Goal: Task Accomplishment & Management: Complete application form

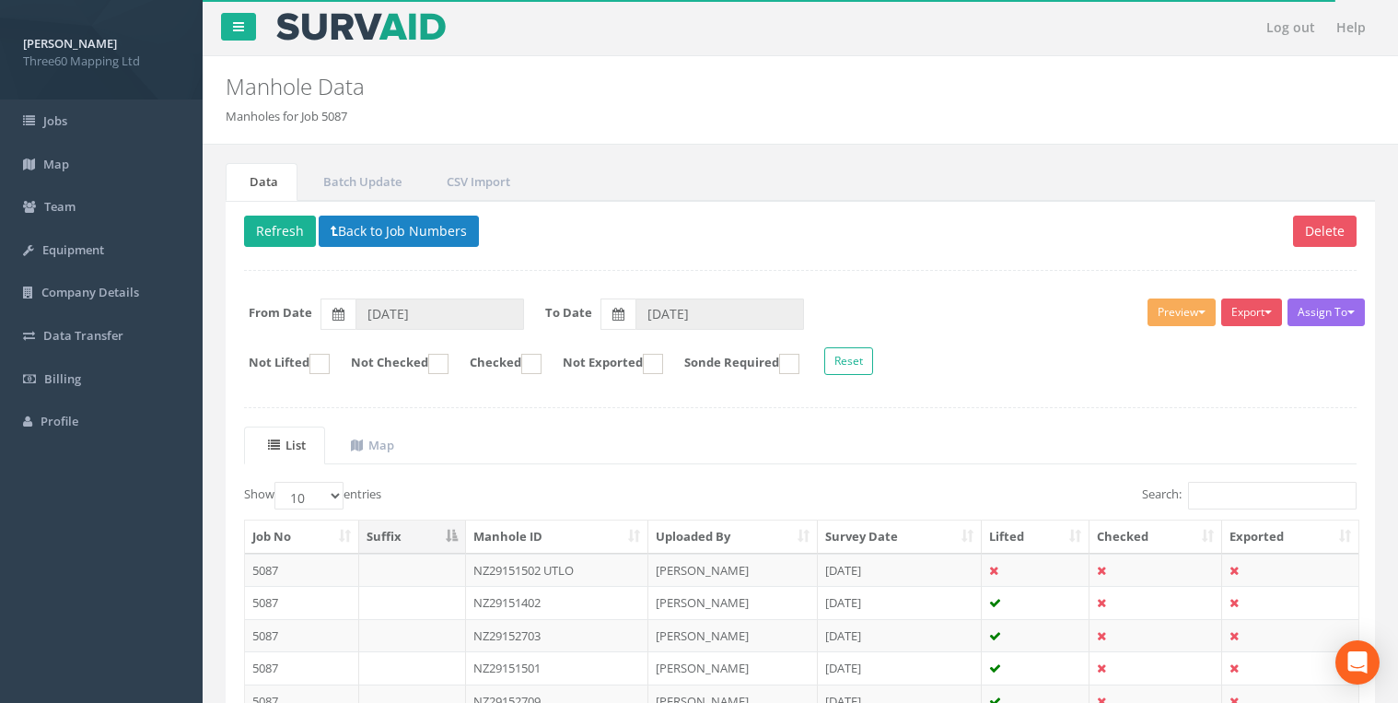
scroll to position [250, 0]
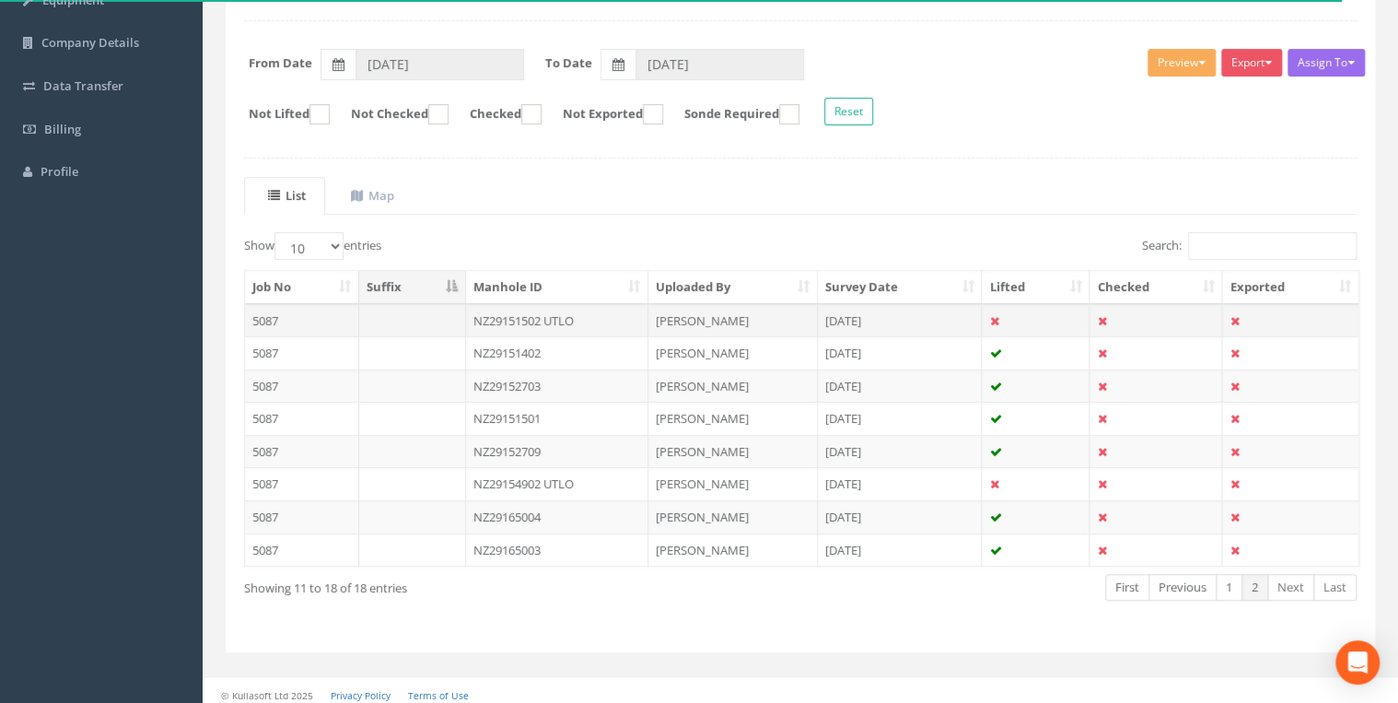
click at [540, 314] on td "NZ29151502 UTLO" at bounding box center [557, 320] width 183 height 33
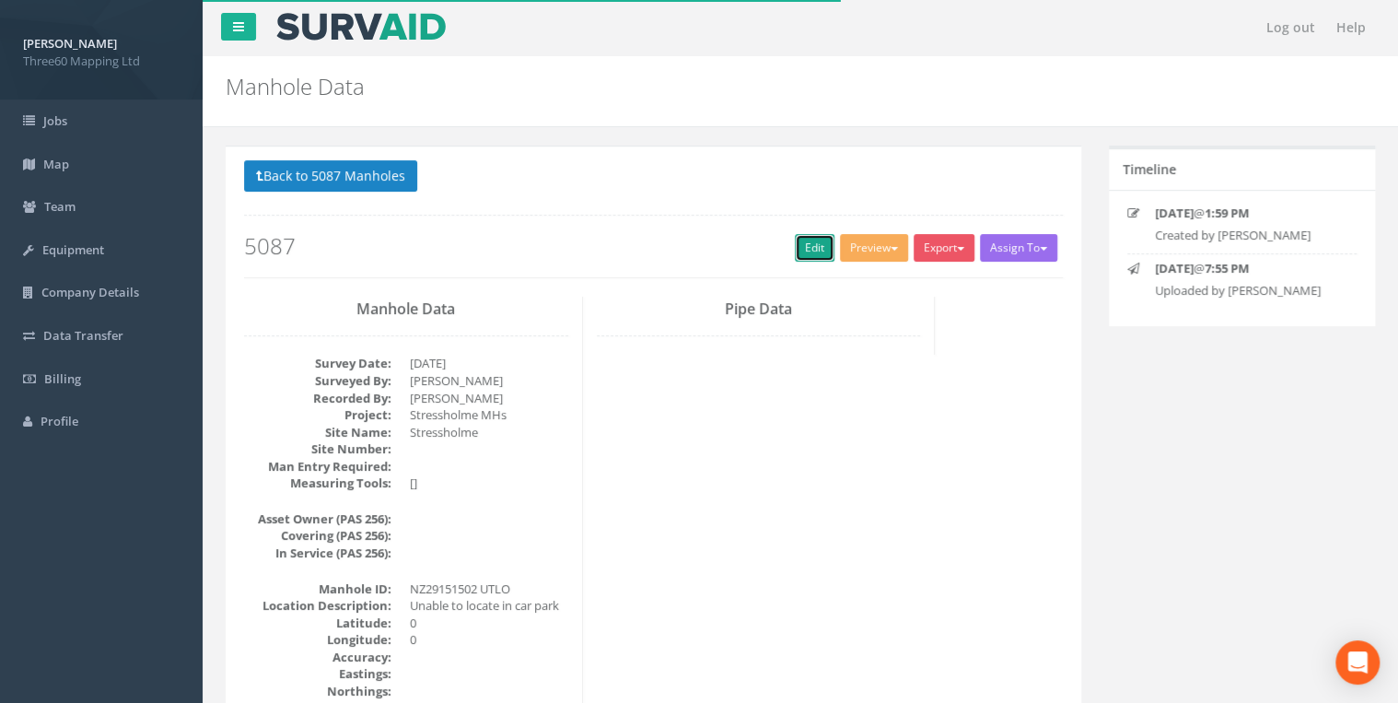
click at [805, 237] on link "Edit" at bounding box center [815, 248] width 40 height 28
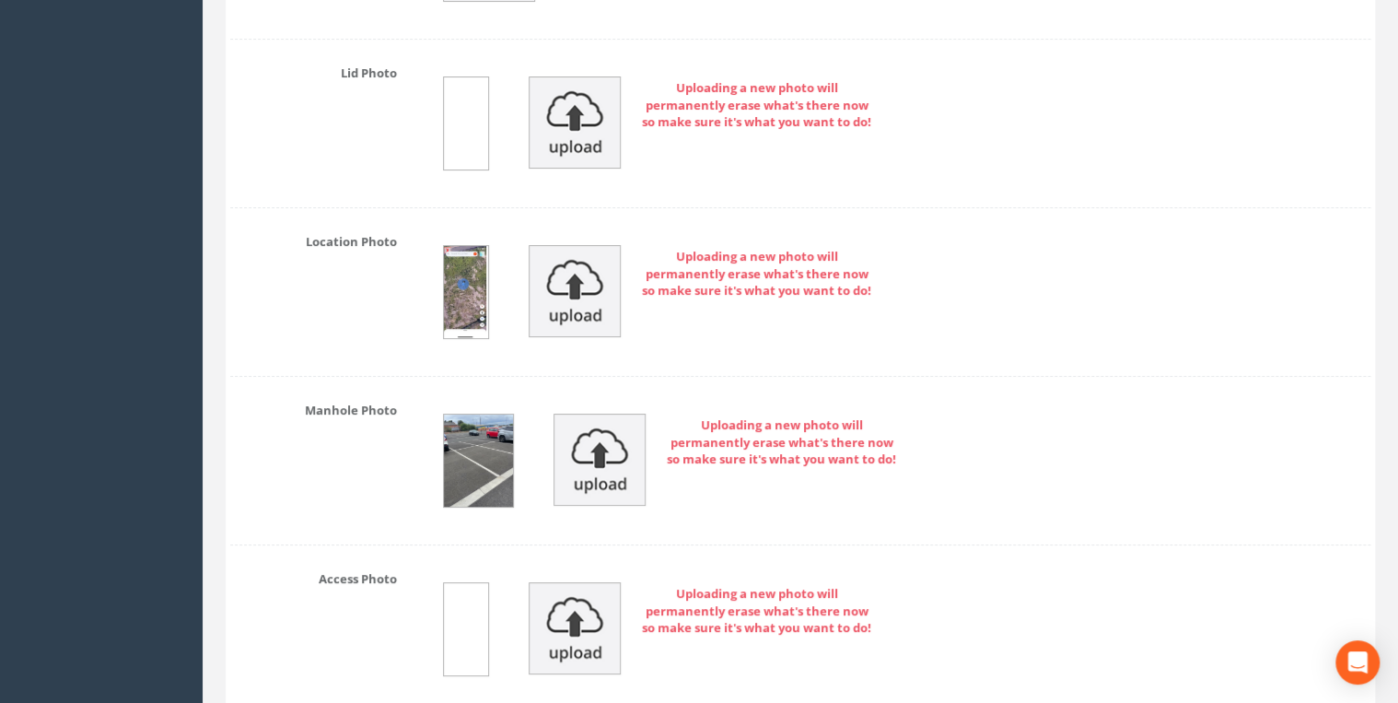
scroll to position [3044, 0]
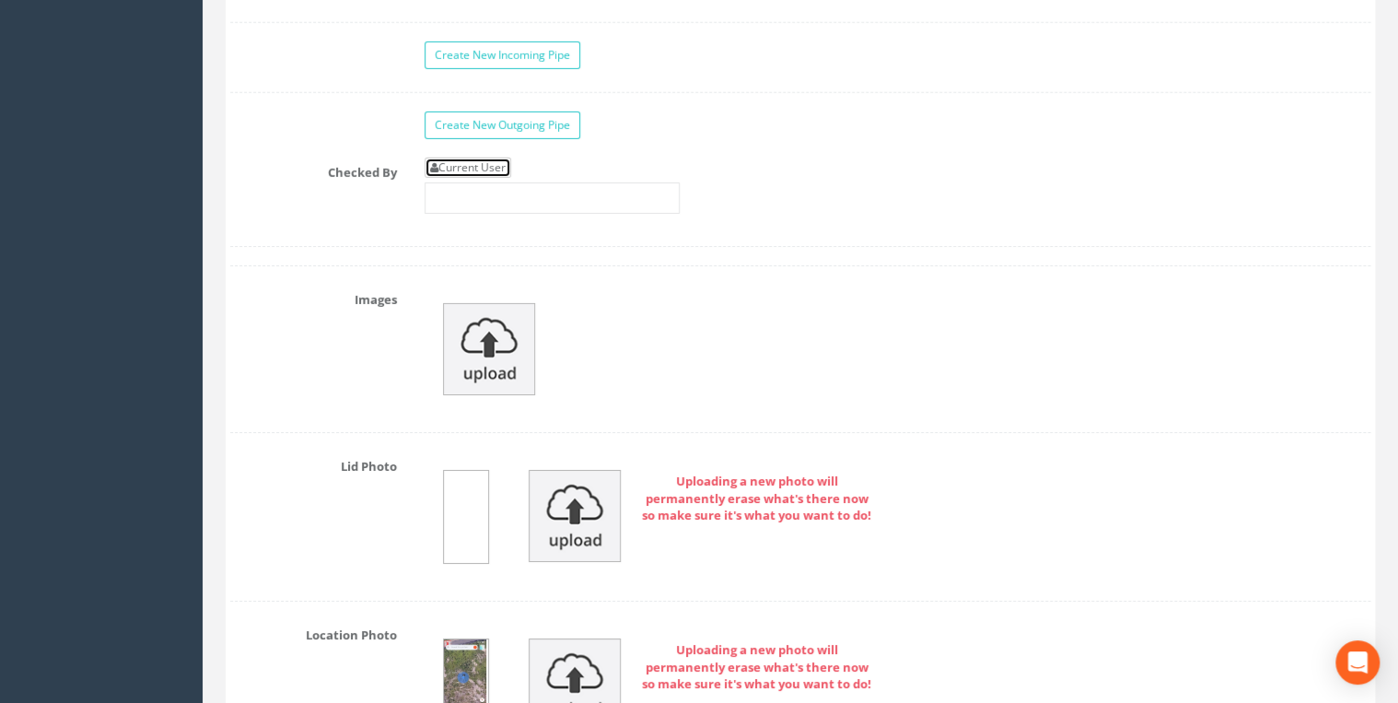
click at [490, 157] on link "Current User" at bounding box center [467, 167] width 87 height 20
type input "[PERSON_NAME]"
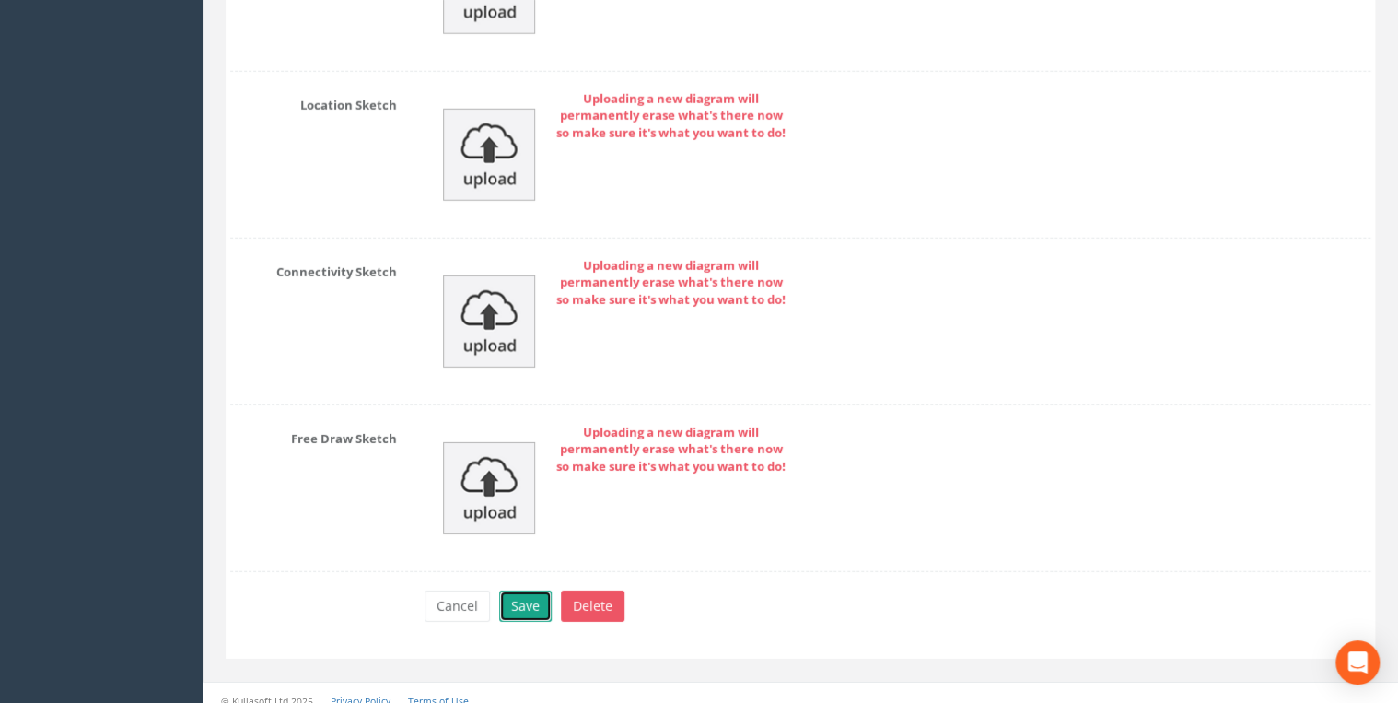
click at [541, 597] on button "Save" at bounding box center [525, 605] width 52 height 31
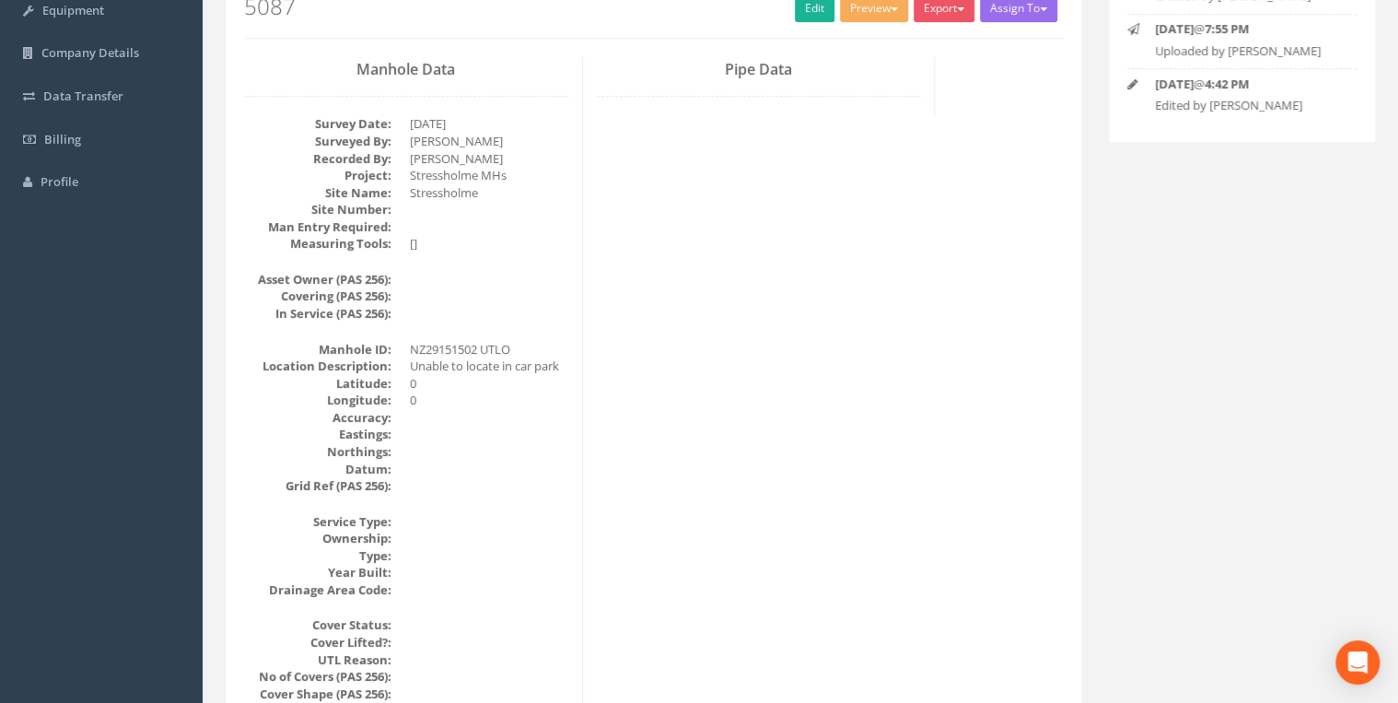
scroll to position [0, 0]
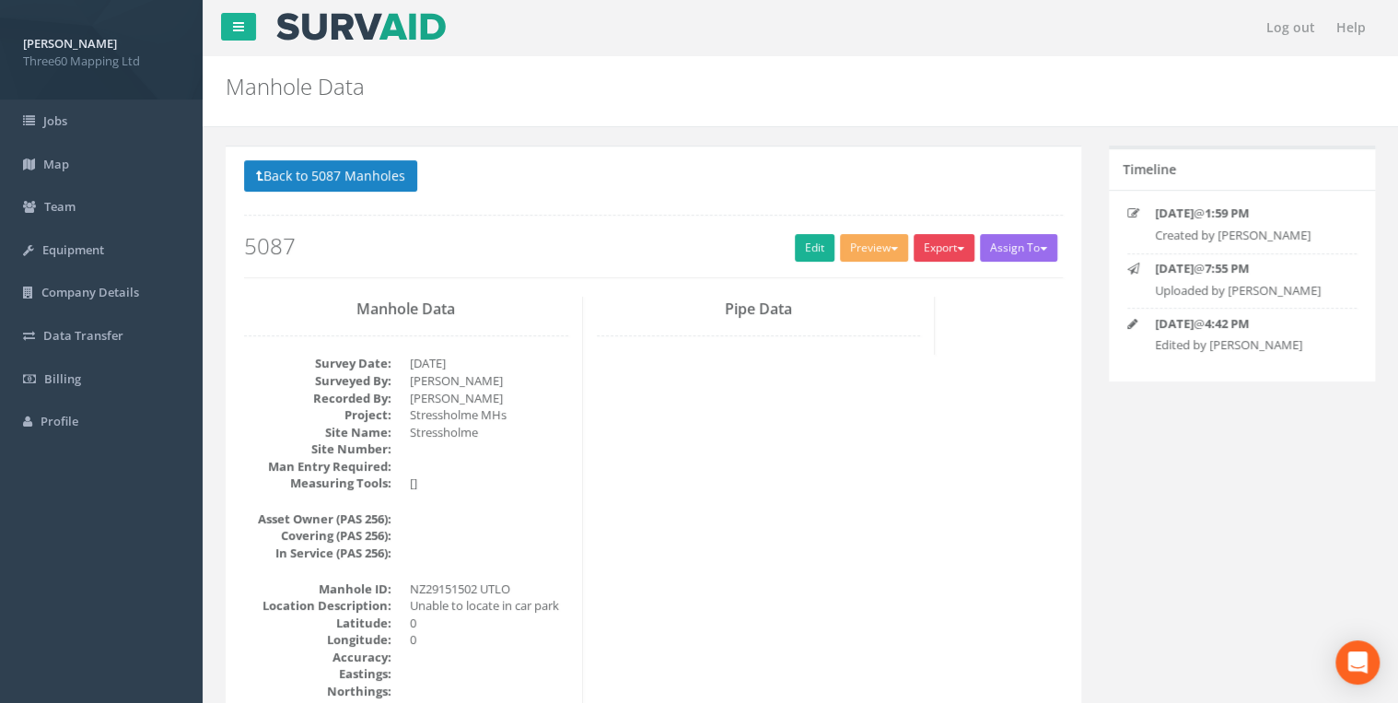
click at [930, 249] on button "Export" at bounding box center [943, 248] width 61 height 28
click at [899, 275] on link "360 Manhole" at bounding box center [906, 286] width 140 height 29
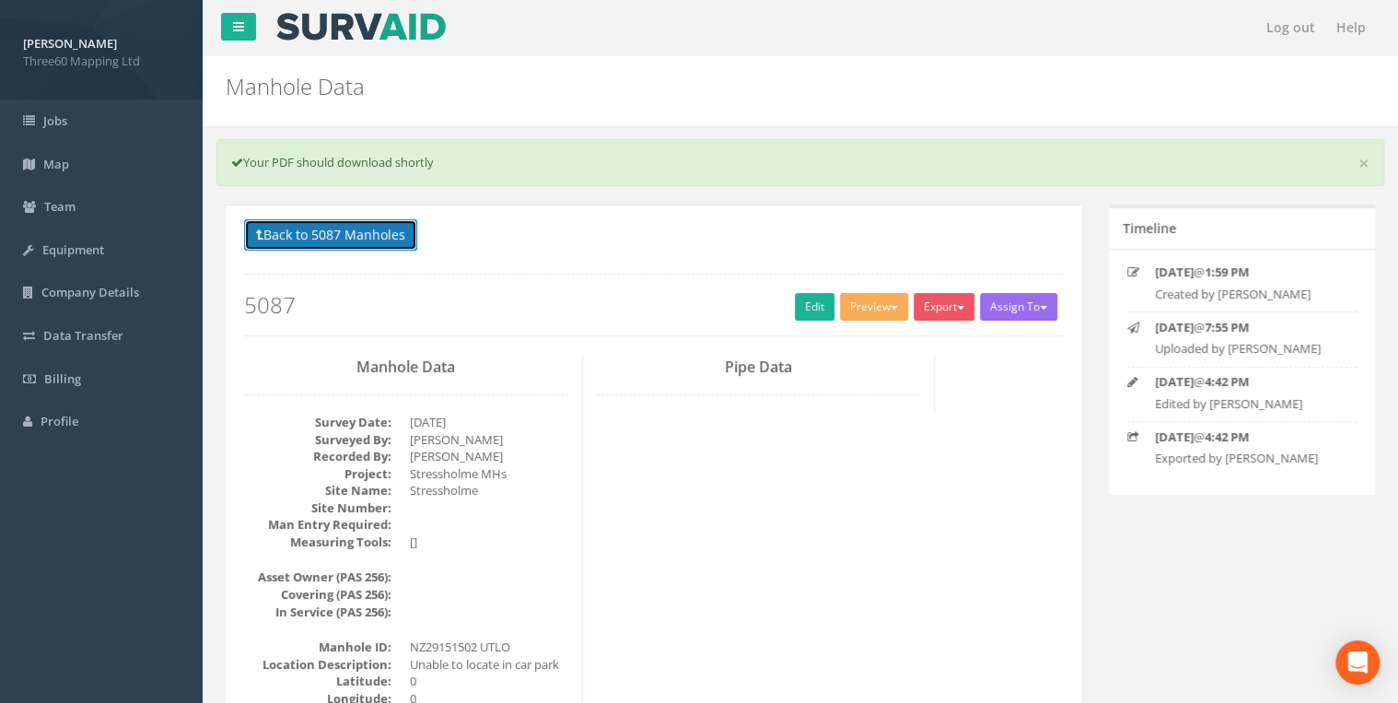
click at [376, 231] on button "Back to 5087 Manholes" at bounding box center [330, 234] width 173 height 31
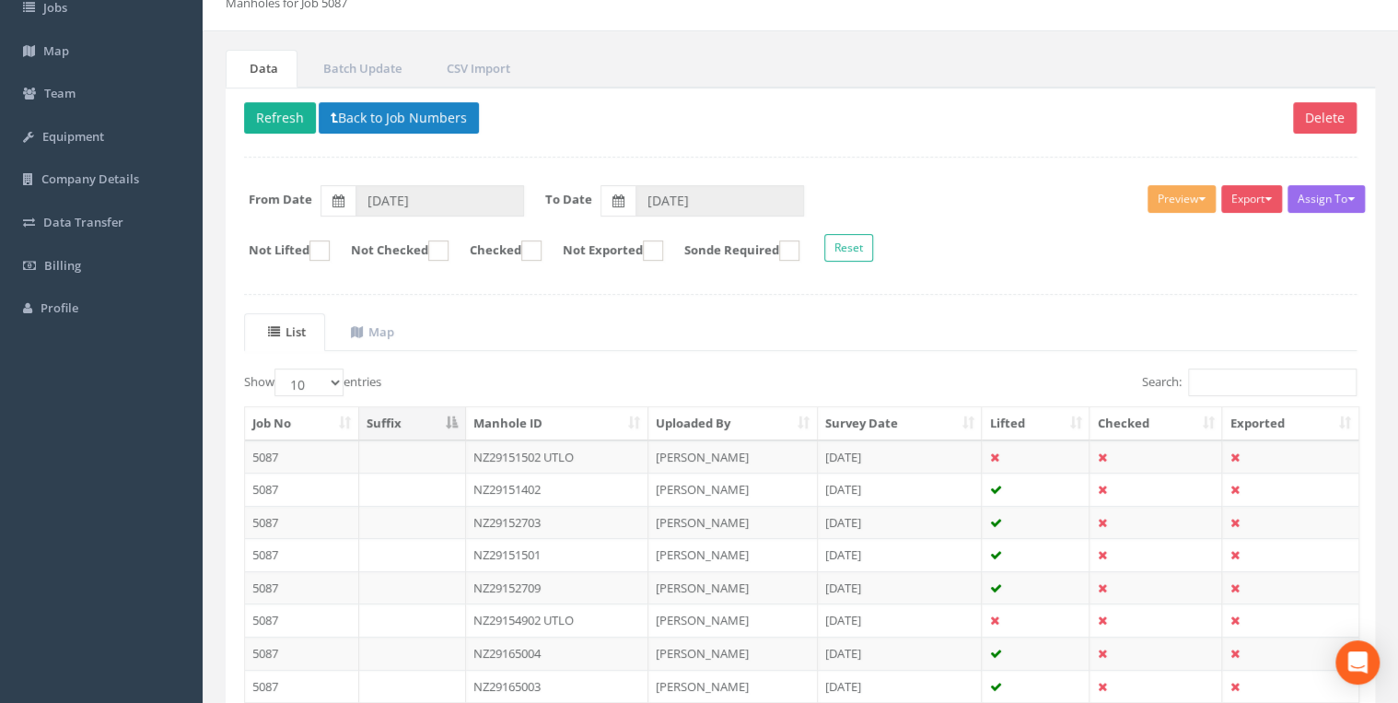
scroll to position [254, 0]
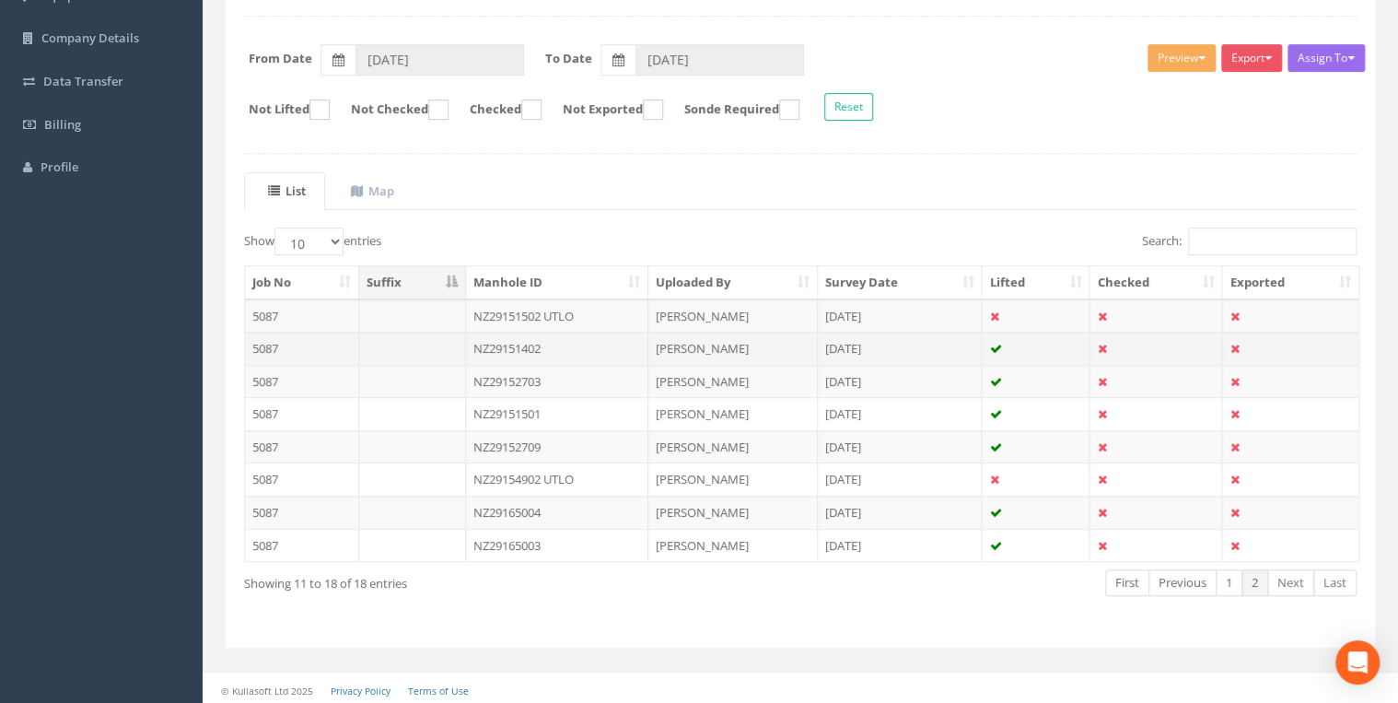
click at [519, 342] on td "NZ29151402" at bounding box center [557, 347] width 183 height 33
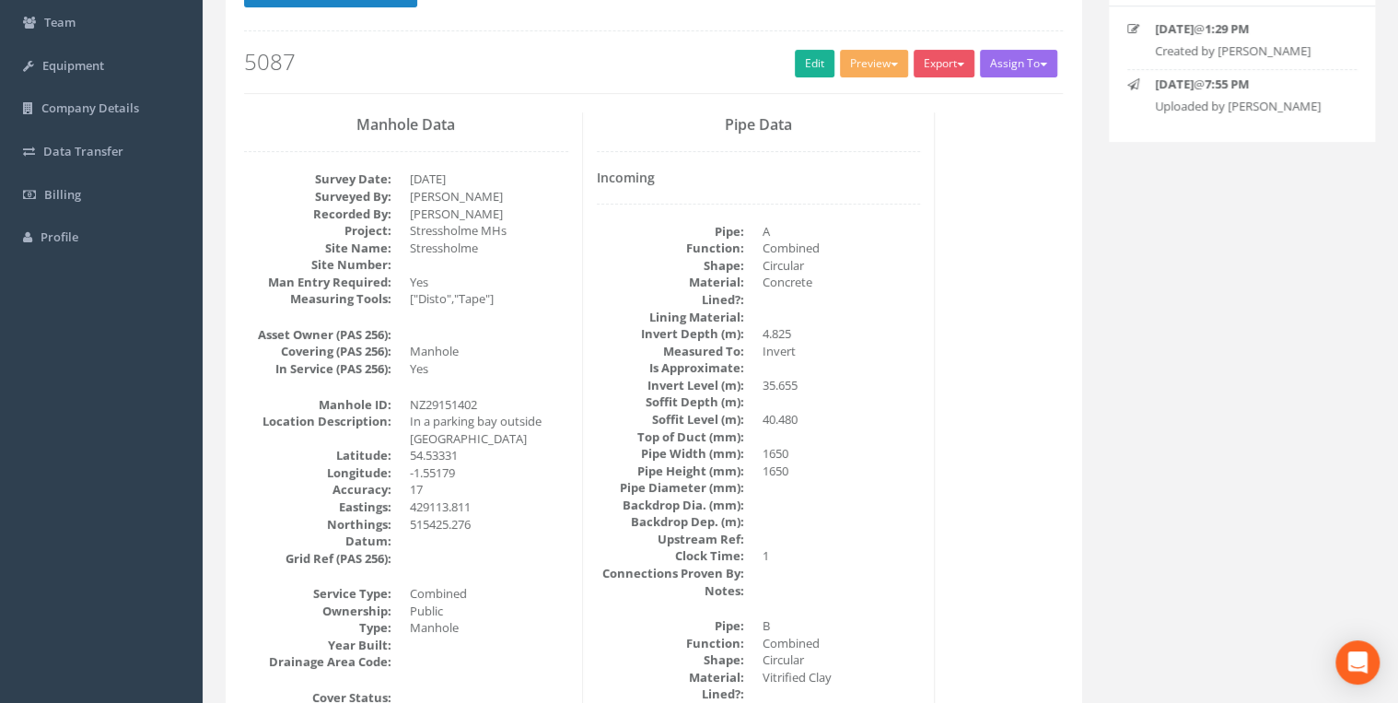
scroll to position [0, 0]
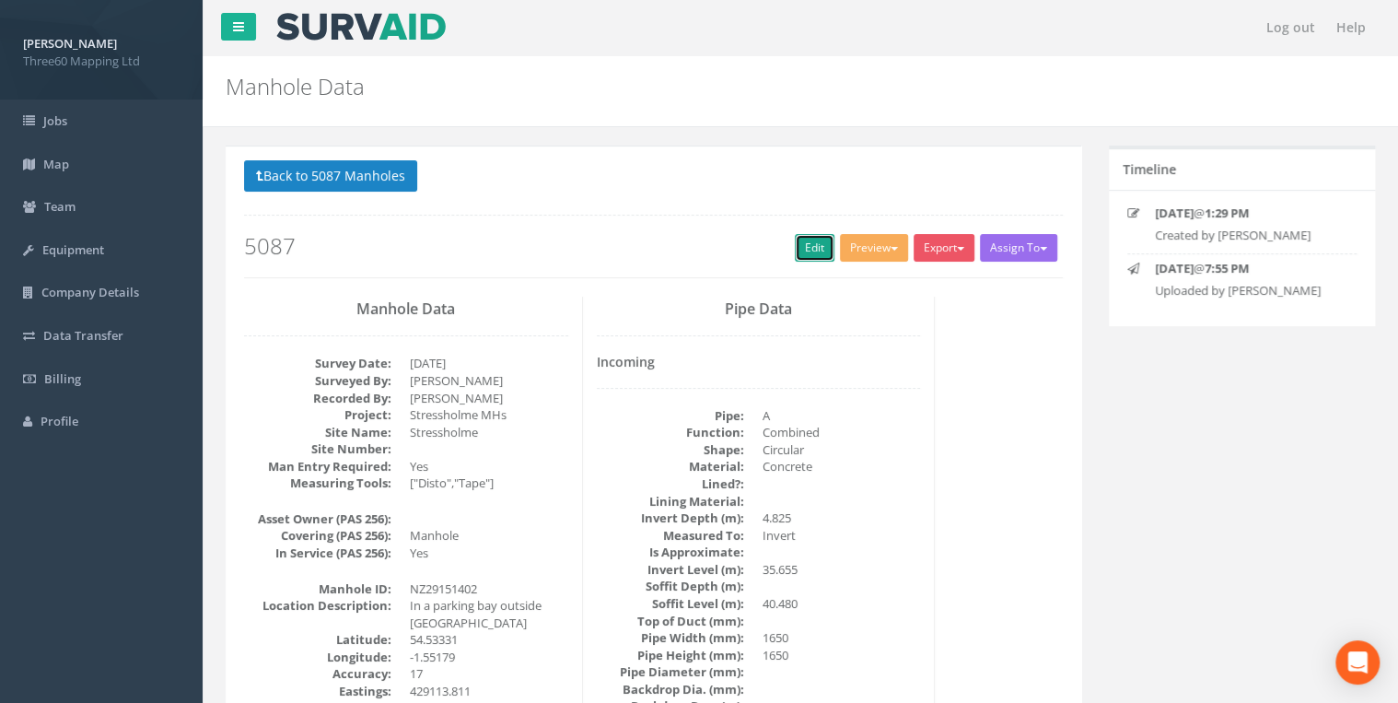
click at [802, 250] on link "Edit" at bounding box center [815, 248] width 40 height 28
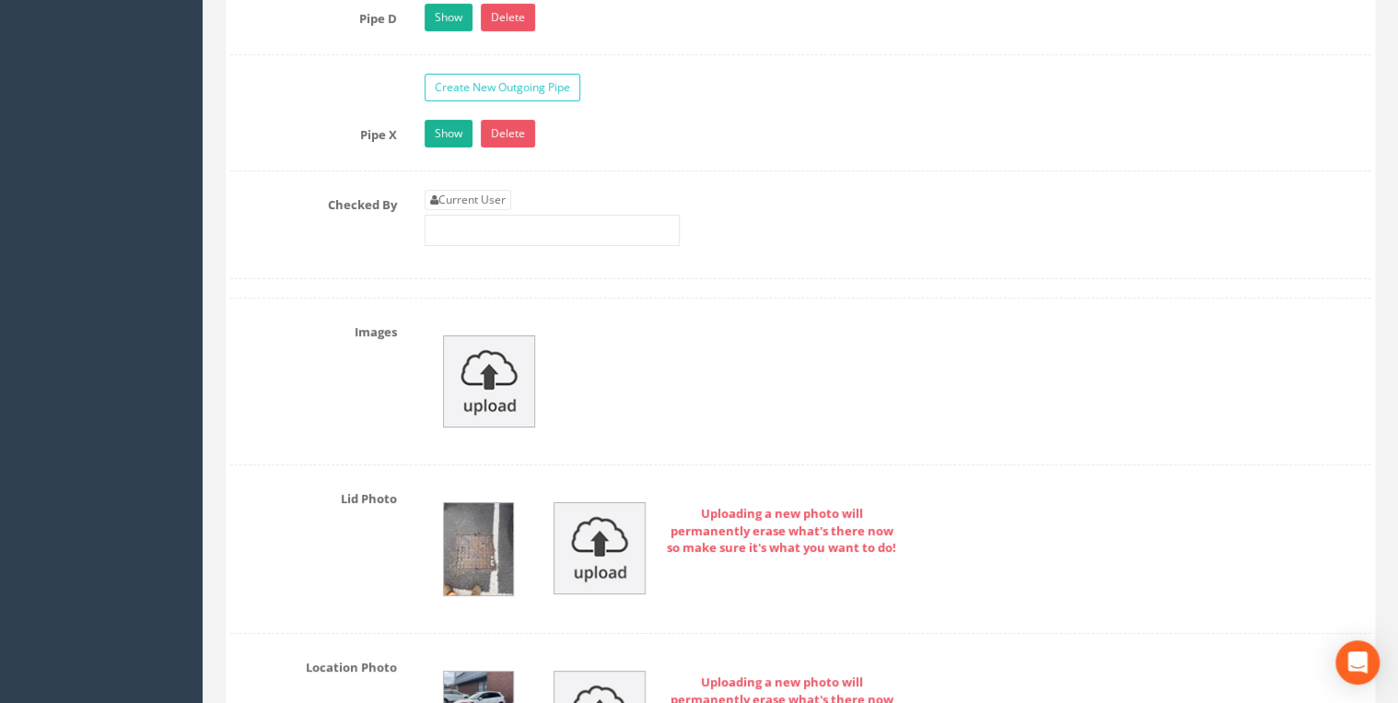
scroll to position [3339, 0]
click at [495, 195] on link "Current User" at bounding box center [467, 199] width 87 height 20
type input "[PERSON_NAME]"
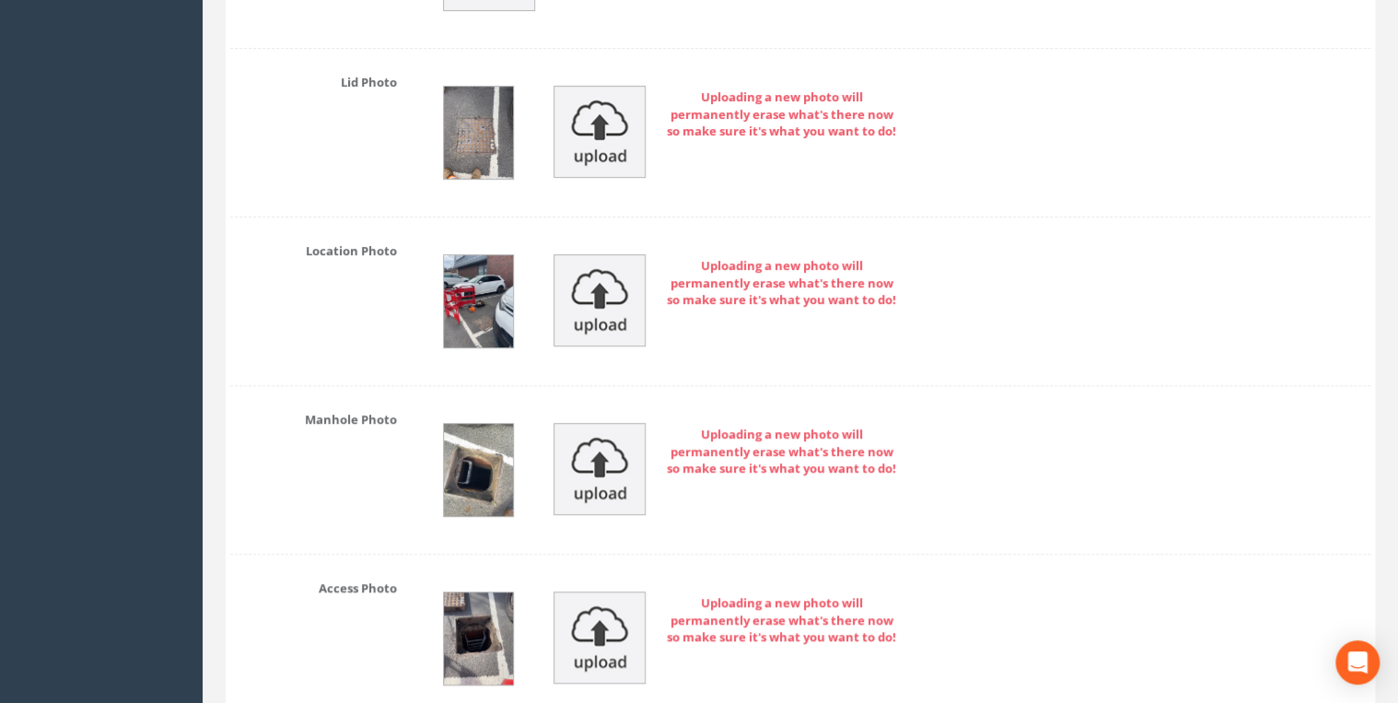
scroll to position [3928, 0]
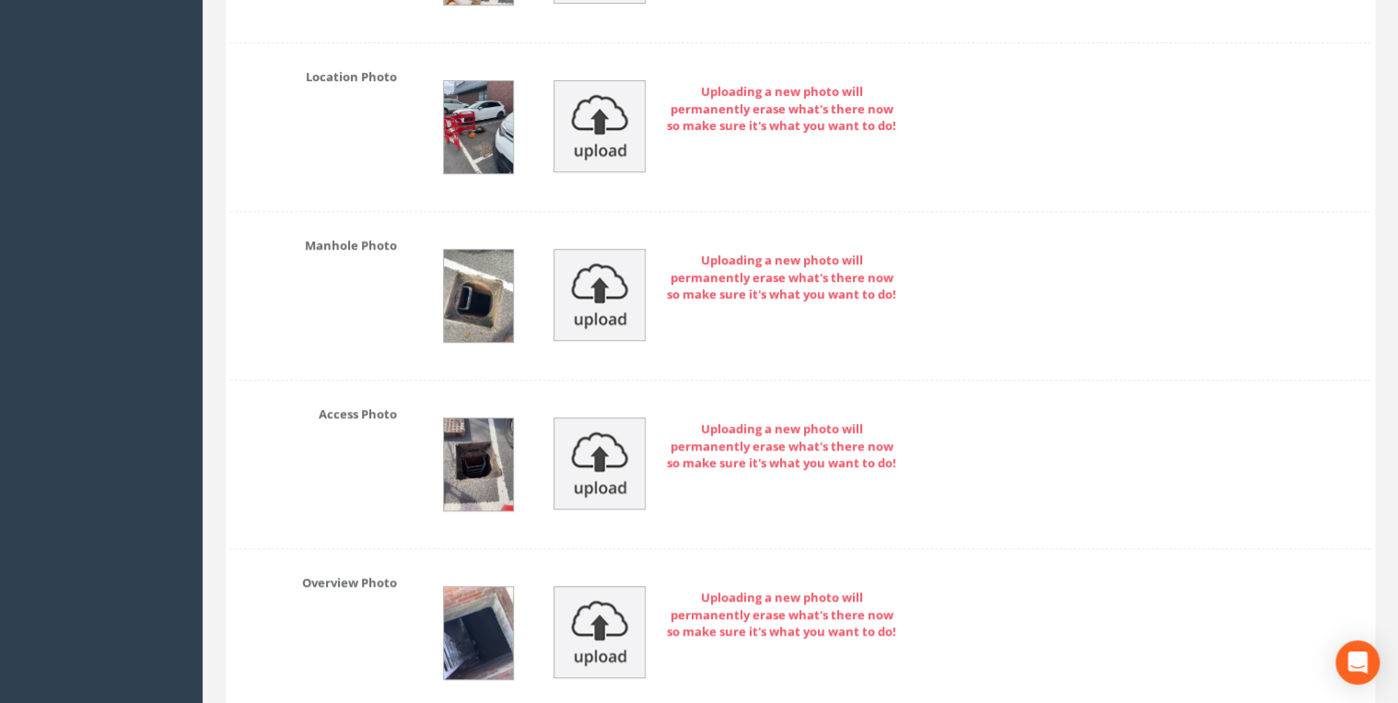
click at [495, 126] on img at bounding box center [478, 127] width 69 height 92
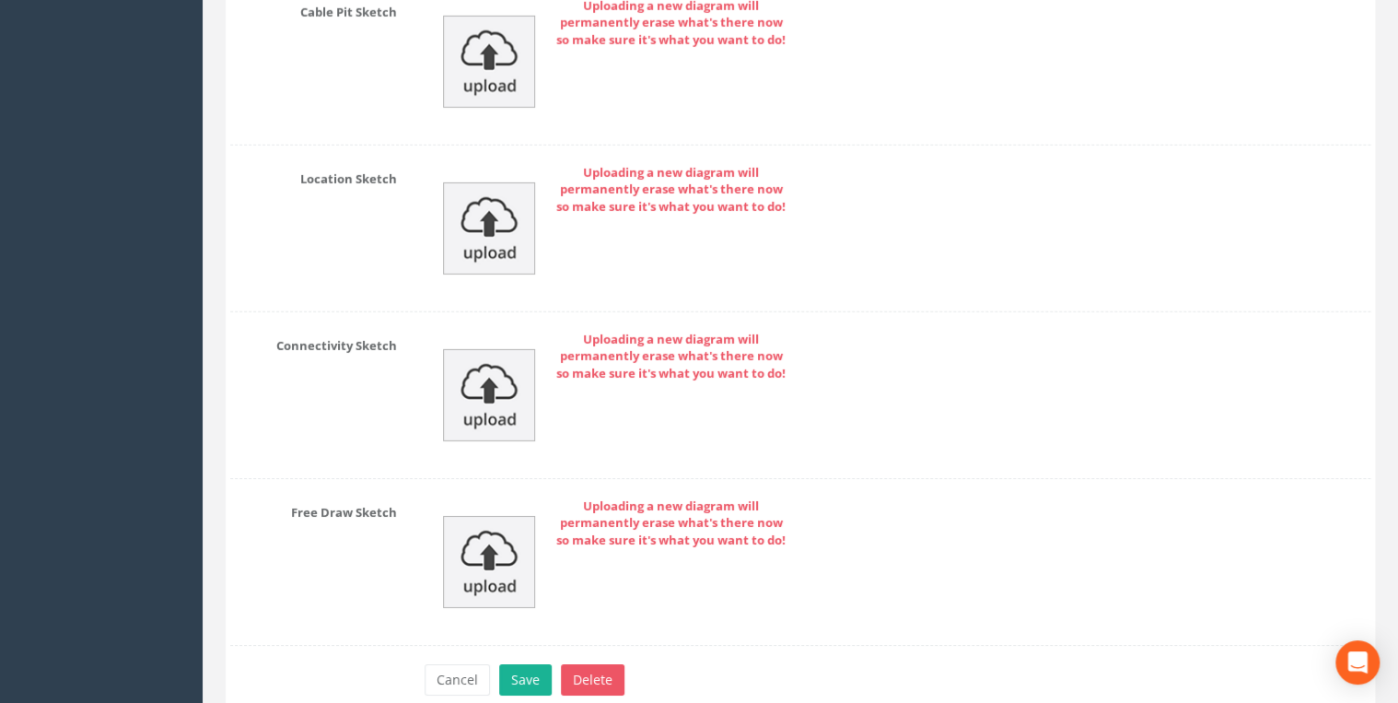
scroll to position [6399, 0]
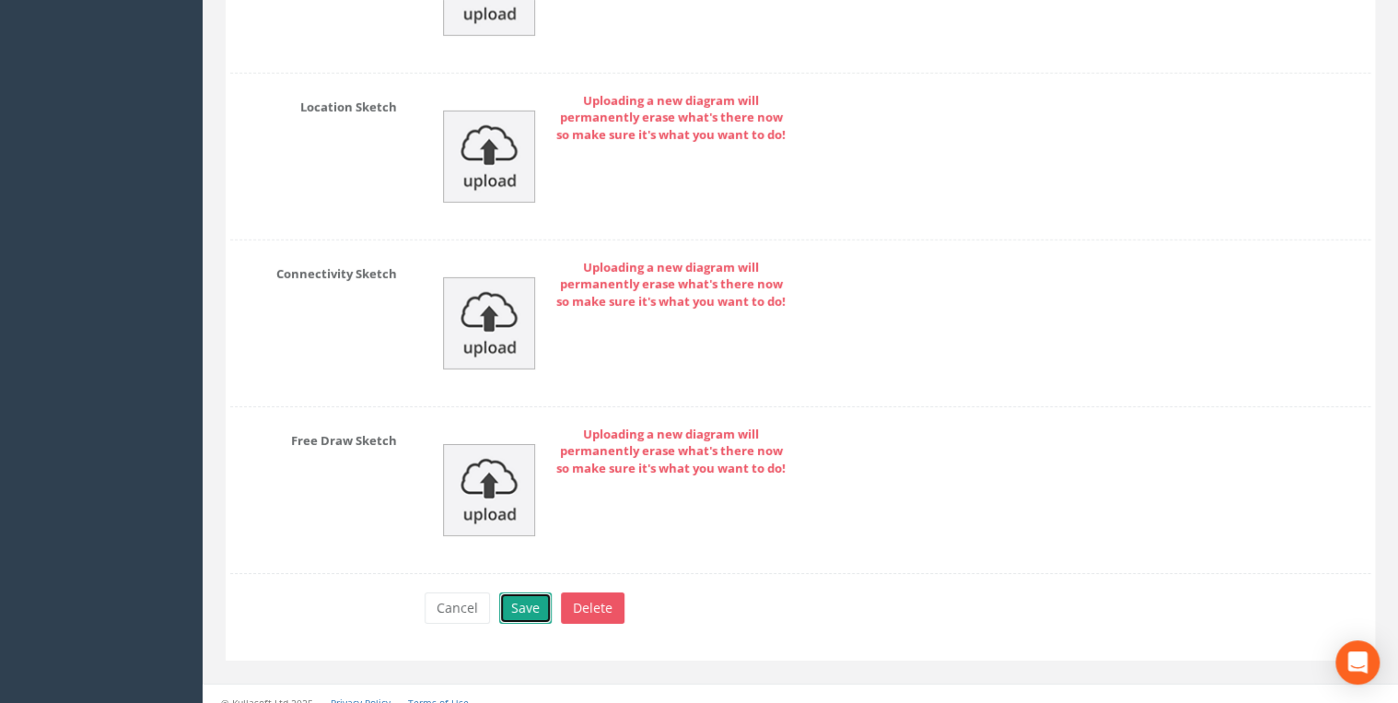
click at [527, 592] on button "Save" at bounding box center [525, 607] width 52 height 31
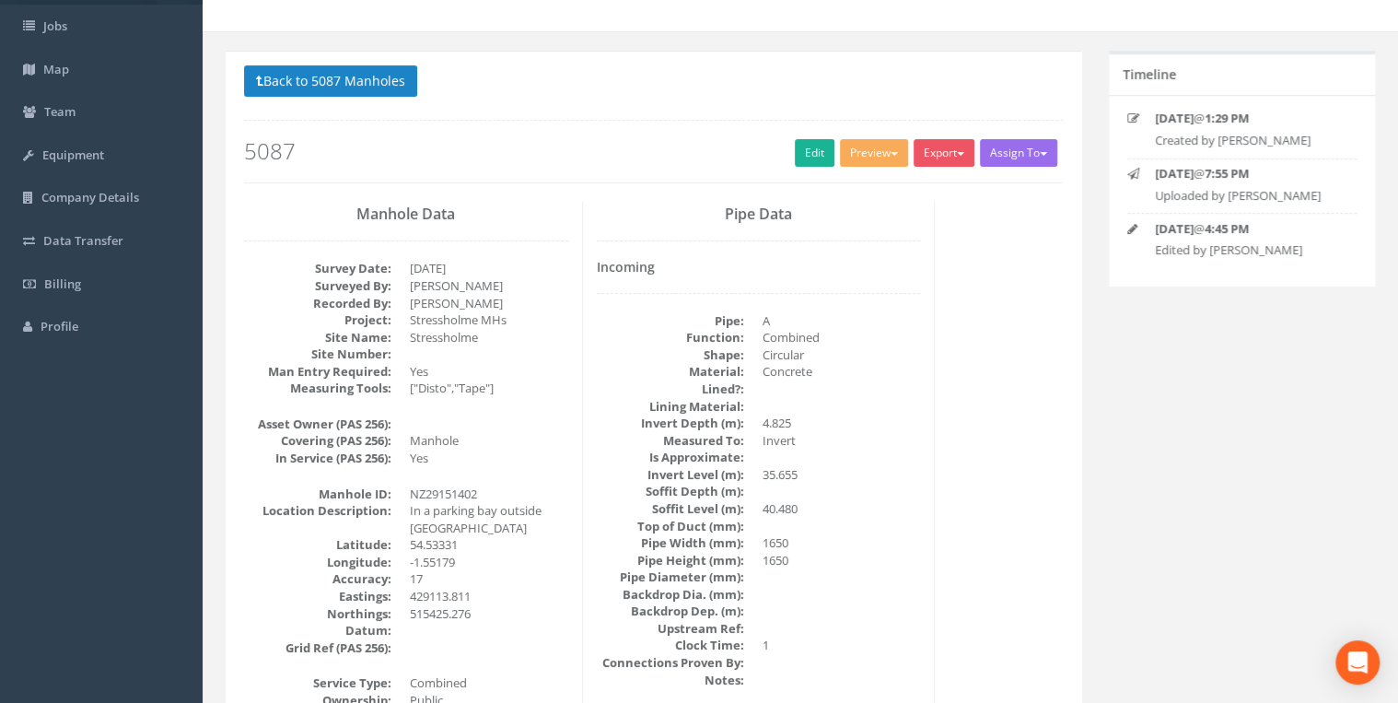
scroll to position [0, 0]
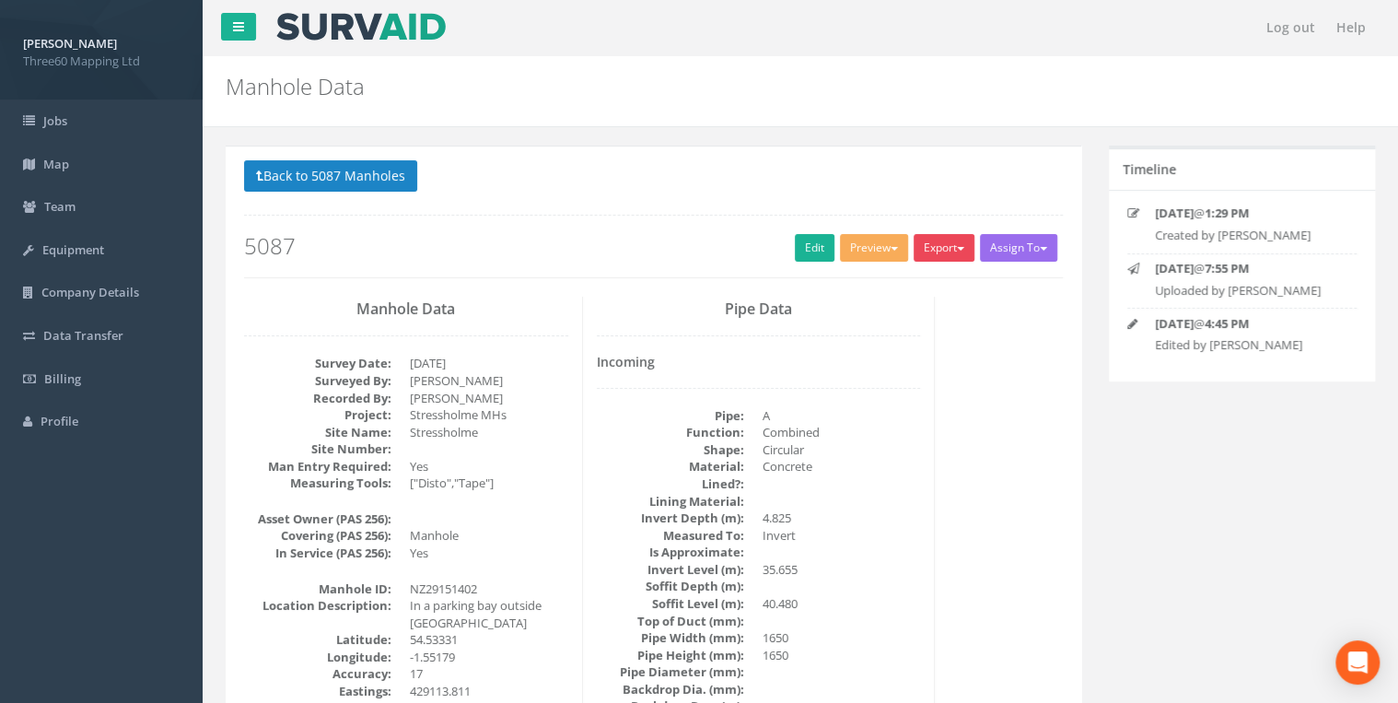
click at [932, 250] on button "Export" at bounding box center [943, 248] width 61 height 28
click at [895, 281] on link "360 Manhole" at bounding box center [906, 286] width 140 height 29
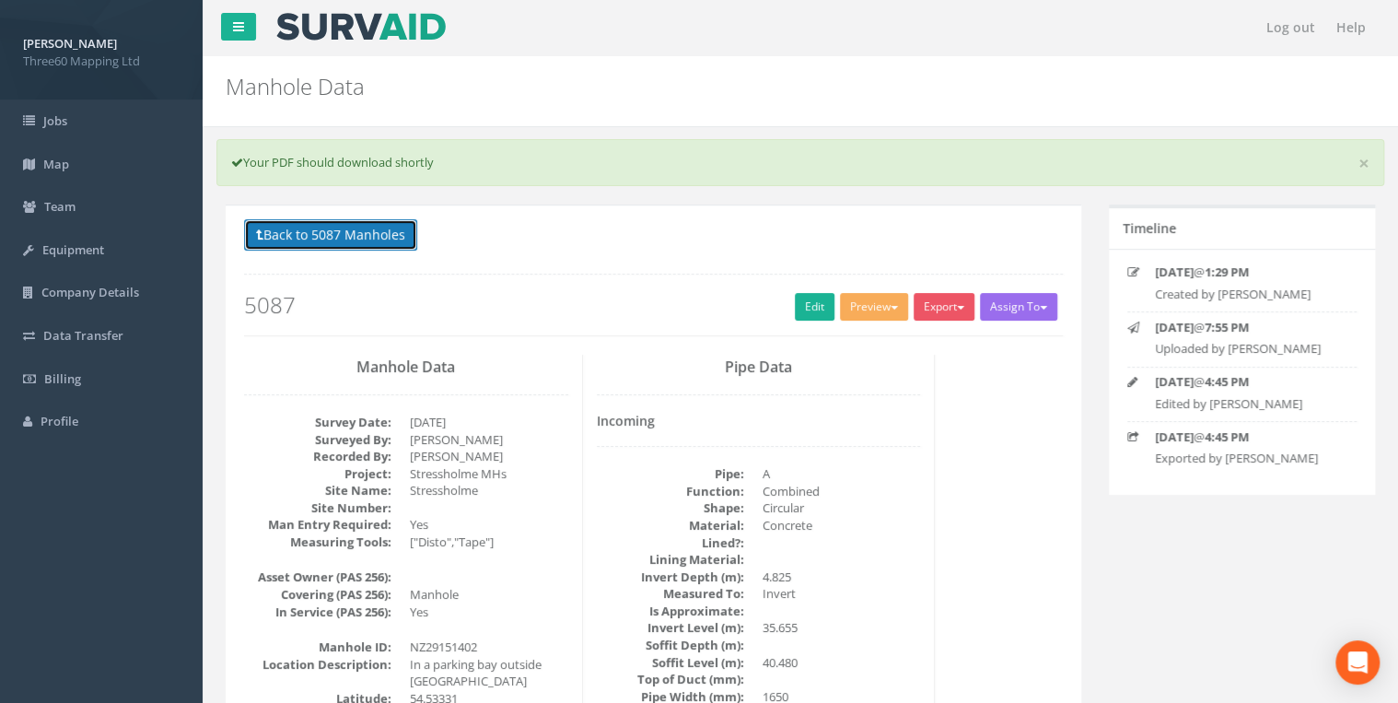
click at [389, 241] on button "Back to 5087 Manholes" at bounding box center [330, 234] width 173 height 31
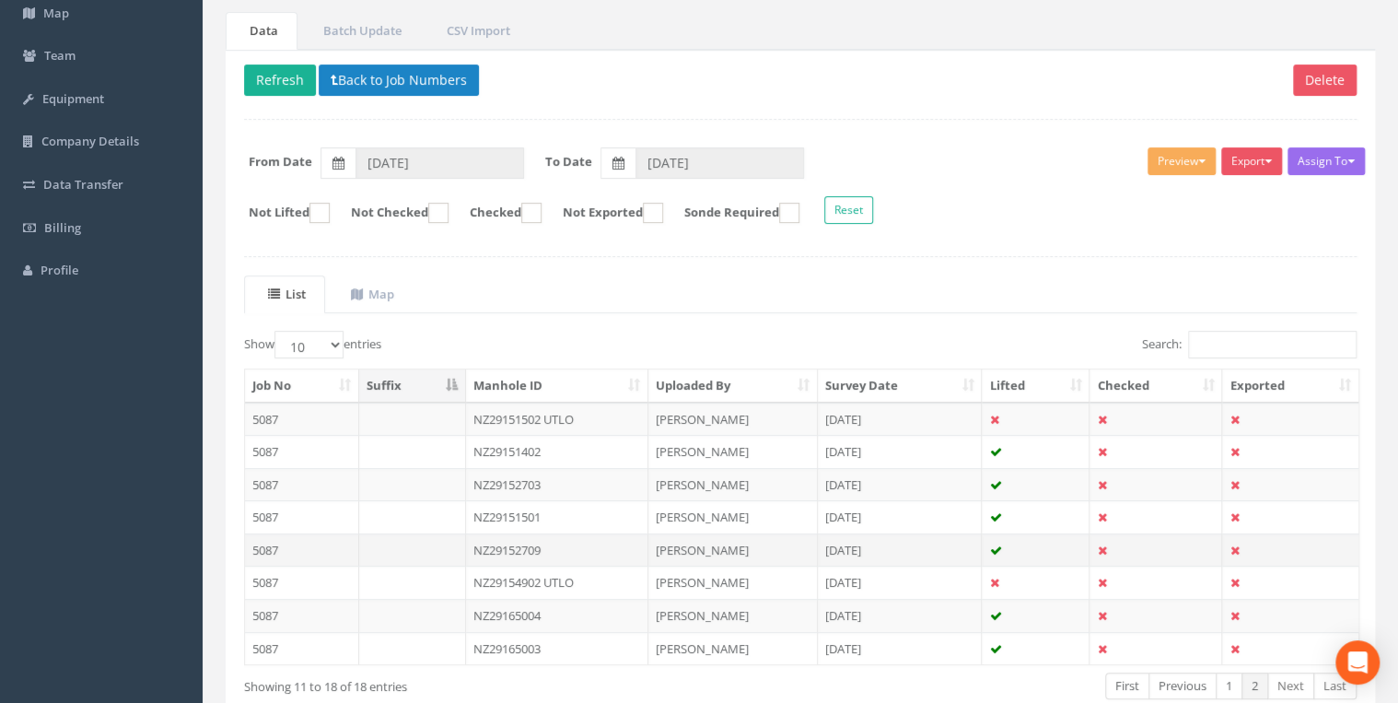
scroll to position [254, 0]
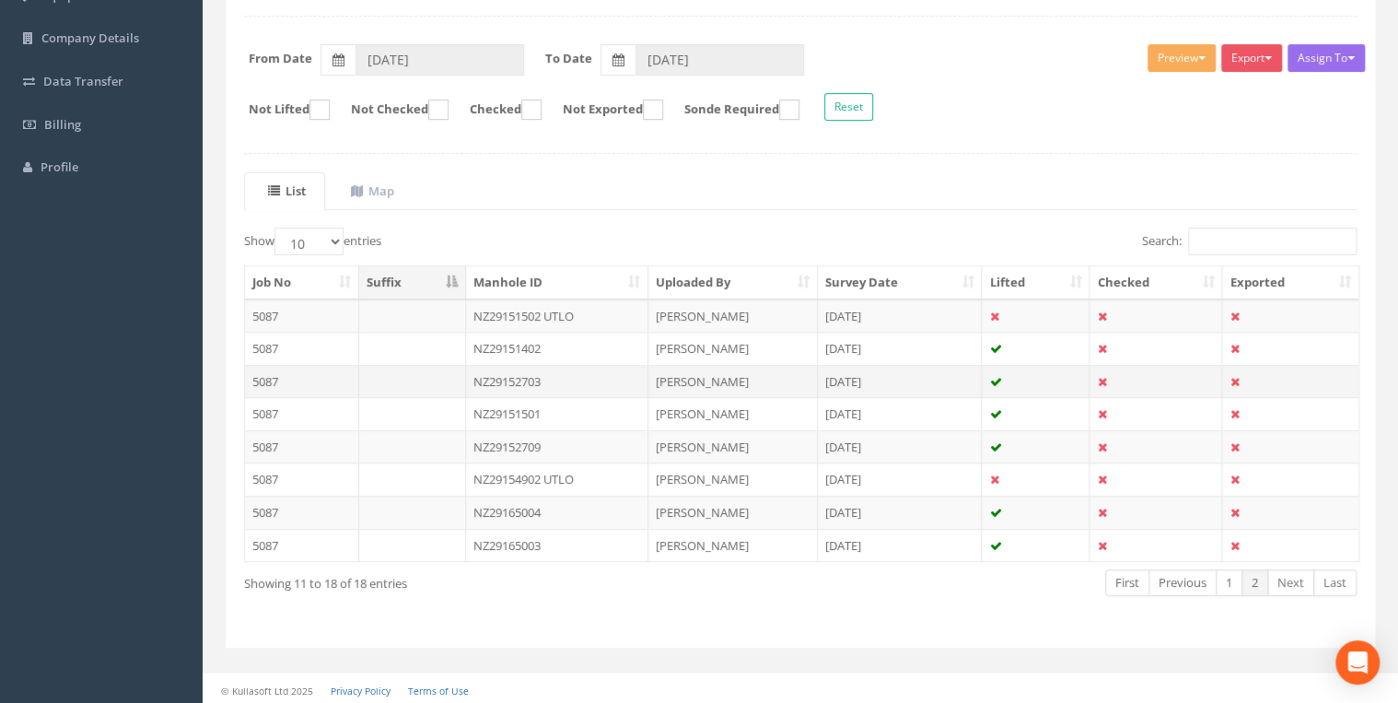
click at [549, 372] on td "NZ29152703" at bounding box center [557, 381] width 183 height 33
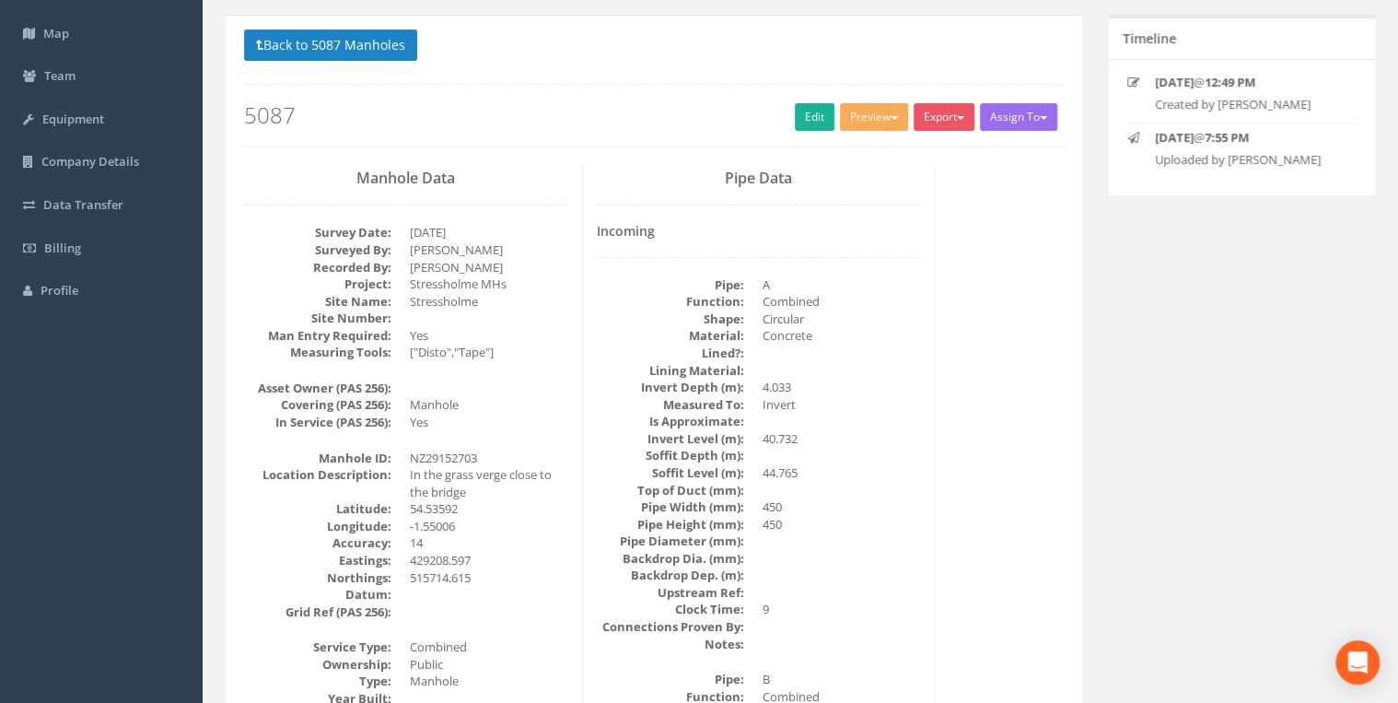
scroll to position [0, 0]
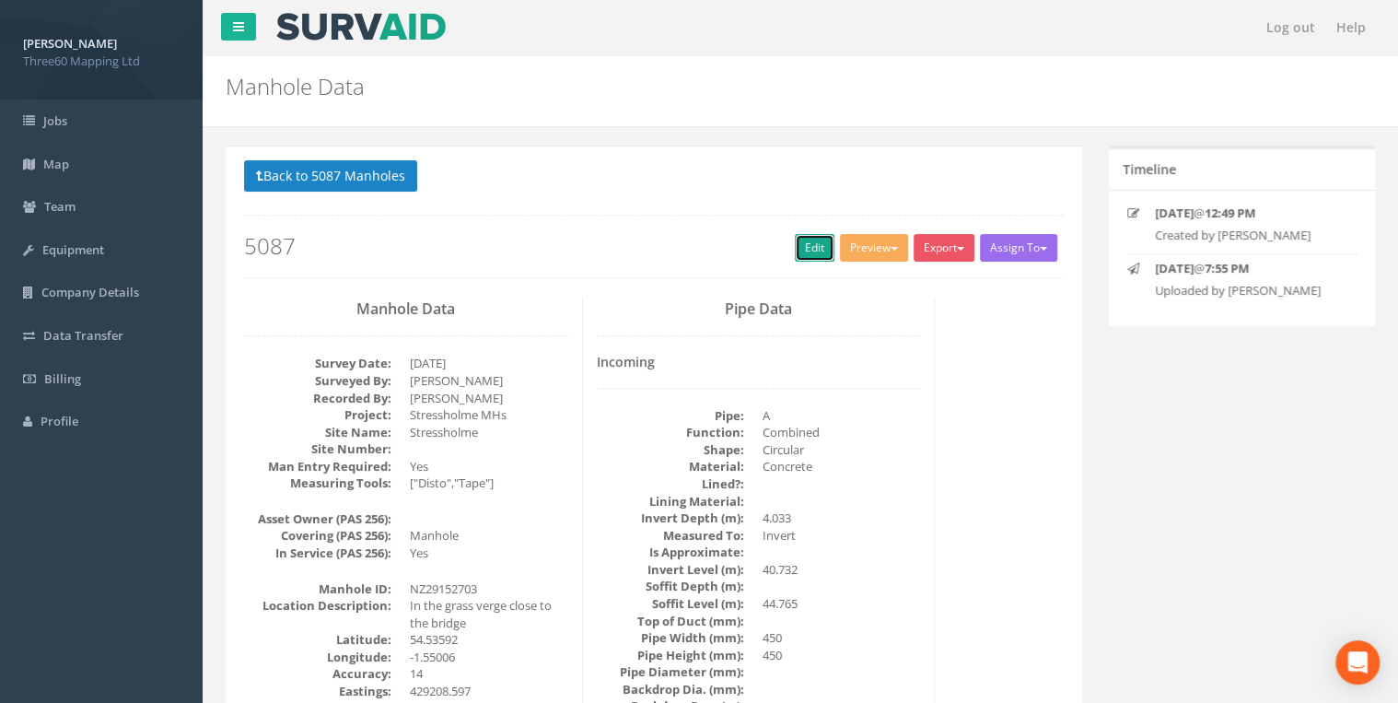
click at [795, 246] on link "Edit" at bounding box center [815, 248] width 40 height 28
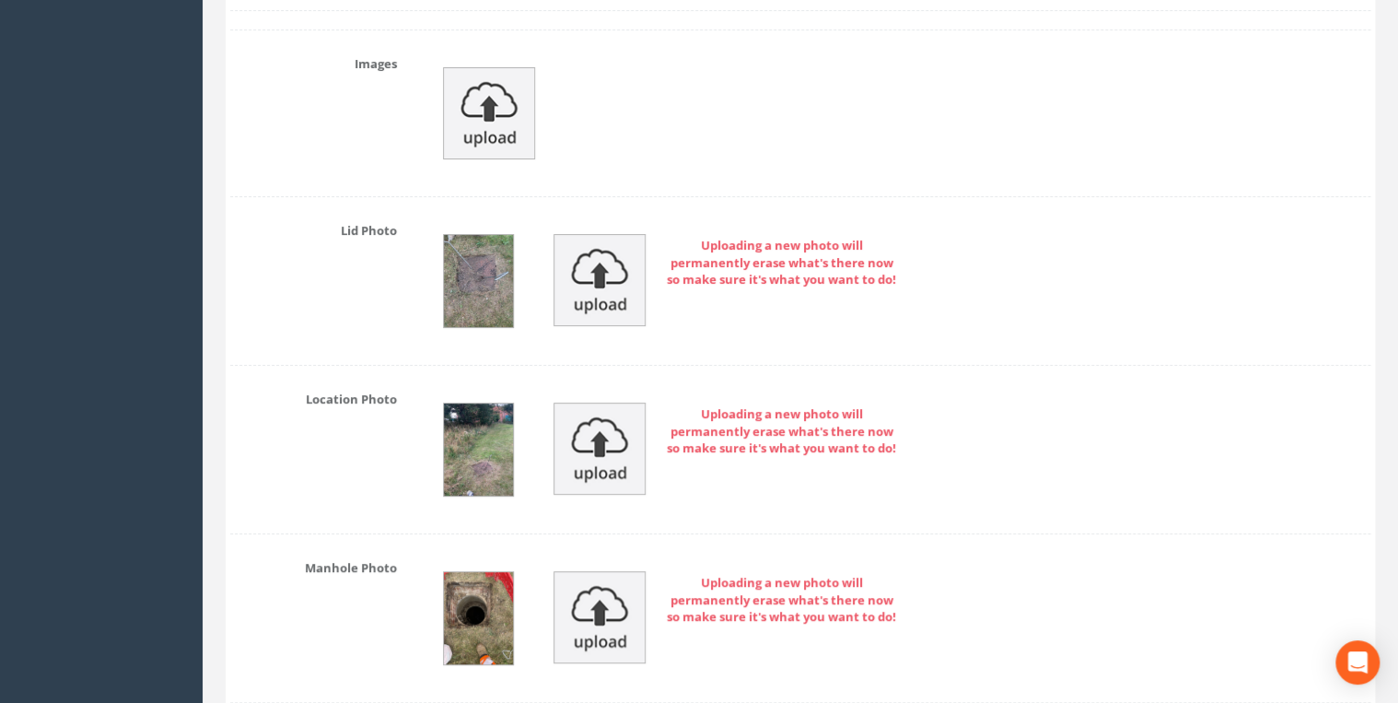
scroll to position [3142, 0]
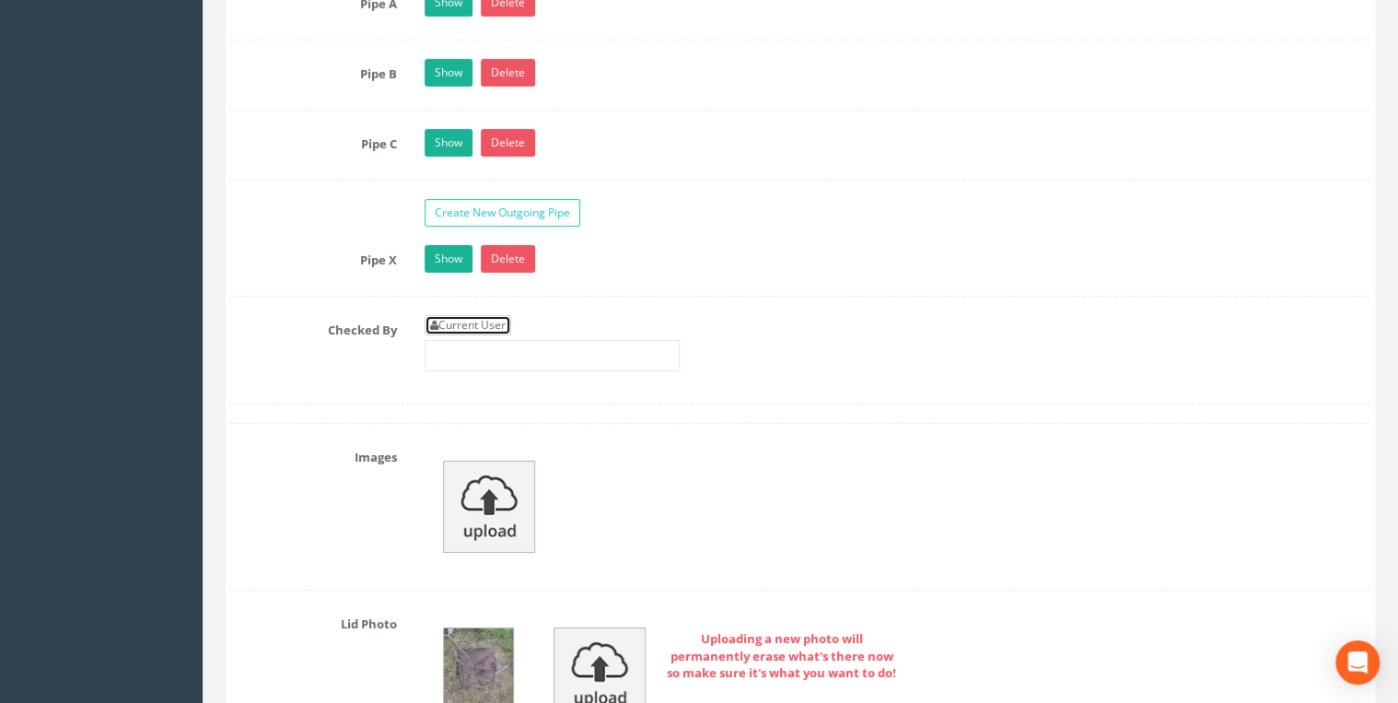
click at [482, 315] on link "Current User" at bounding box center [467, 325] width 87 height 20
type input "[PERSON_NAME]"
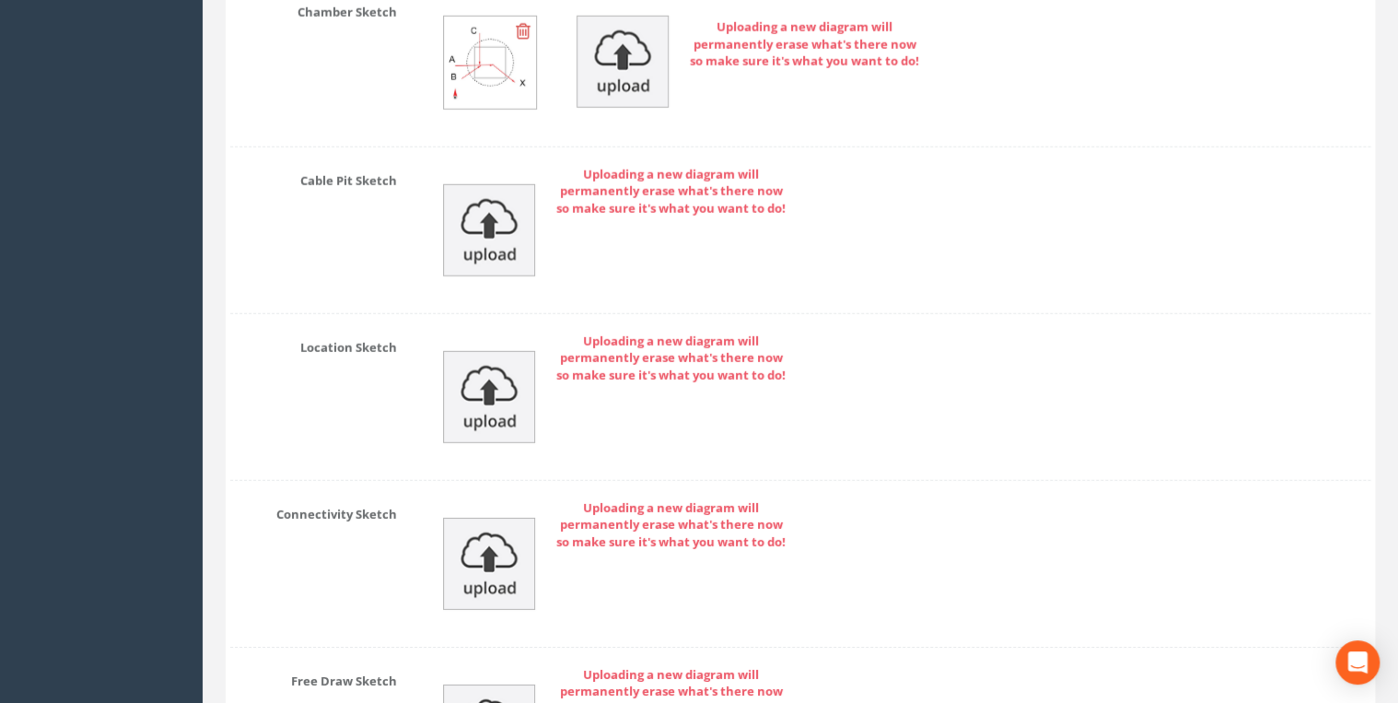
scroll to position [6330, 0]
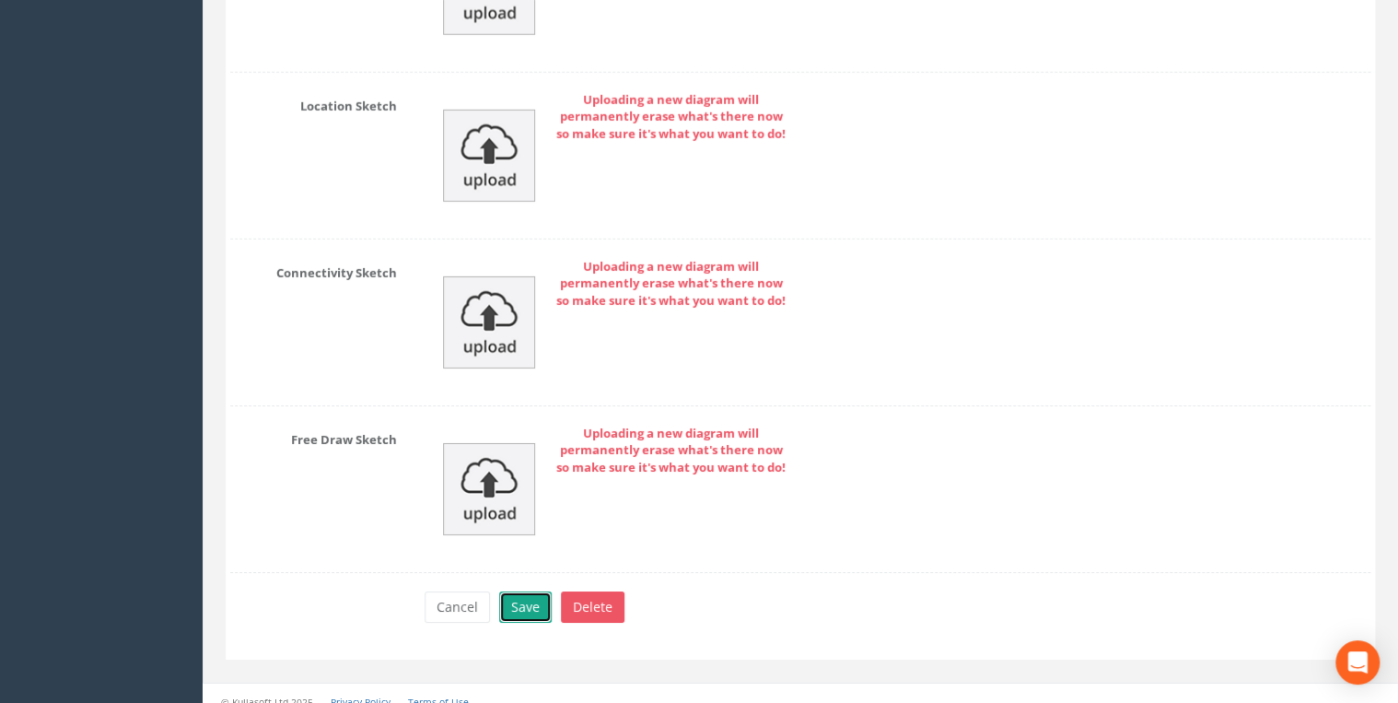
click at [537, 591] on button "Save" at bounding box center [525, 606] width 52 height 31
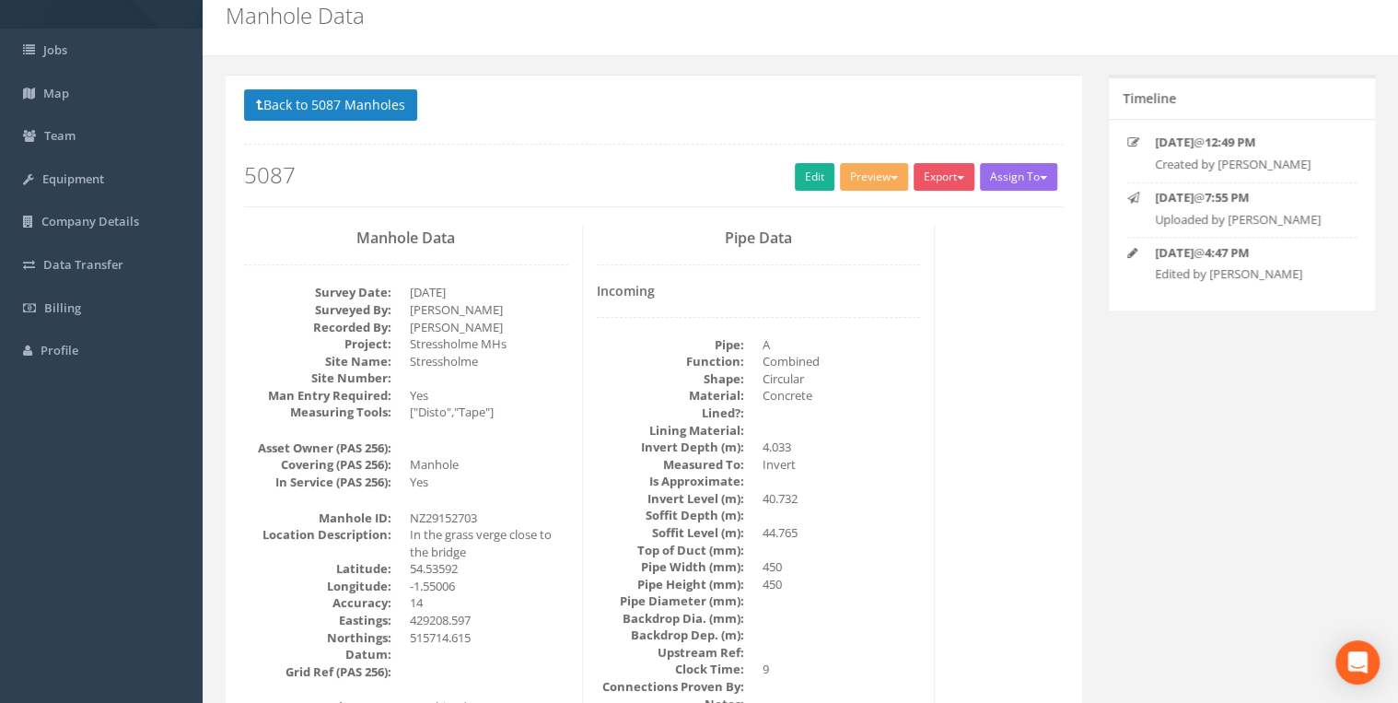
scroll to position [0, 0]
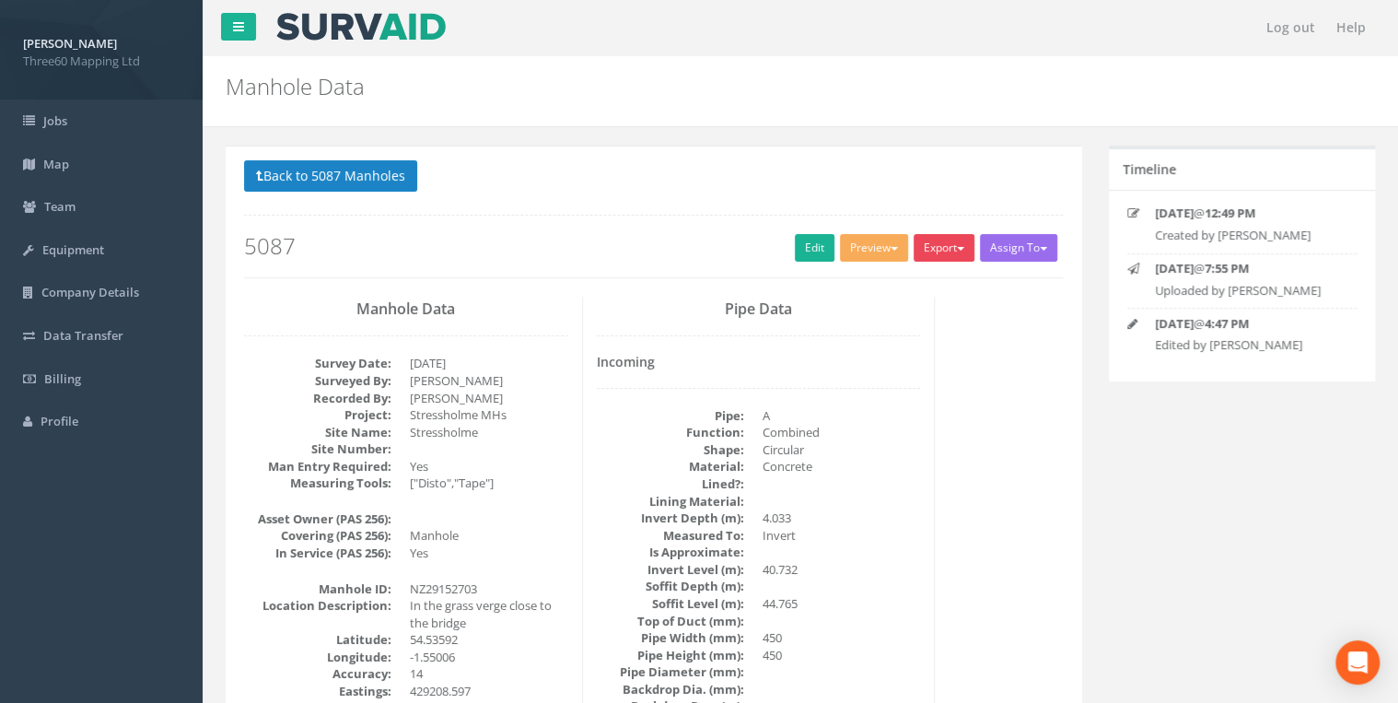
click at [929, 254] on button "Export" at bounding box center [943, 248] width 61 height 28
click at [914, 278] on link "360 Manhole" at bounding box center [906, 286] width 140 height 29
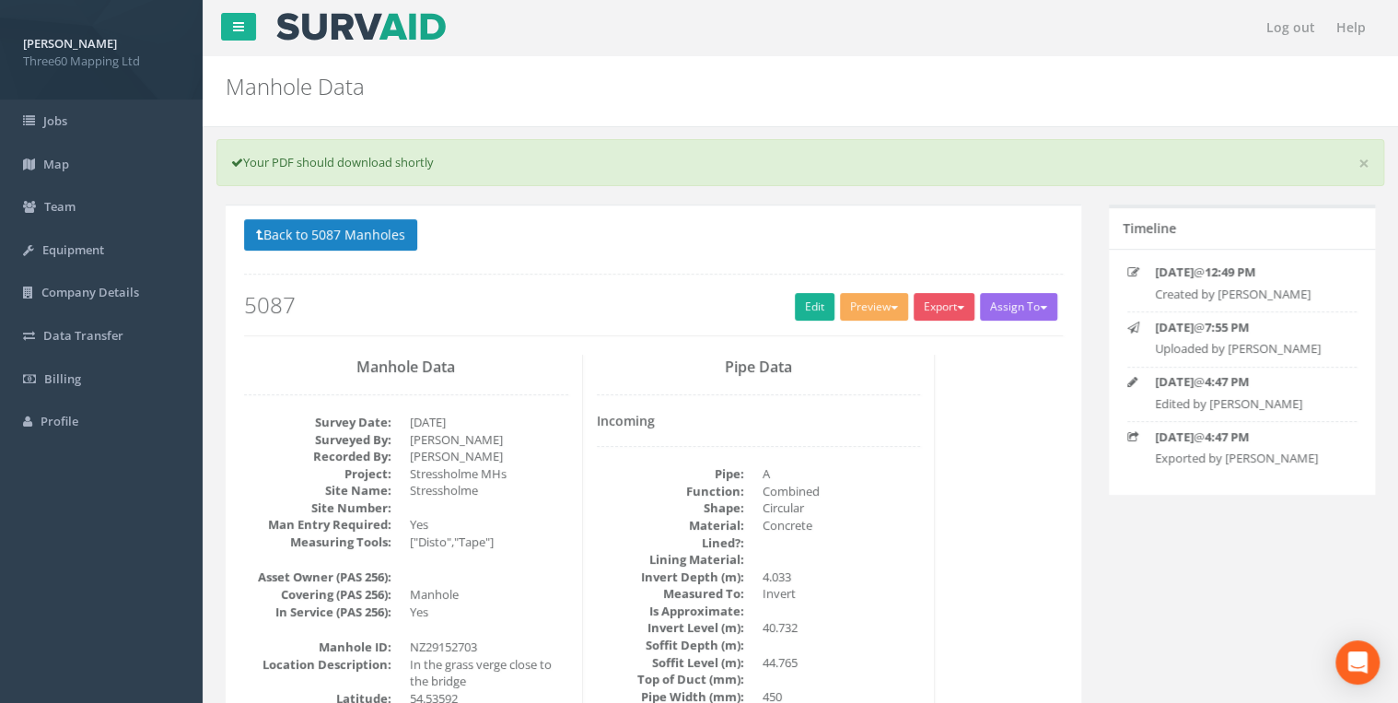
click at [354, 250] on p "Back to 5087 Manholes Back to Map" at bounding box center [653, 237] width 819 height 36
click at [357, 238] on button "Back to 5087 Manholes" at bounding box center [330, 234] width 173 height 31
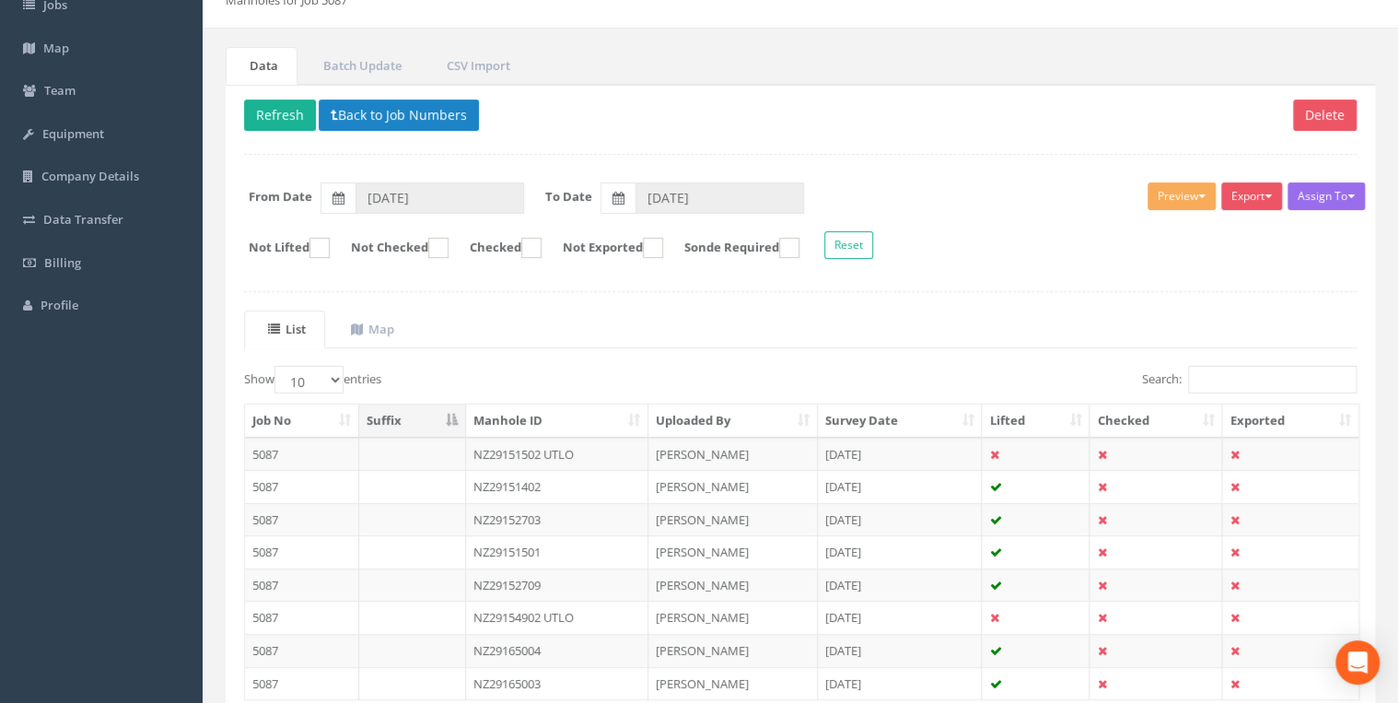
scroll to position [254, 0]
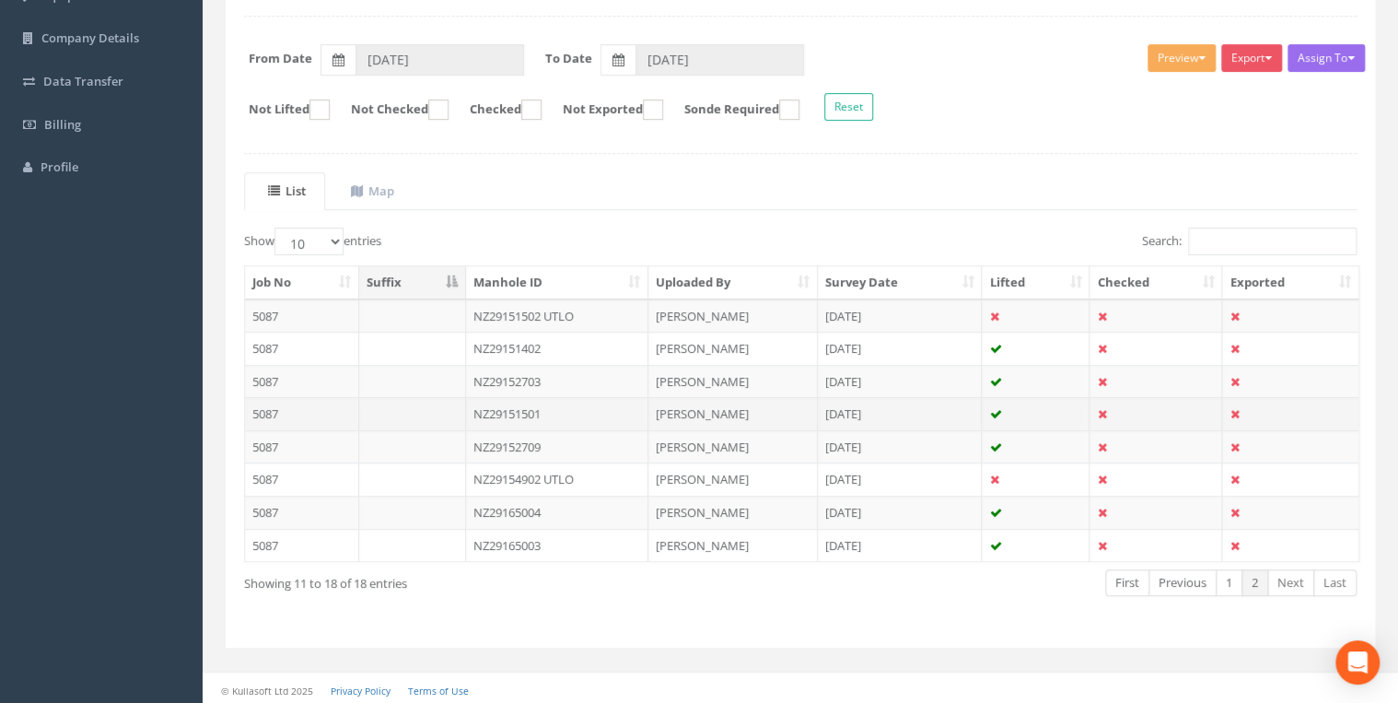
click at [516, 408] on td "NZ29151501" at bounding box center [557, 413] width 183 height 33
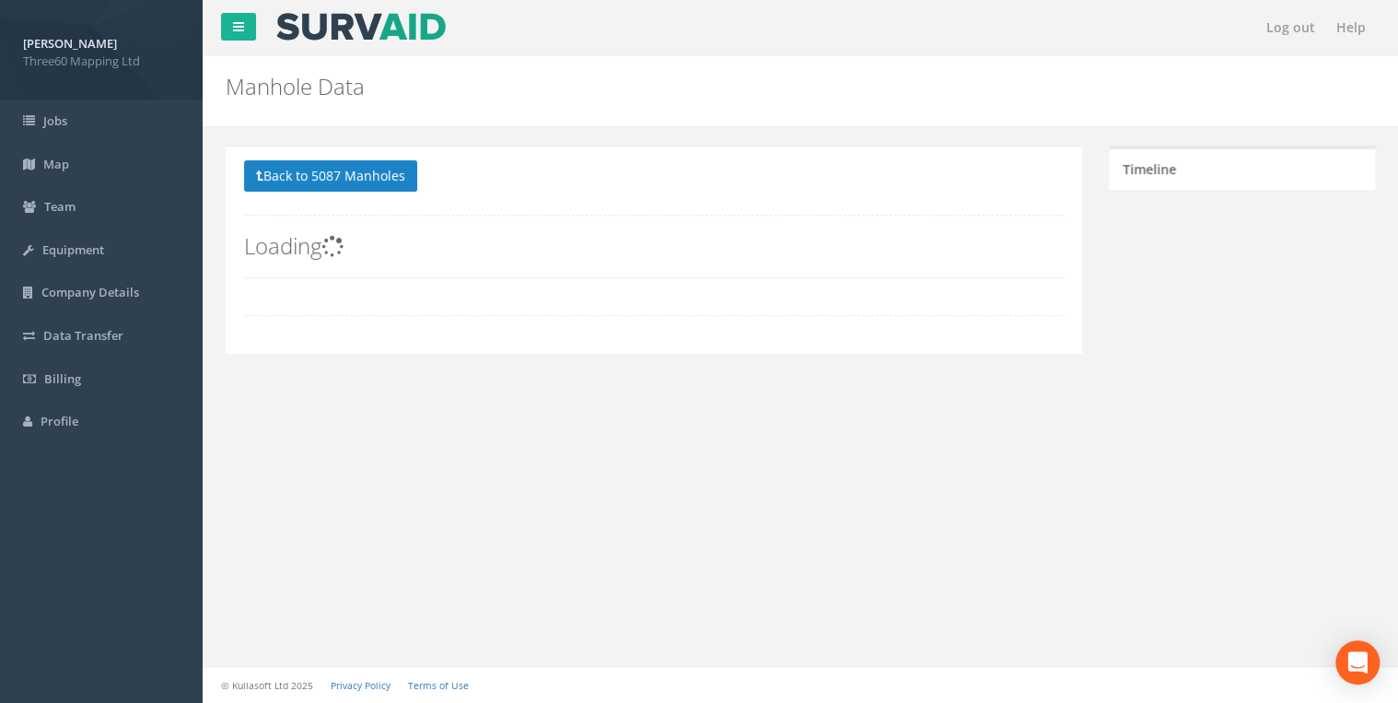
scroll to position [0, 0]
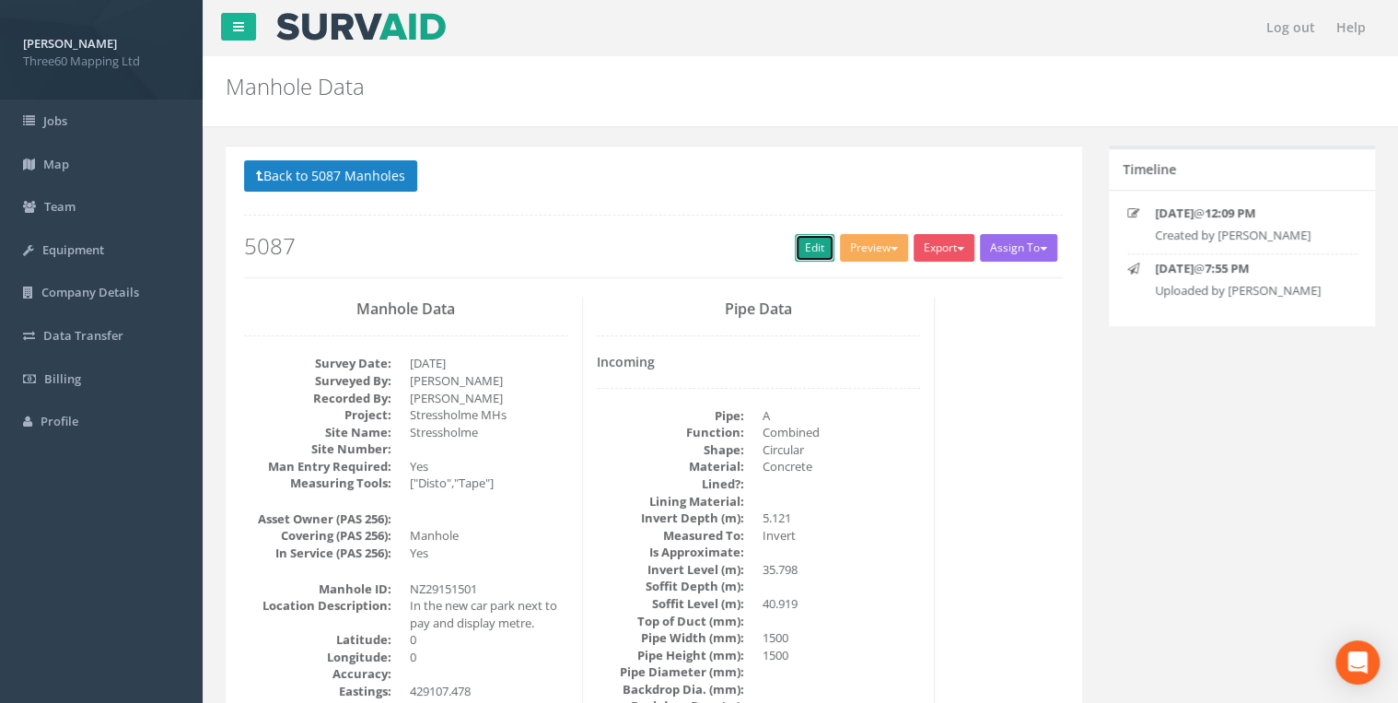
click at [795, 258] on link "Edit" at bounding box center [815, 248] width 40 height 28
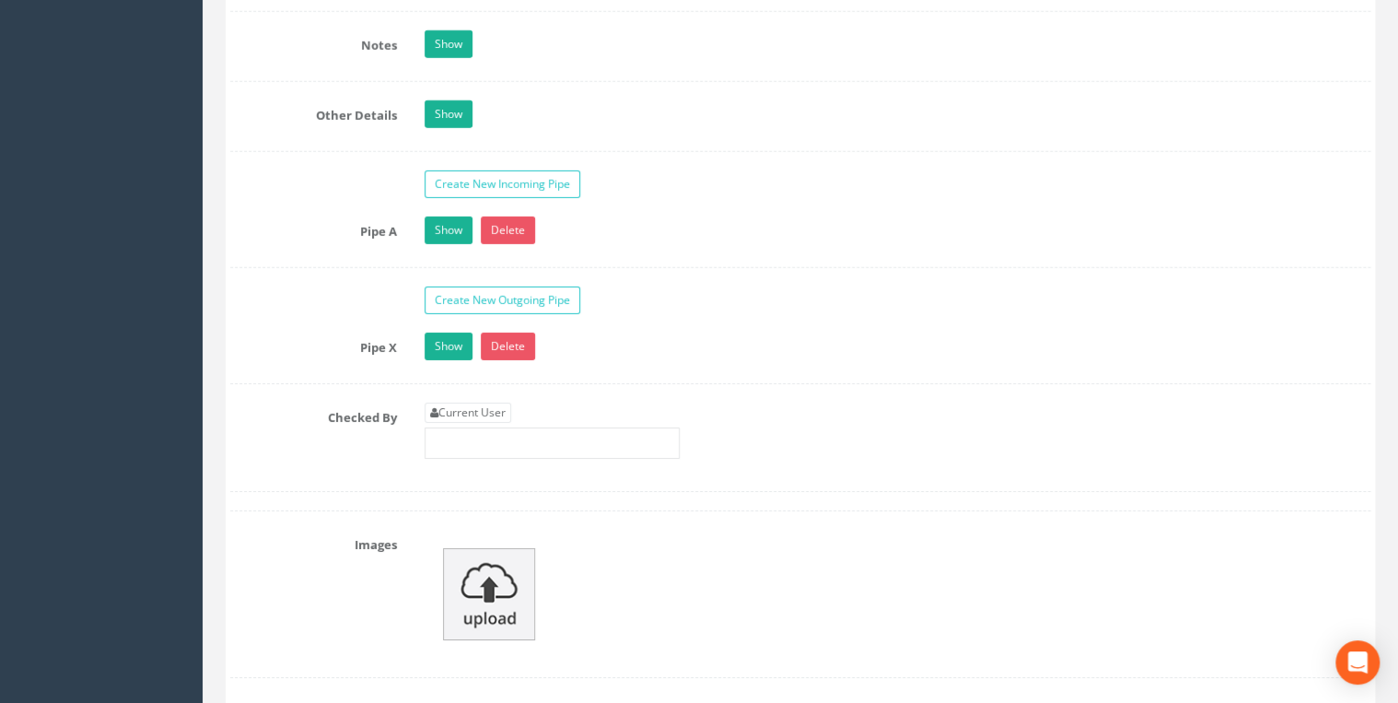
scroll to position [2946, 0]
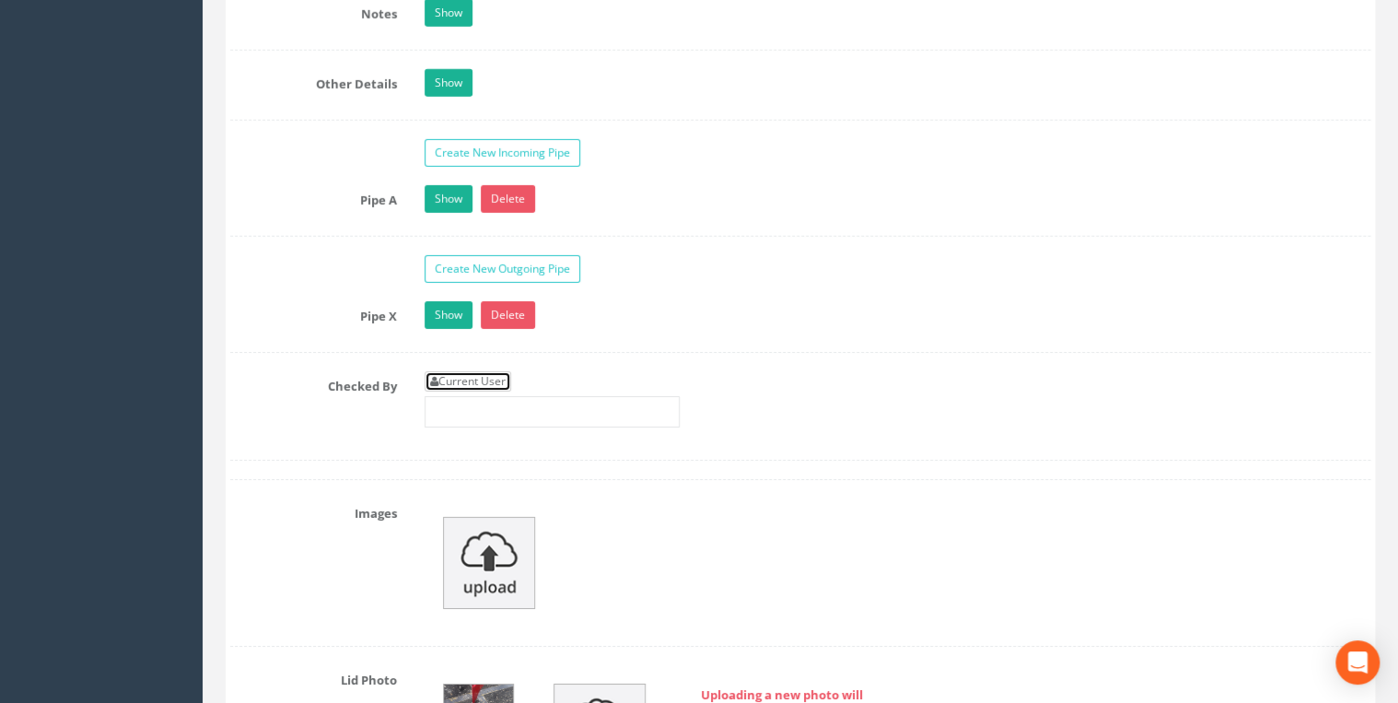
click at [470, 371] on link "Current User" at bounding box center [467, 381] width 87 height 20
type input "[PERSON_NAME]"
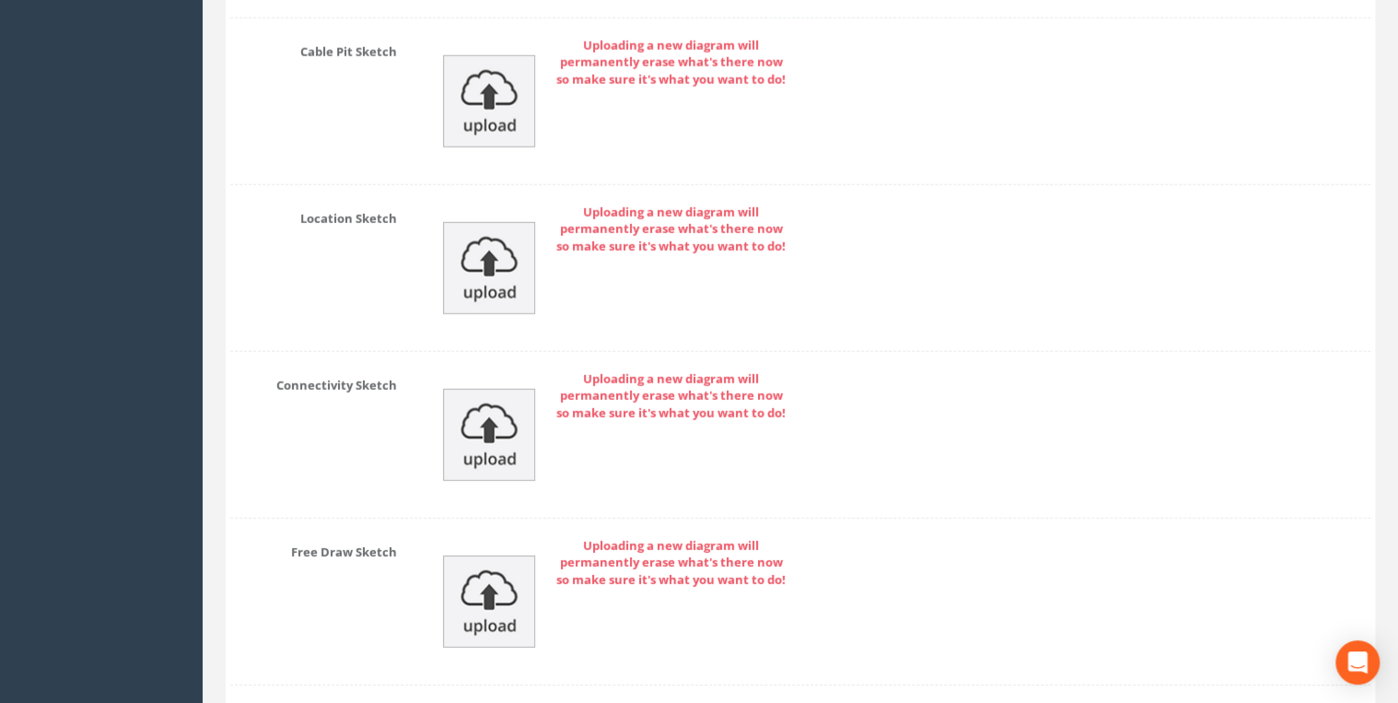
scroll to position [6191, 0]
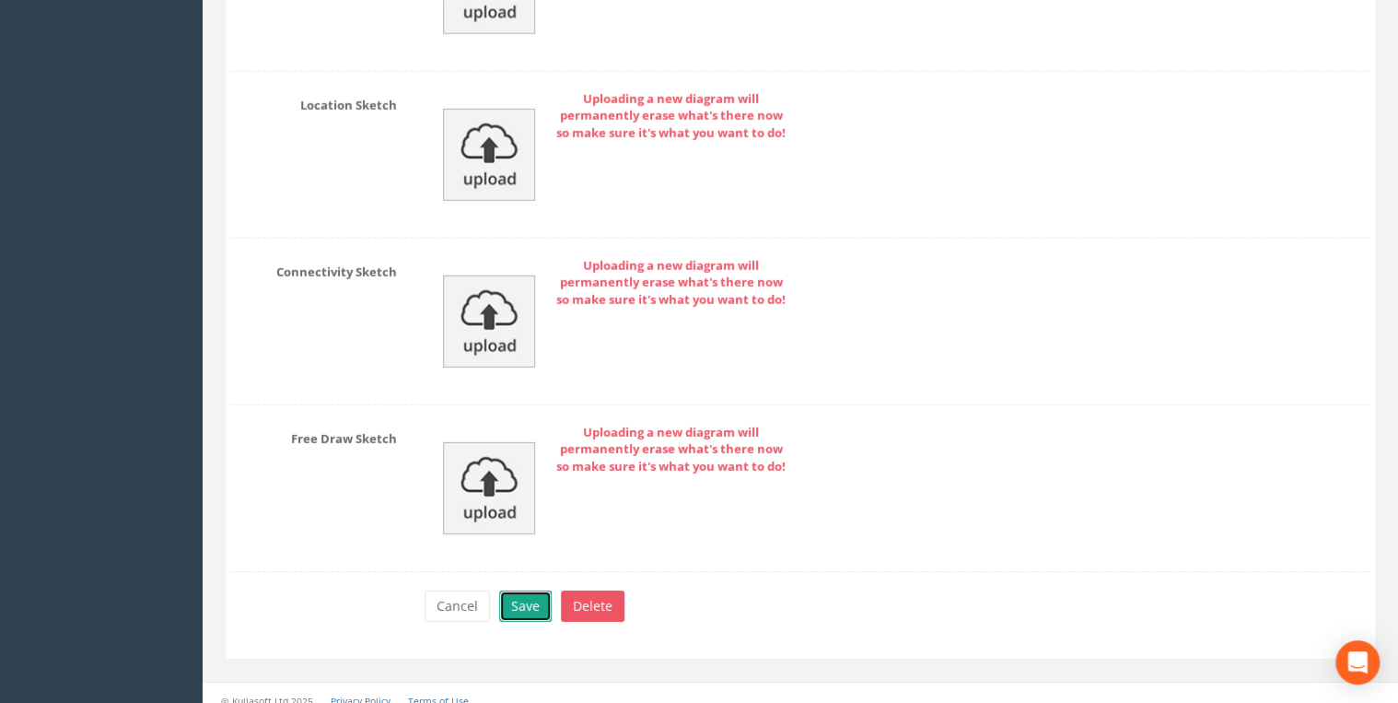
click at [519, 590] on button "Save" at bounding box center [525, 605] width 52 height 31
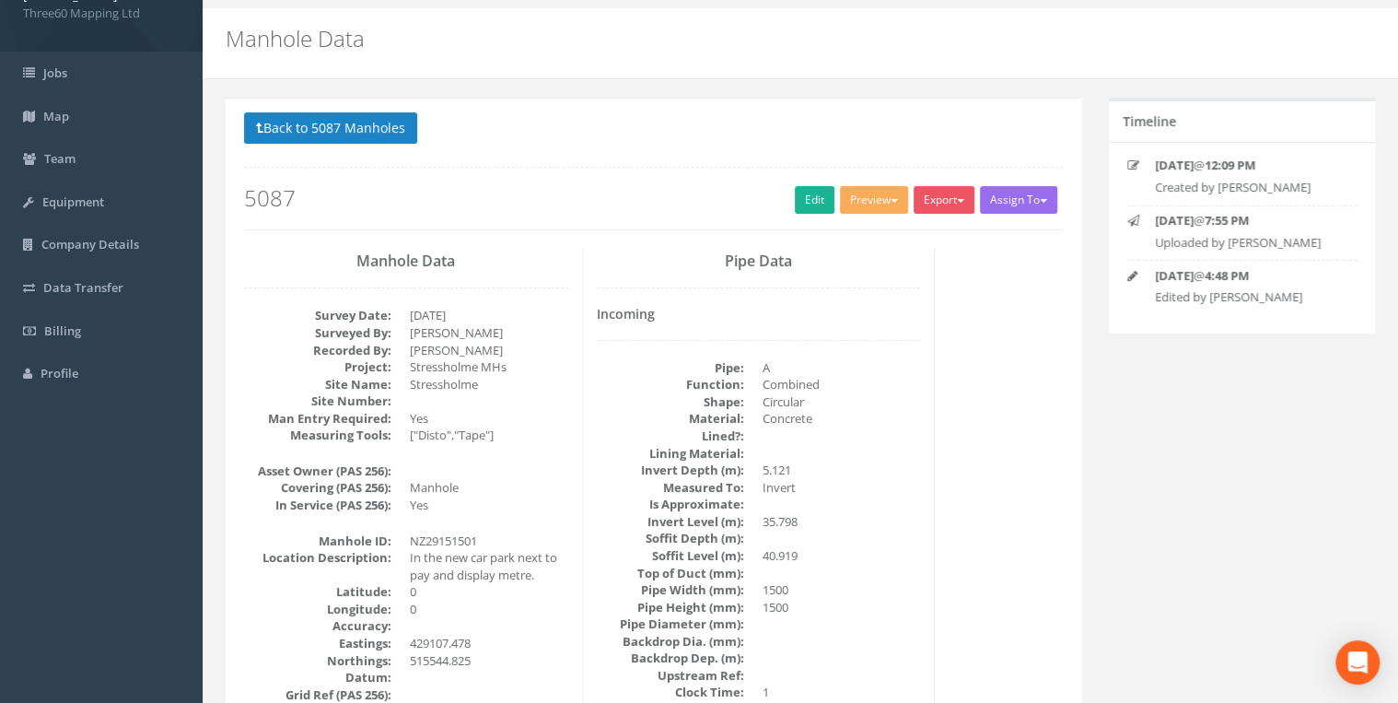
scroll to position [0, 0]
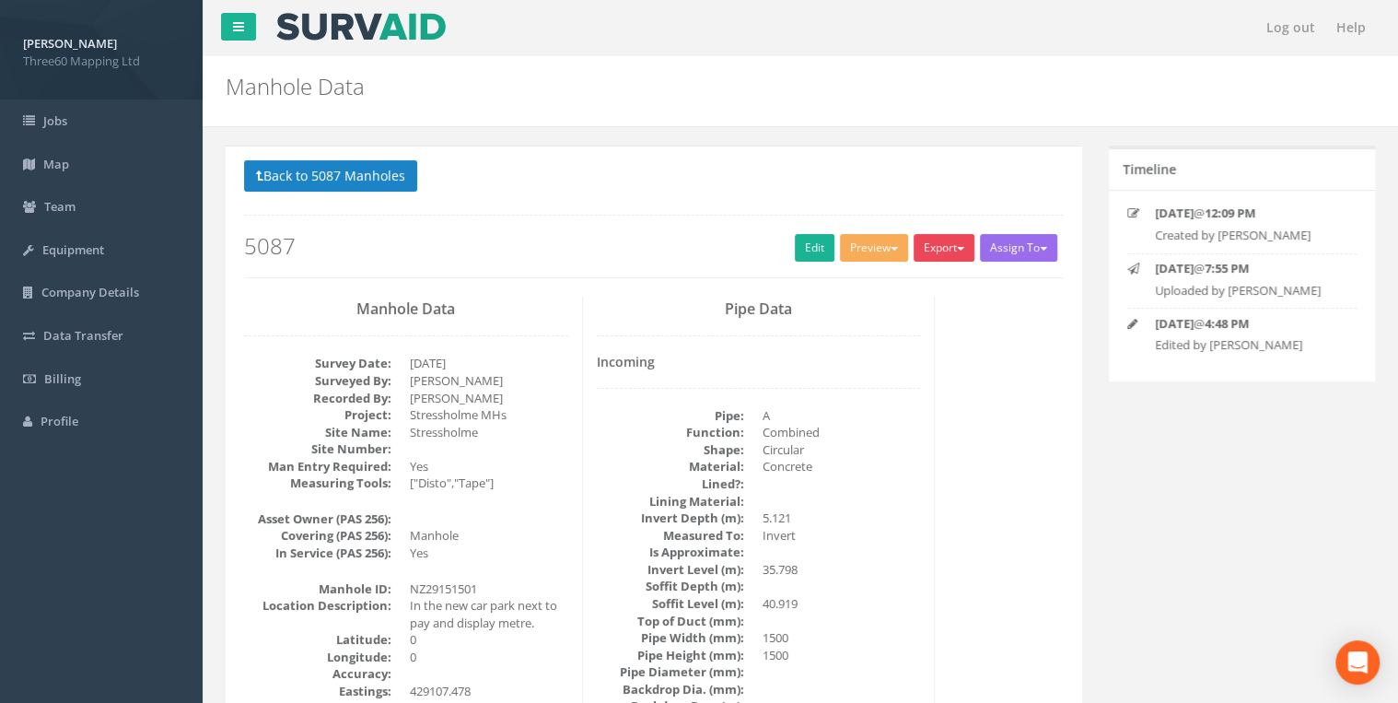
click at [924, 236] on button "Export" at bounding box center [943, 248] width 61 height 28
click at [900, 283] on link "360 Manhole" at bounding box center [906, 286] width 140 height 29
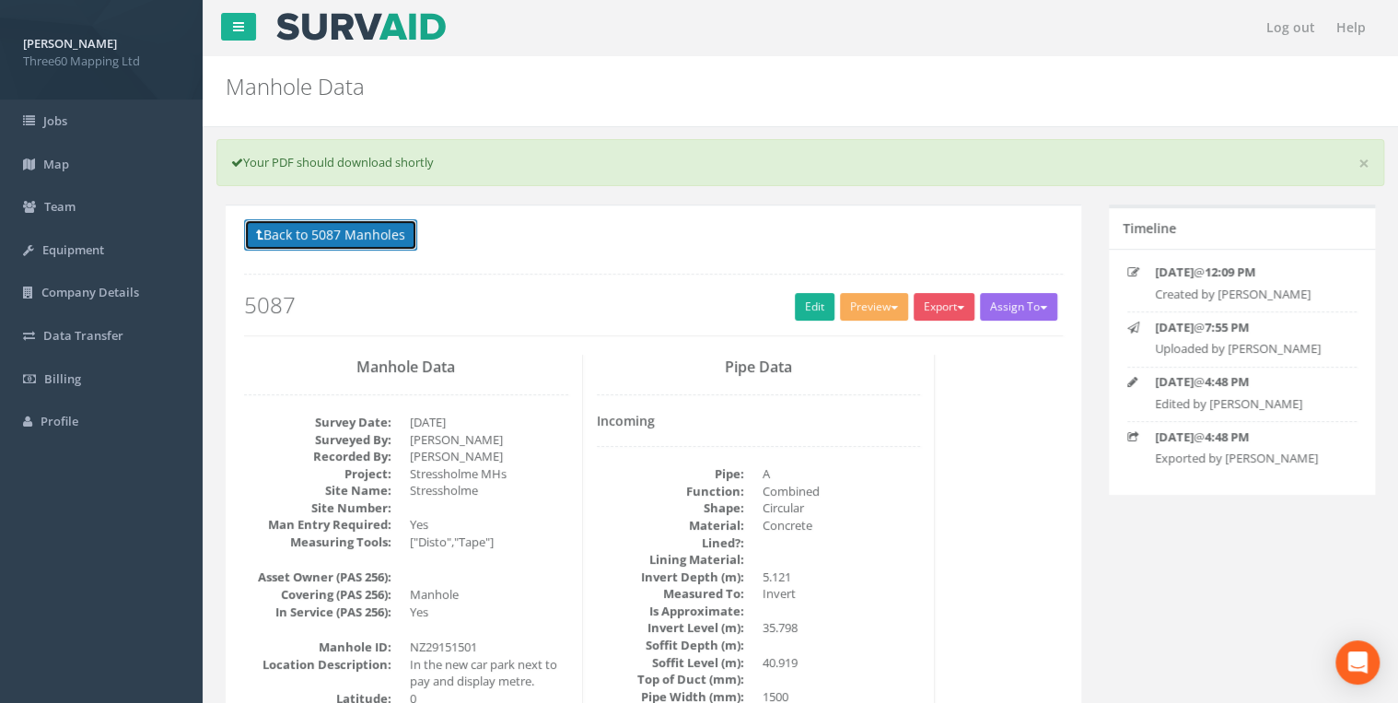
click at [385, 241] on button "Back to 5087 Manholes" at bounding box center [330, 234] width 173 height 31
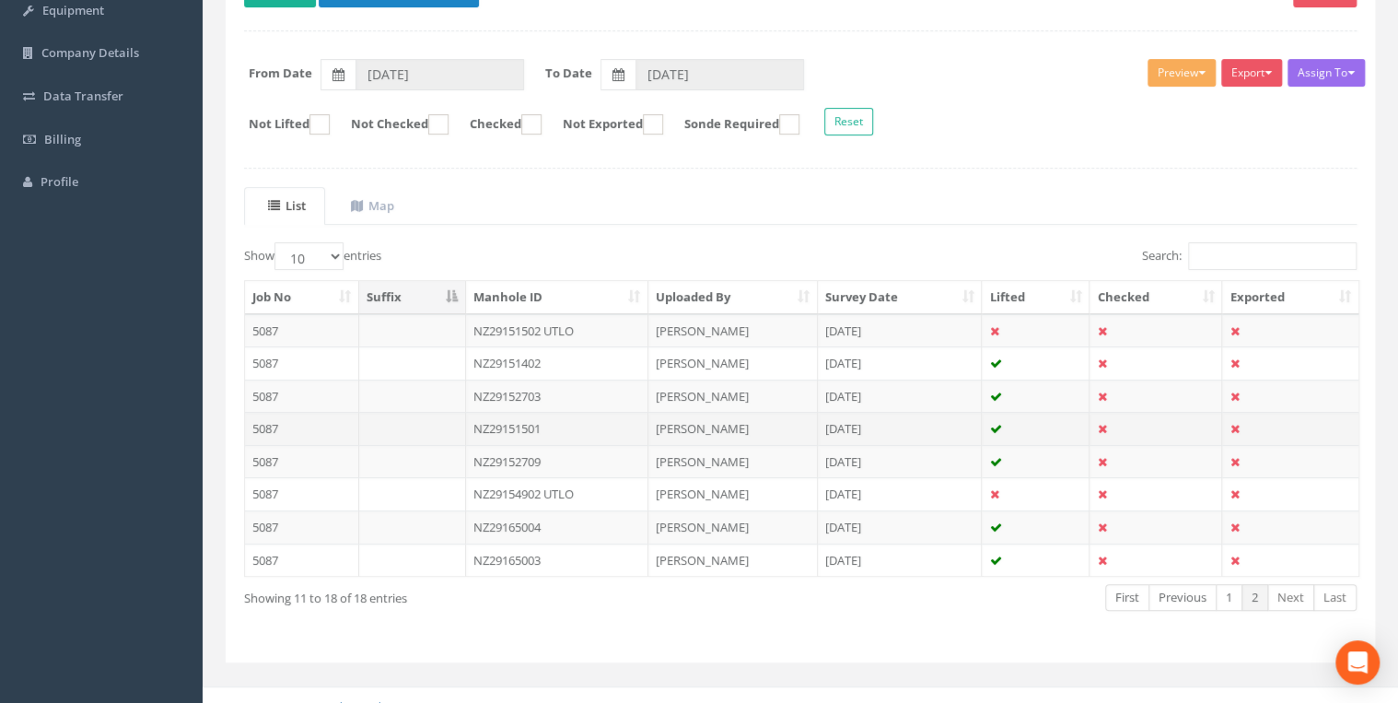
scroll to position [254, 0]
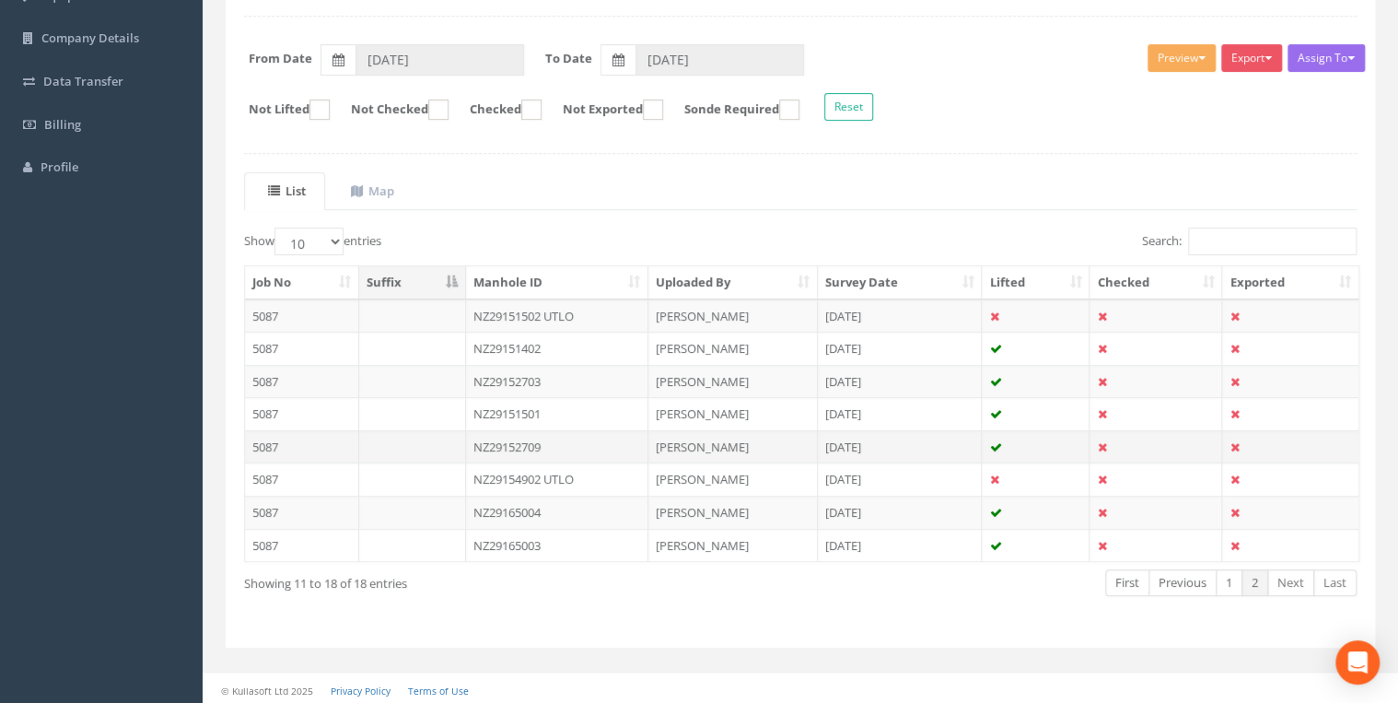
click at [530, 439] on td "NZ29152709" at bounding box center [557, 446] width 183 height 33
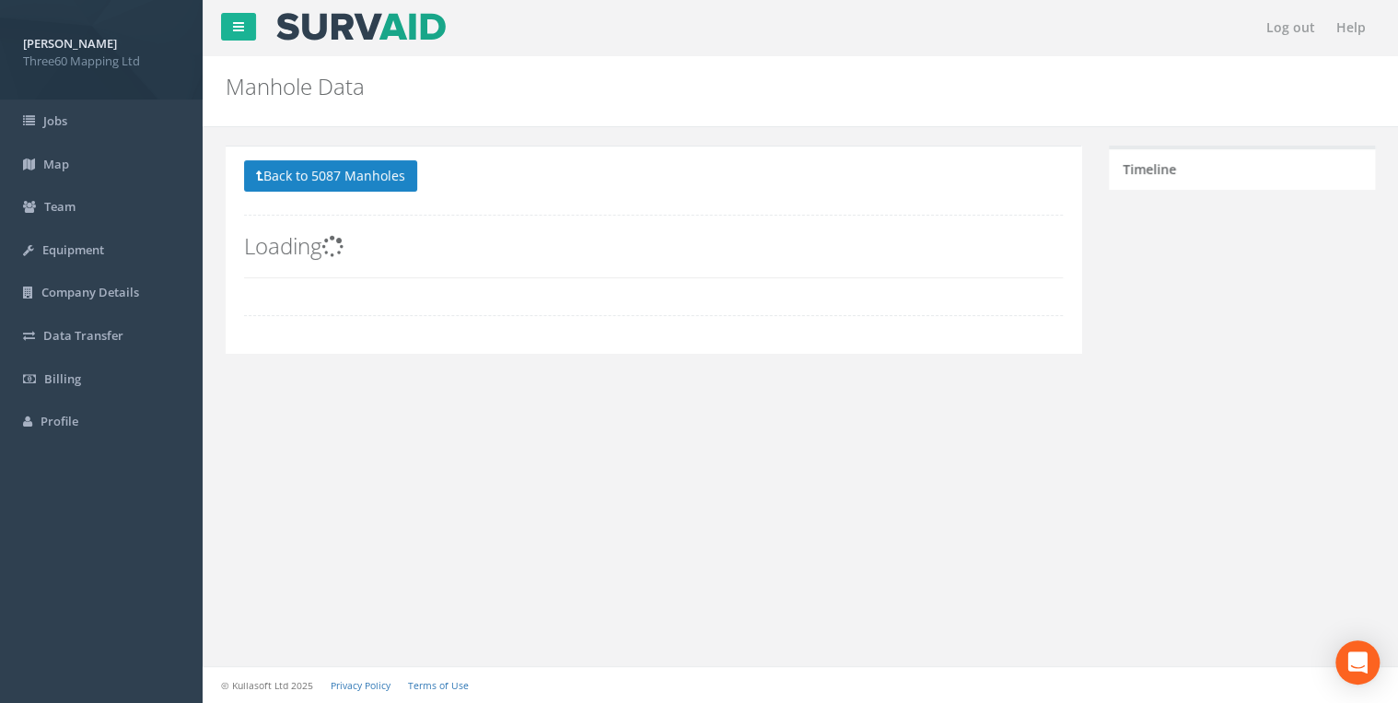
scroll to position [0, 0]
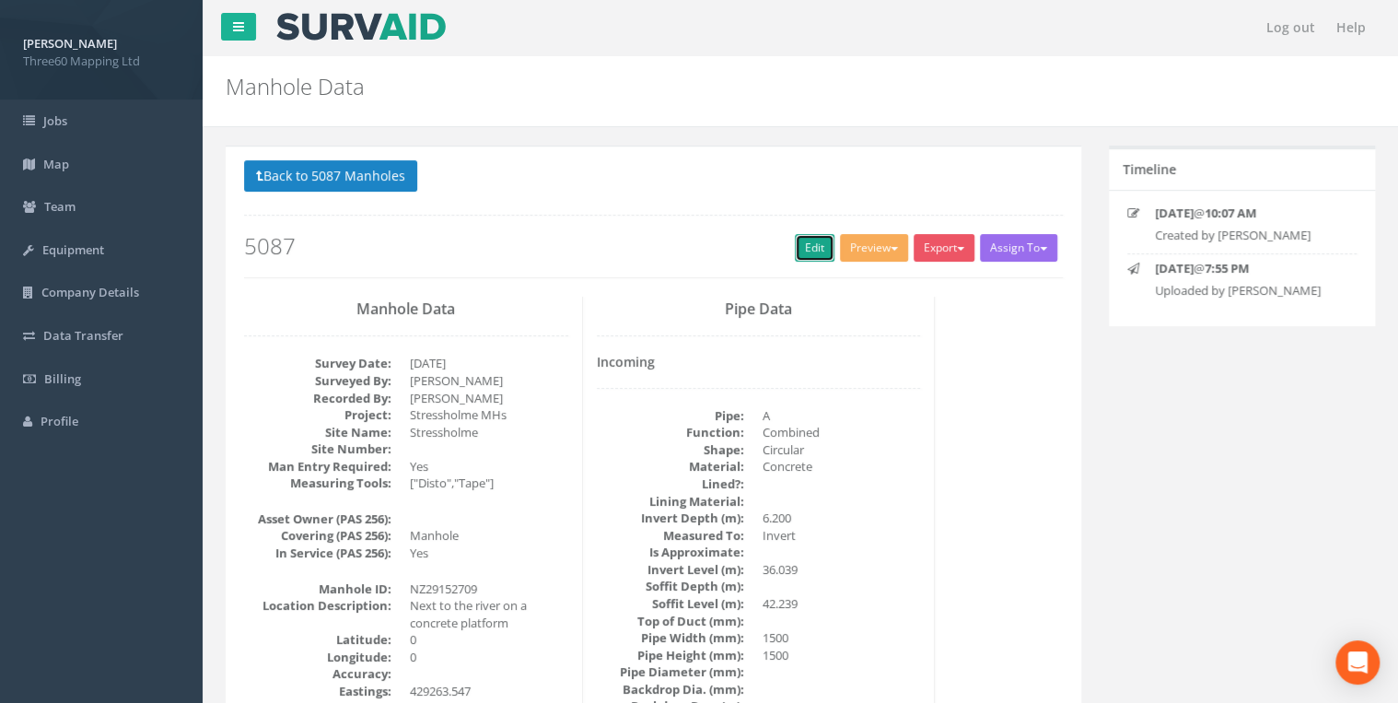
click at [796, 243] on link "Edit" at bounding box center [815, 248] width 40 height 28
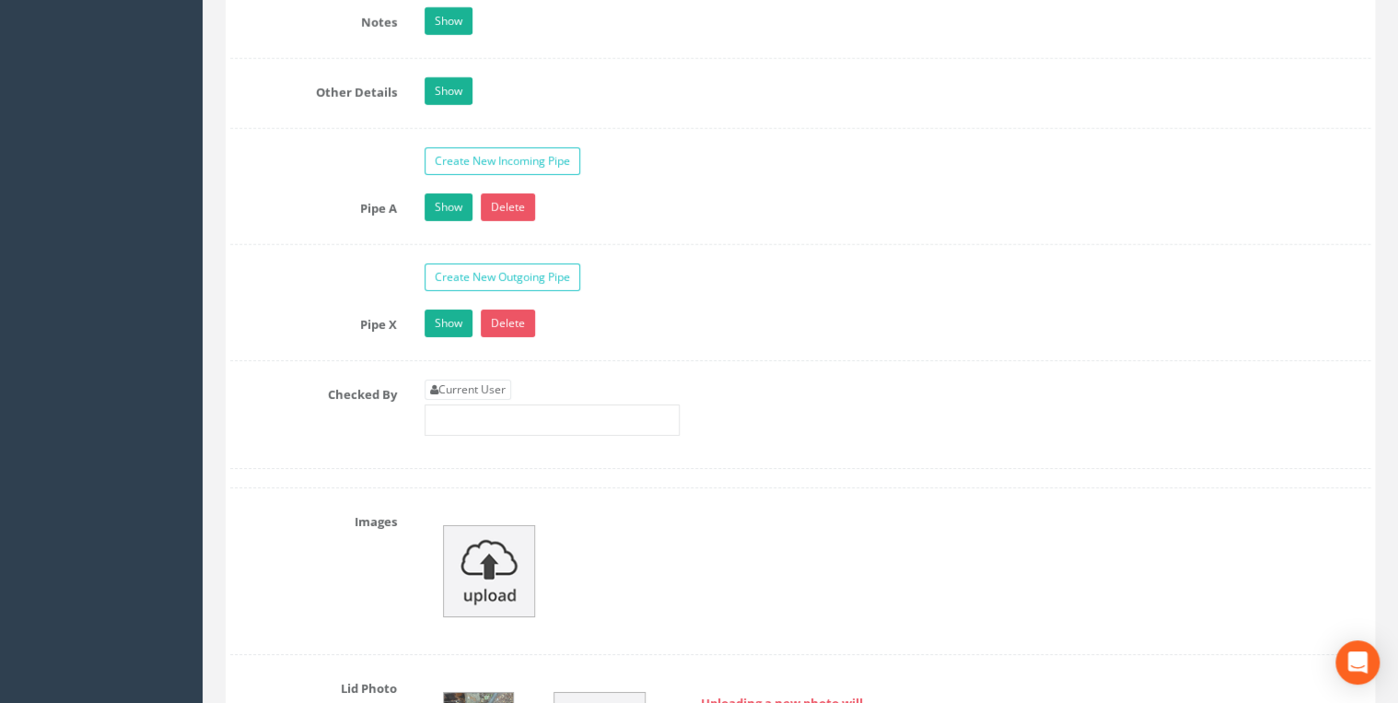
scroll to position [2946, 0]
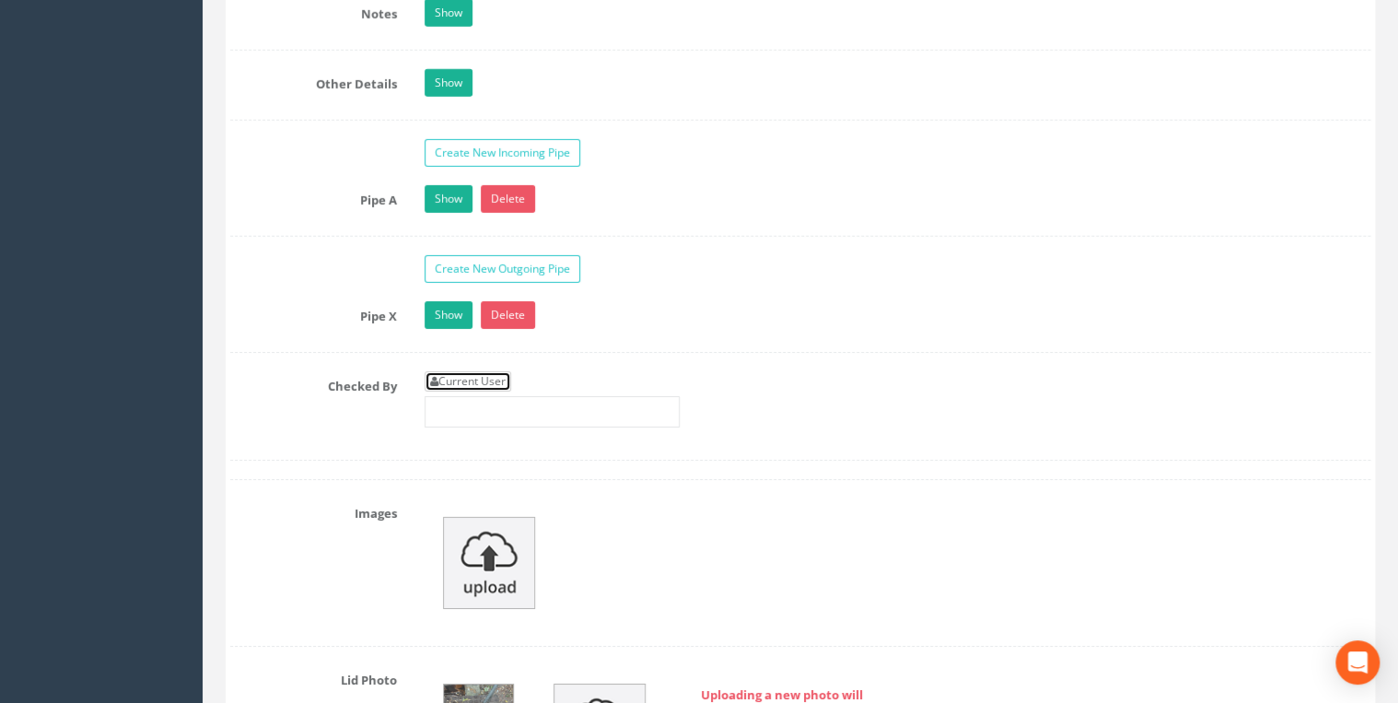
click at [490, 371] on link "Current User" at bounding box center [467, 381] width 87 height 20
type input "[PERSON_NAME]"
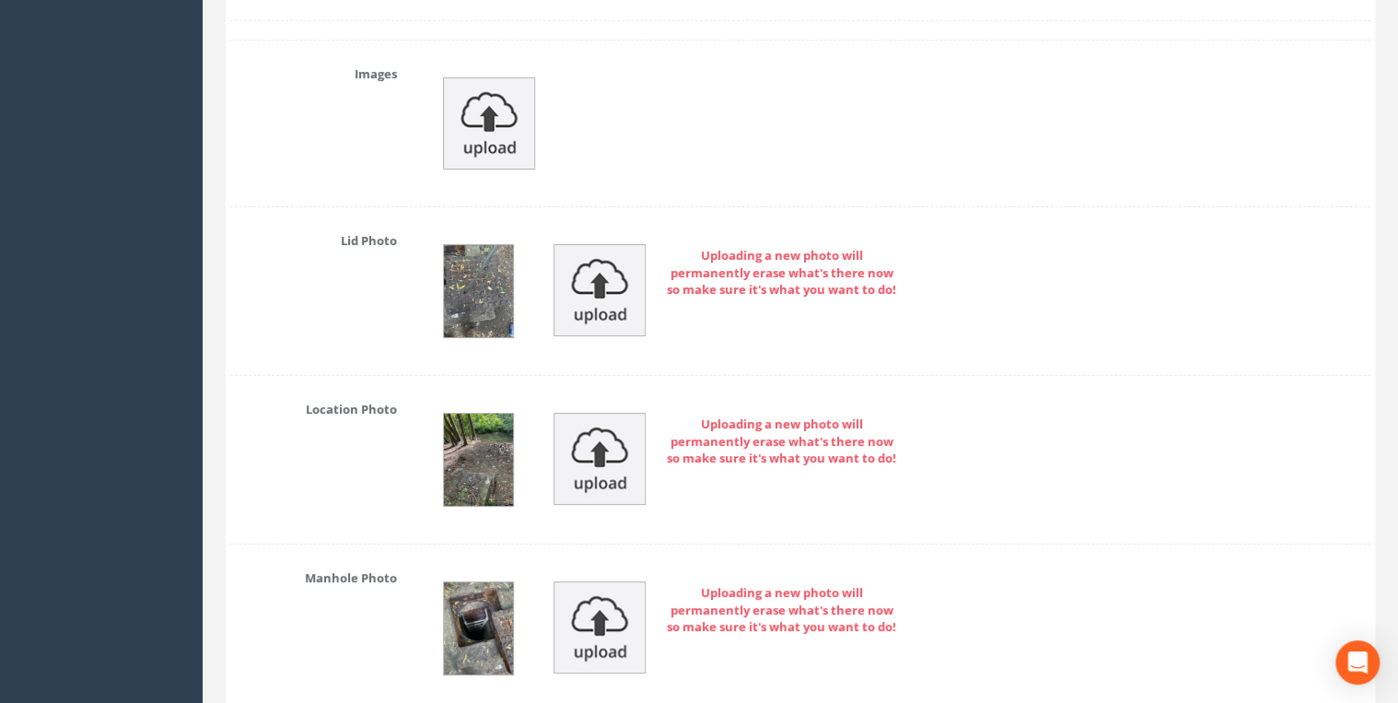
scroll to position [3437, 0]
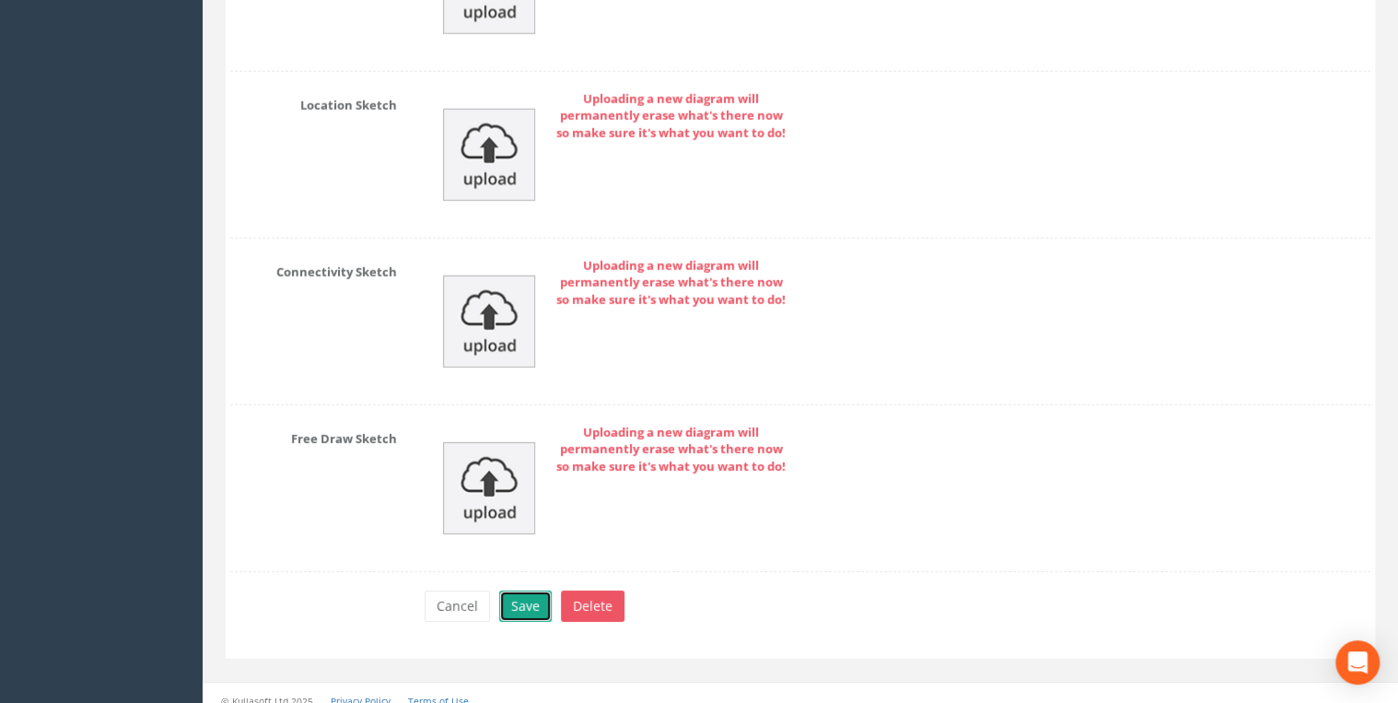
click at [517, 596] on button "Save" at bounding box center [525, 605] width 52 height 31
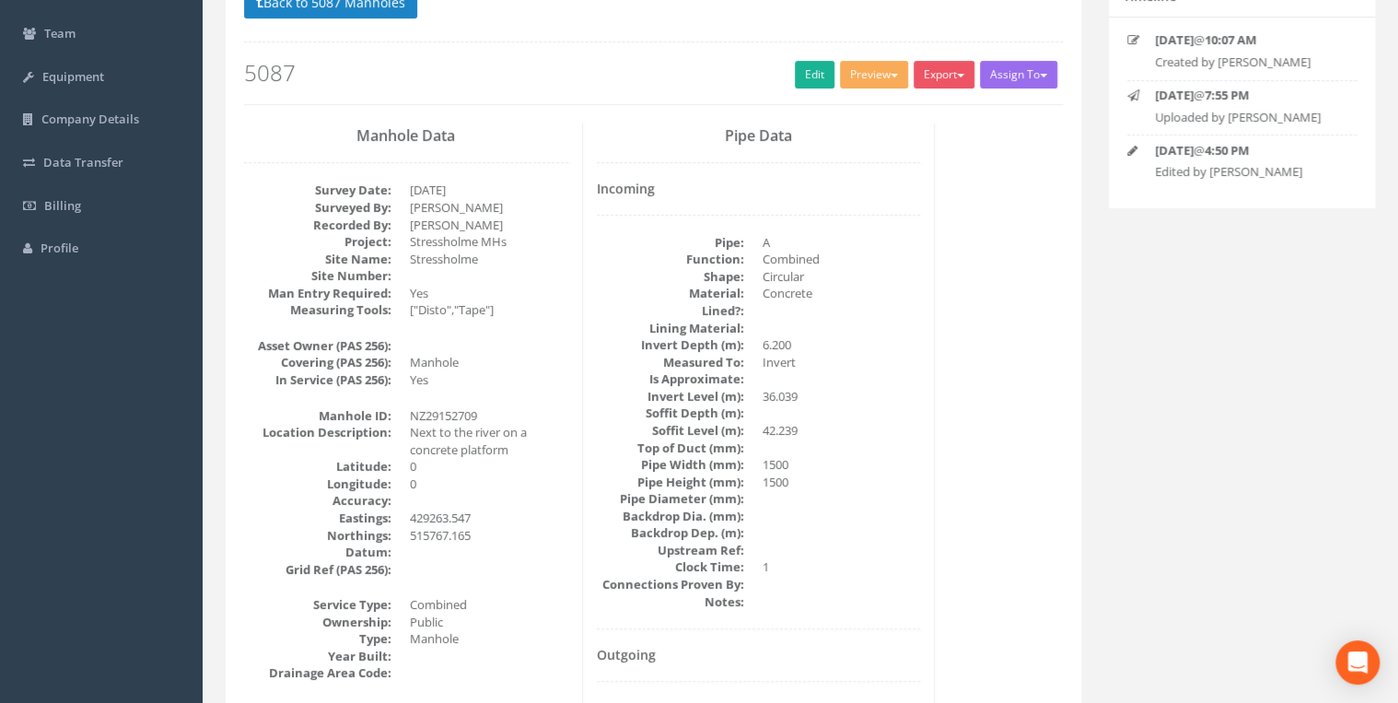
scroll to position [0, 0]
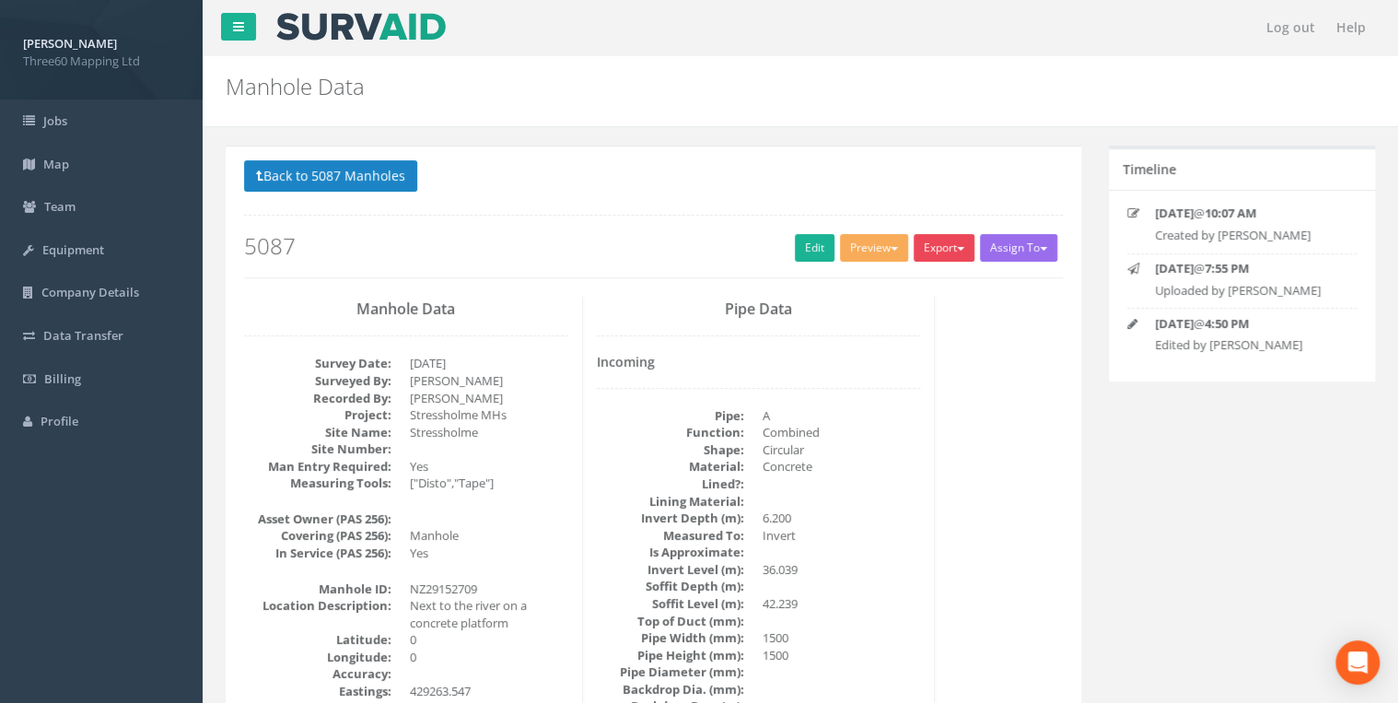
click at [933, 254] on button "Export" at bounding box center [943, 248] width 61 height 28
click at [922, 283] on link "360 Manhole" at bounding box center [906, 286] width 140 height 29
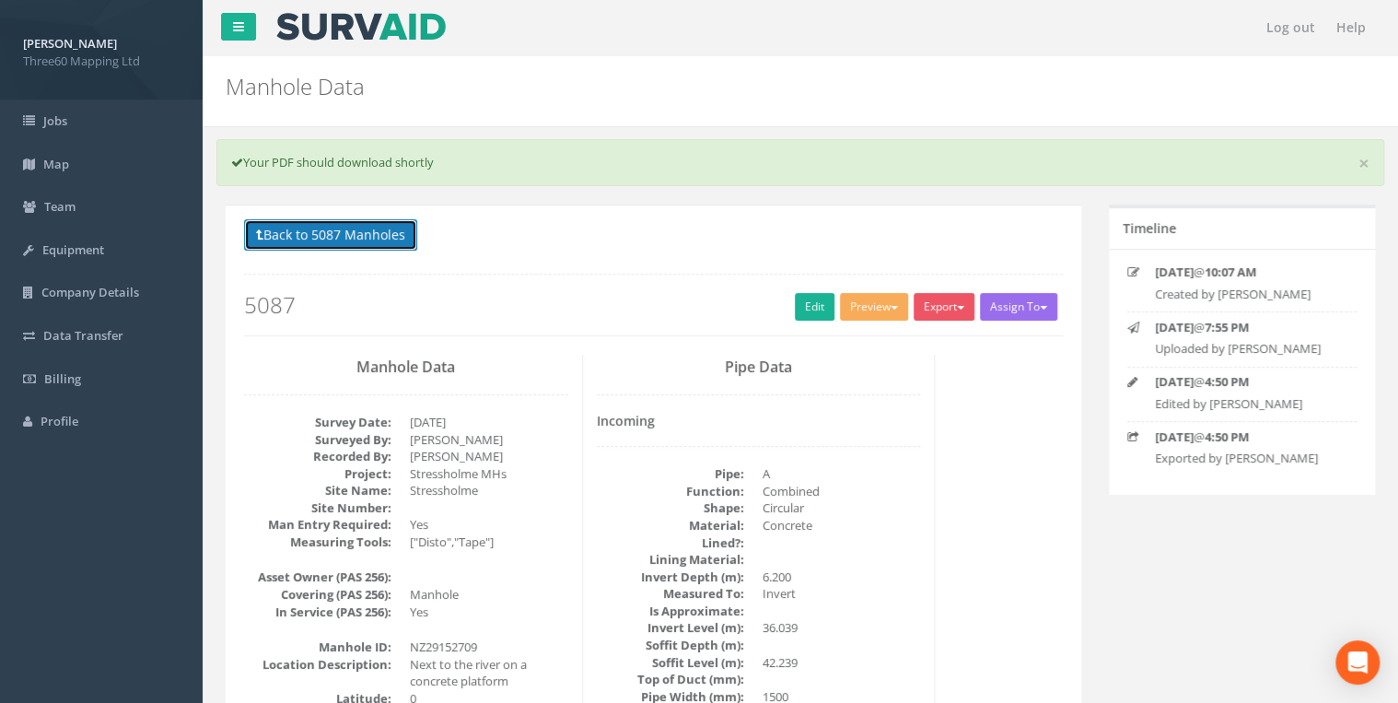
click at [383, 228] on button "Back to 5087 Manholes" at bounding box center [330, 234] width 173 height 31
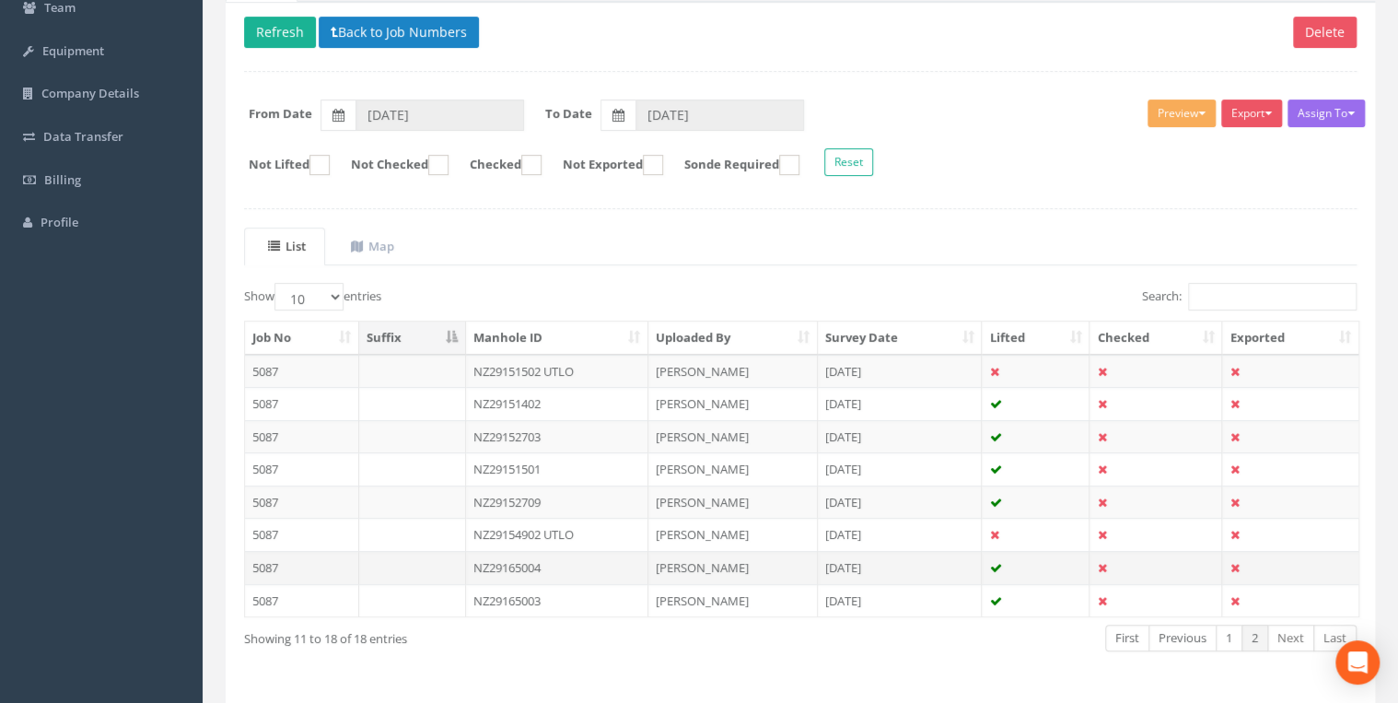
scroll to position [254, 0]
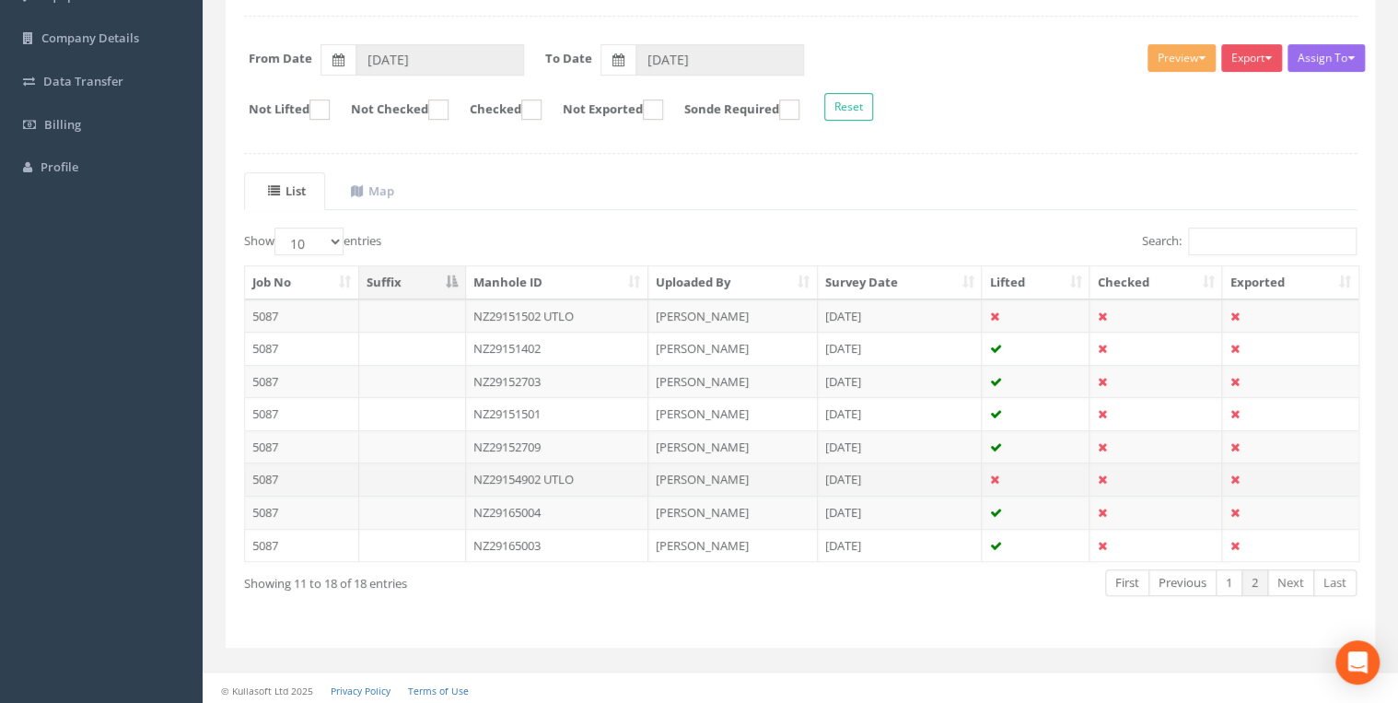
click at [531, 478] on td "NZ29154902 UTLO" at bounding box center [557, 478] width 183 height 33
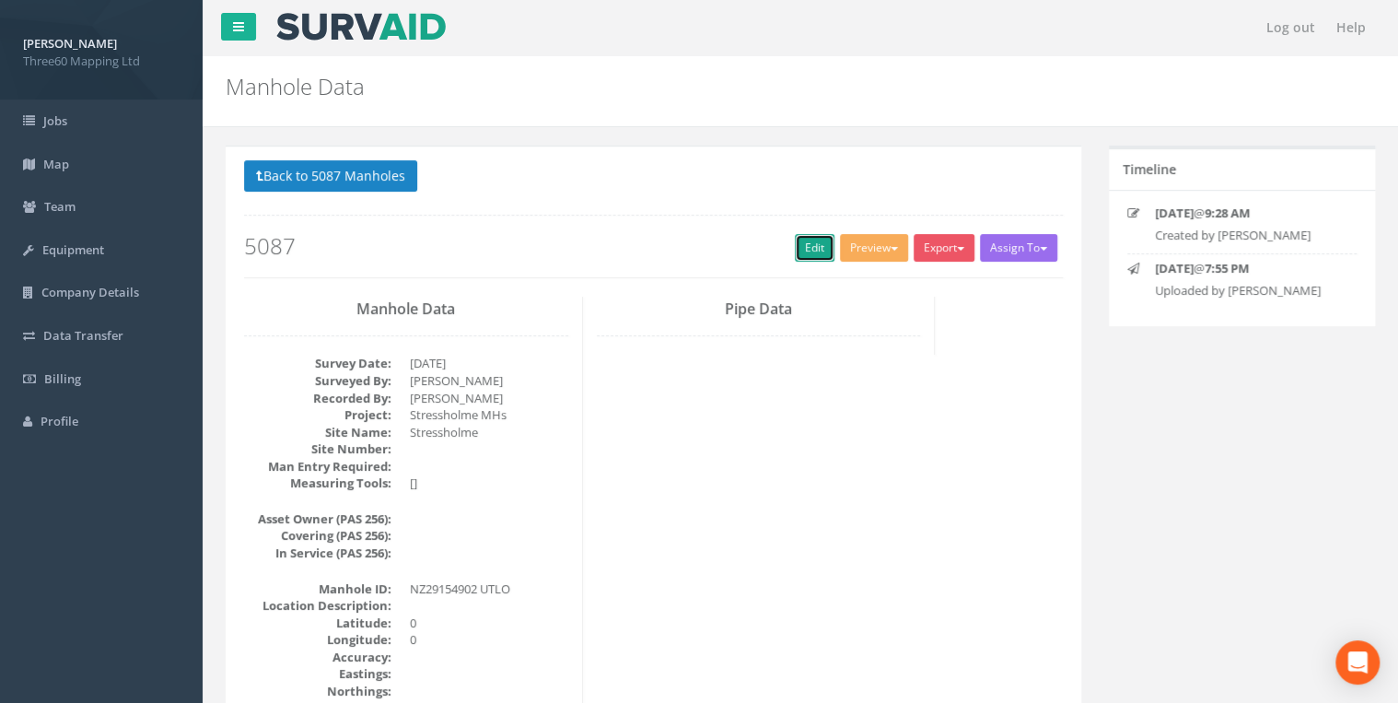
click at [816, 239] on link "Edit" at bounding box center [815, 248] width 40 height 28
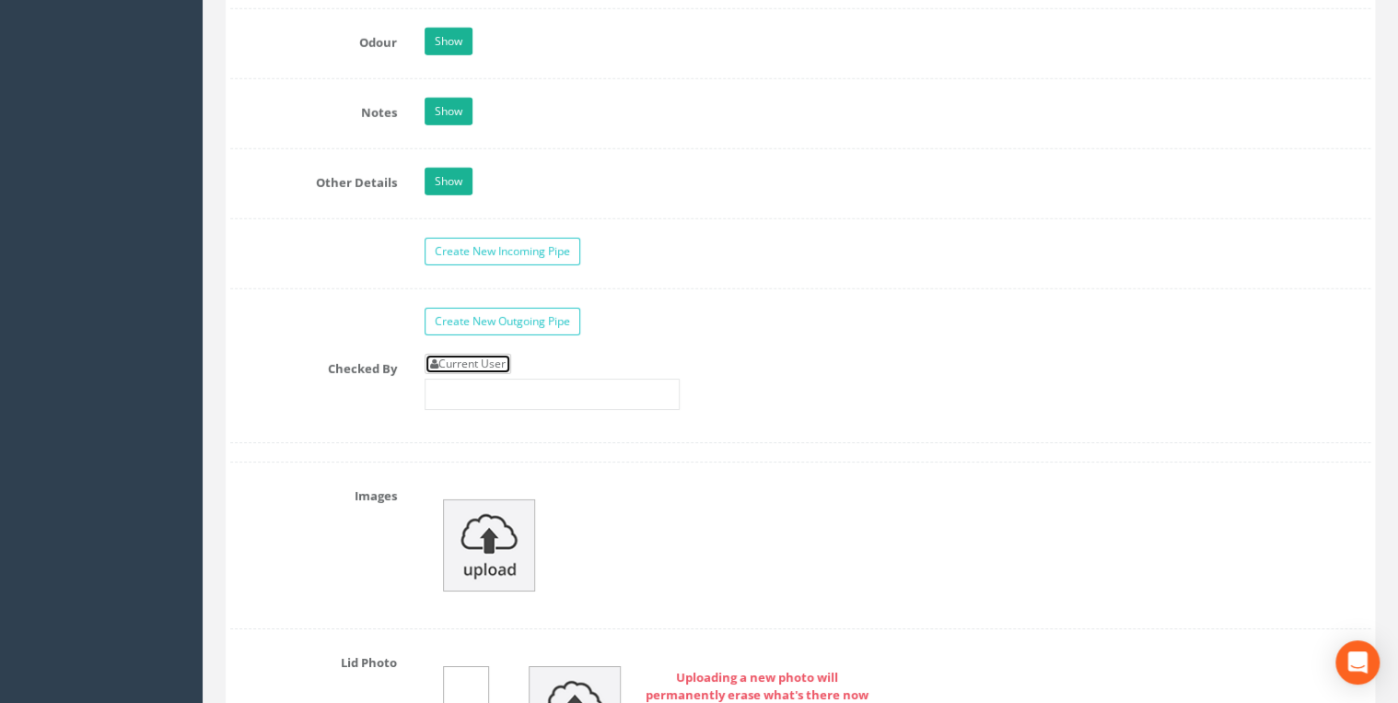
click at [494, 361] on link "Current User" at bounding box center [467, 364] width 87 height 20
type input "[PERSON_NAME]"
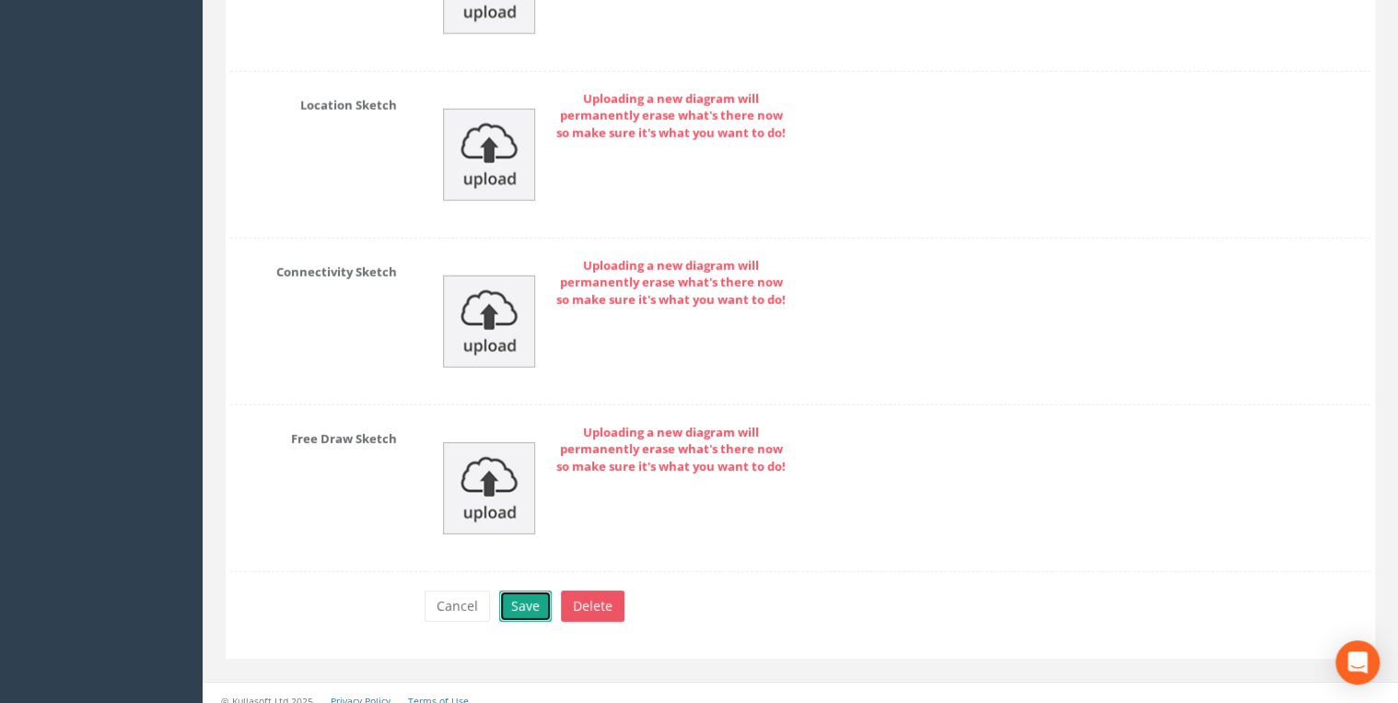
click at [516, 590] on button "Save" at bounding box center [525, 605] width 52 height 31
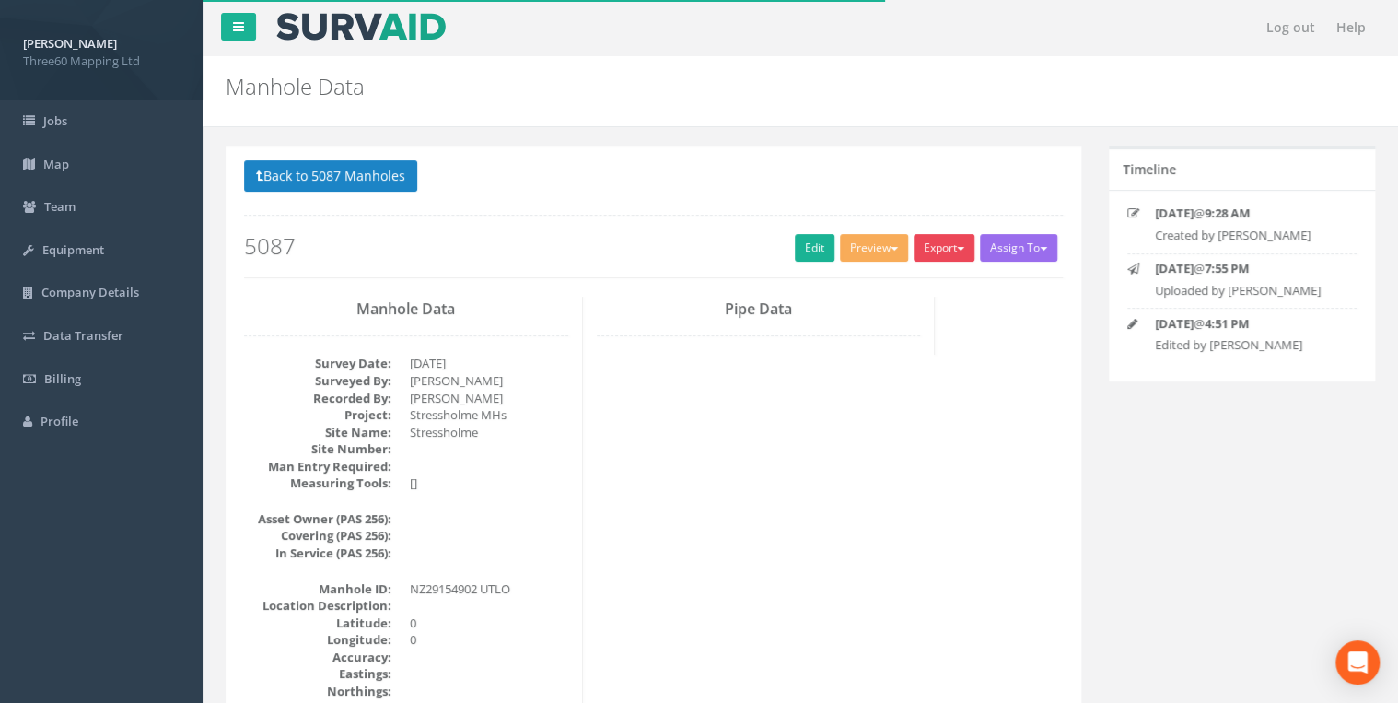
click at [936, 246] on button "Export" at bounding box center [943, 248] width 61 height 28
click at [888, 288] on link "360 Manhole" at bounding box center [906, 286] width 140 height 29
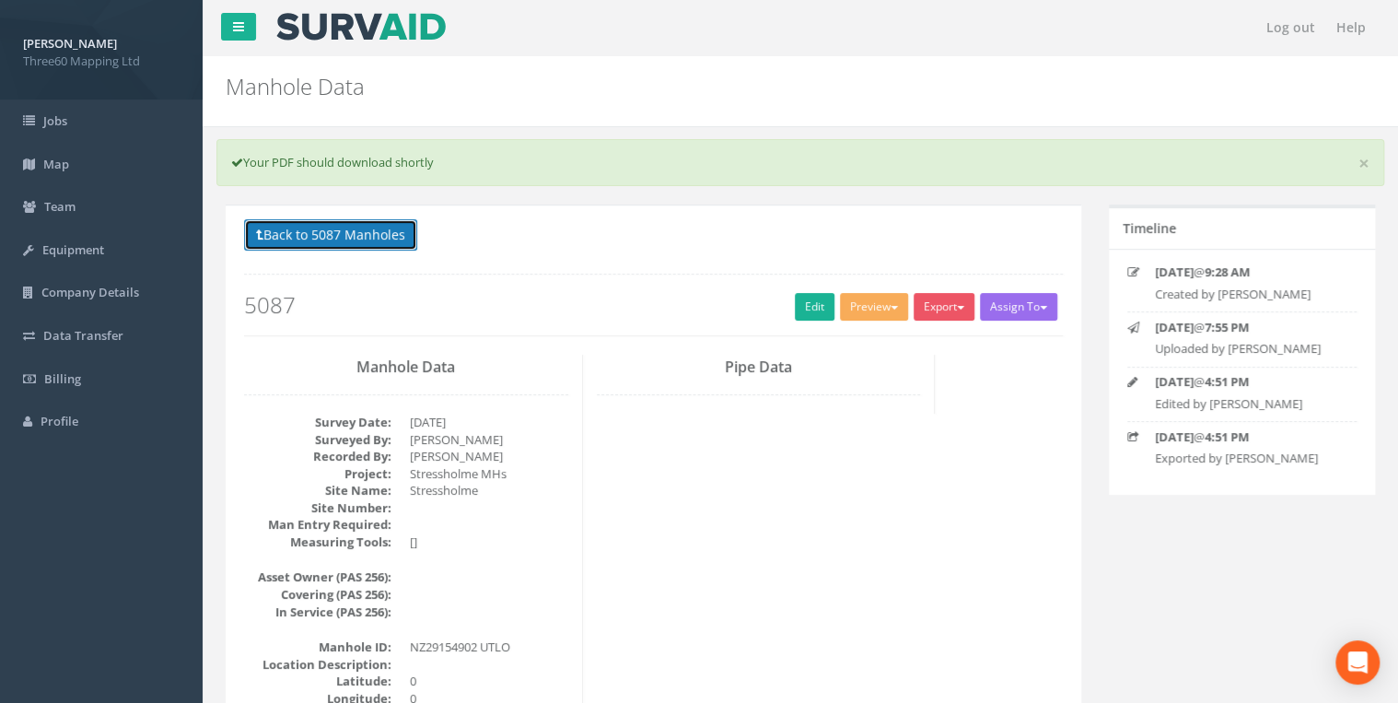
click at [404, 236] on button "Back to 5087 Manholes" at bounding box center [330, 234] width 173 height 31
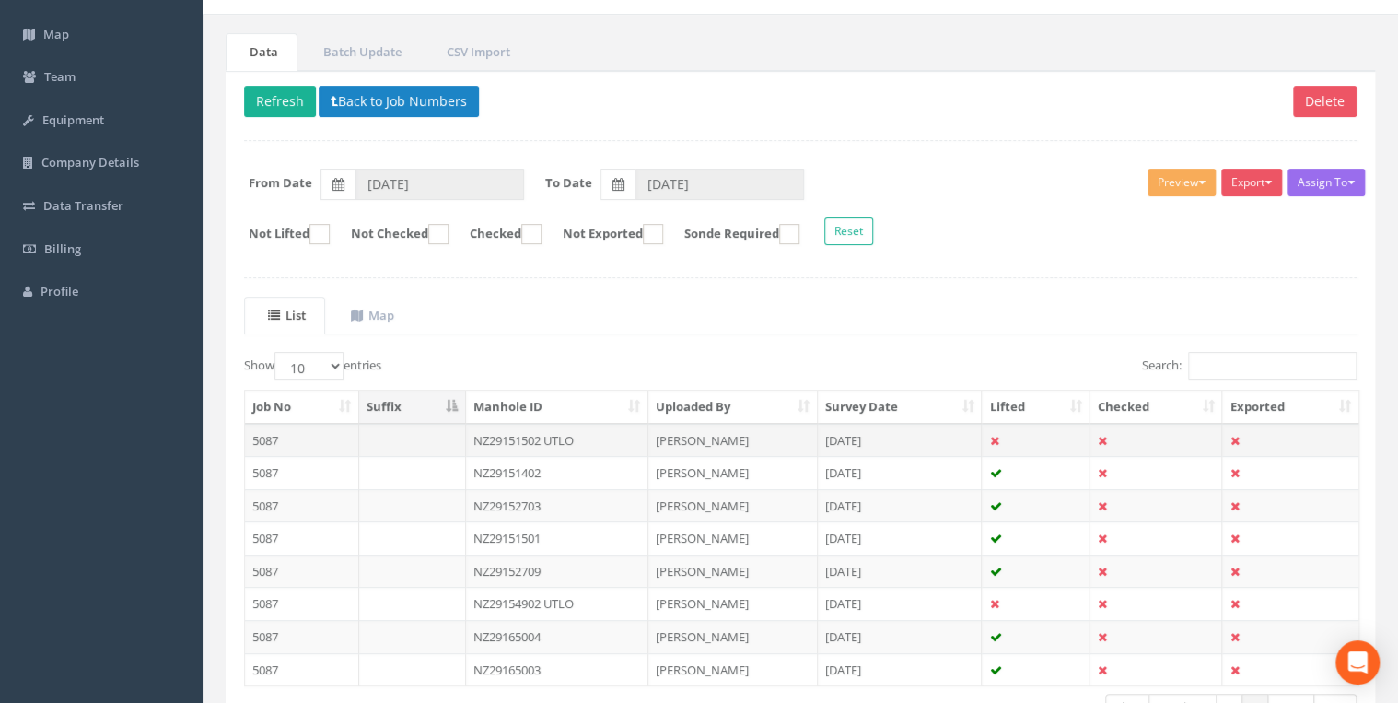
scroll to position [254, 0]
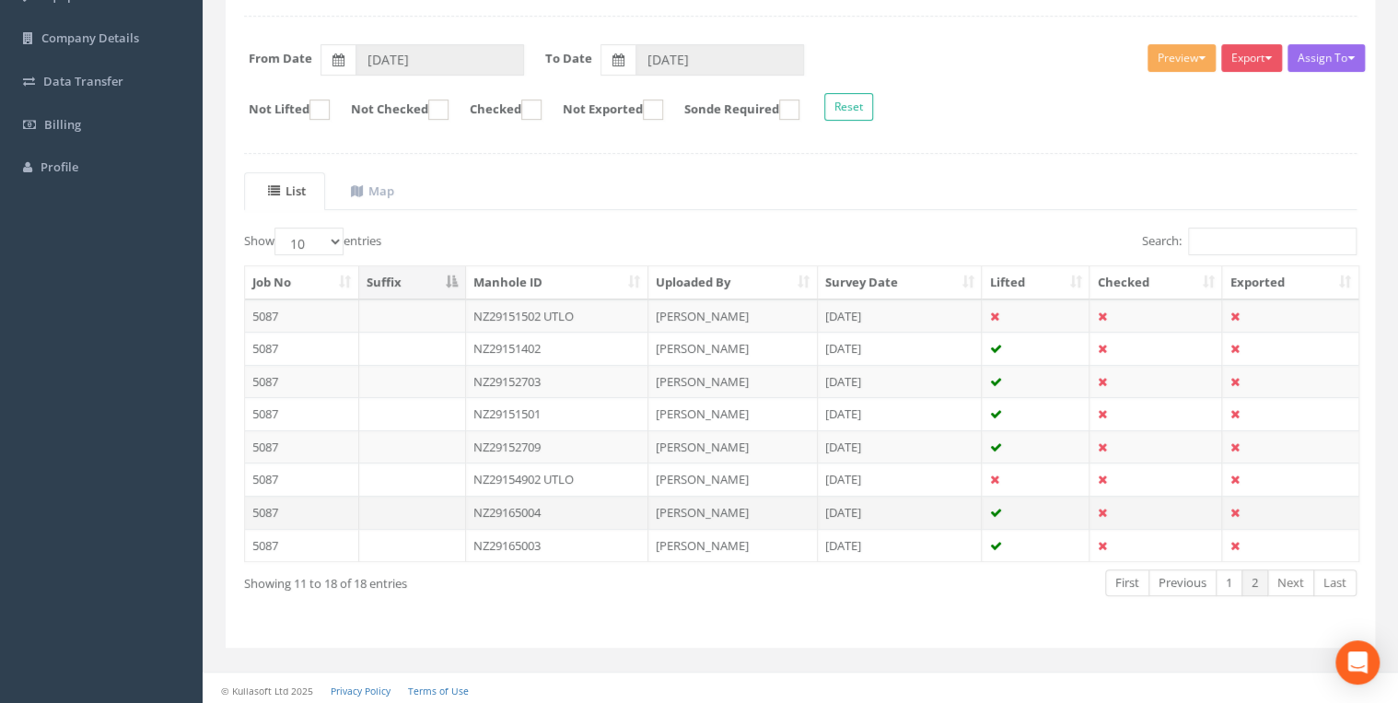
click at [528, 502] on td "NZ29165004" at bounding box center [557, 511] width 183 height 33
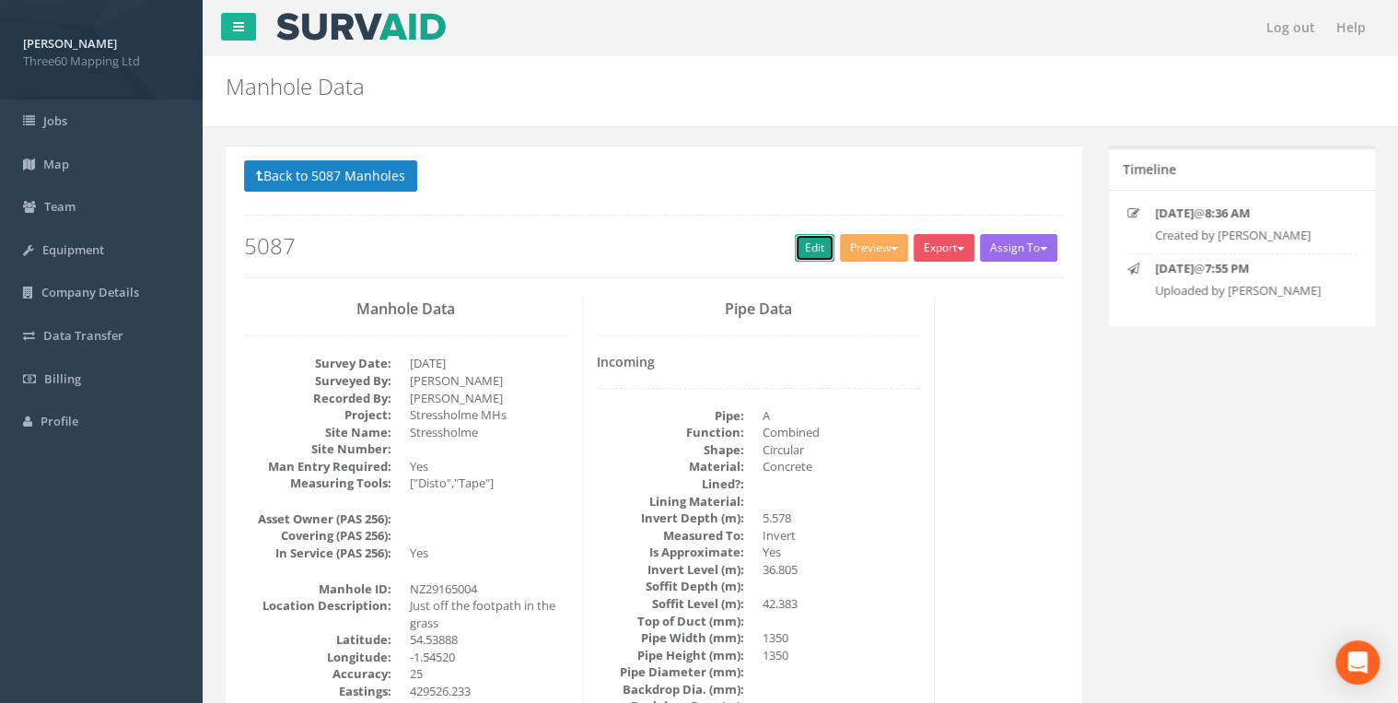
click at [810, 246] on link "Edit" at bounding box center [815, 248] width 40 height 28
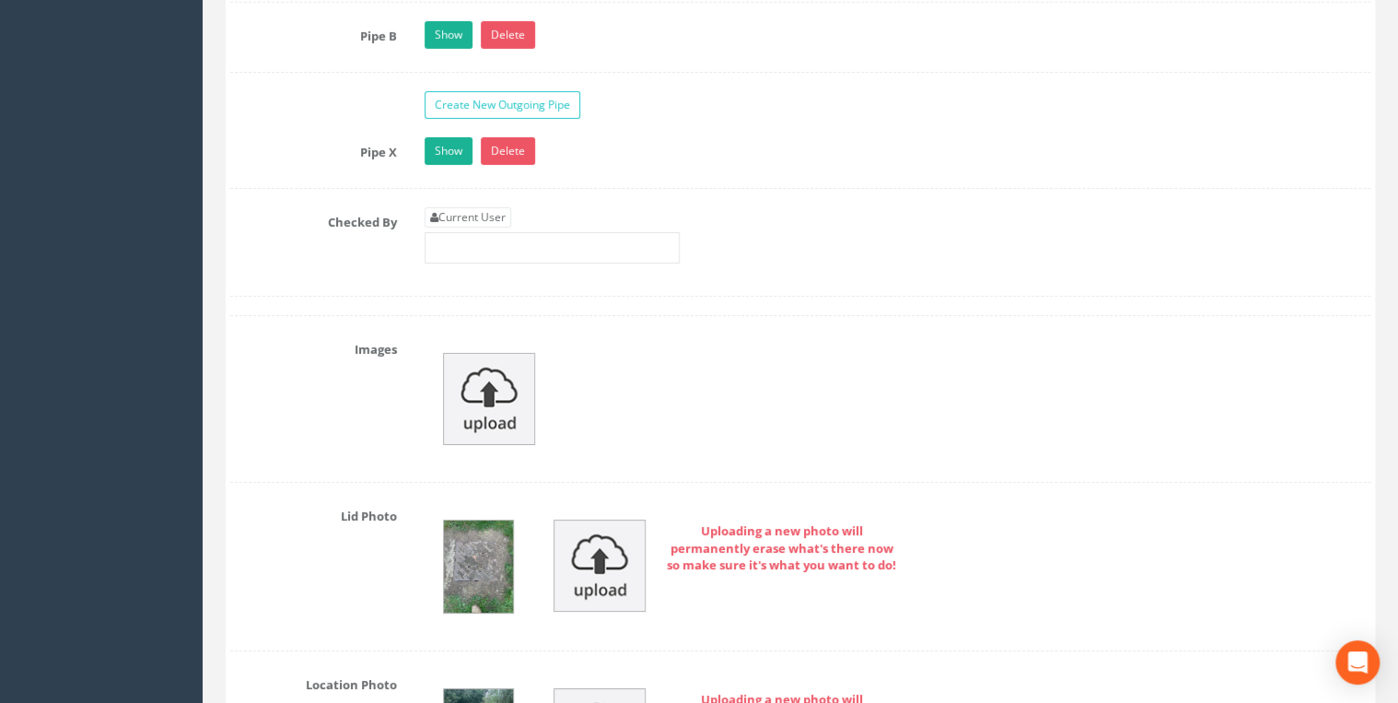
scroll to position [3339, 0]
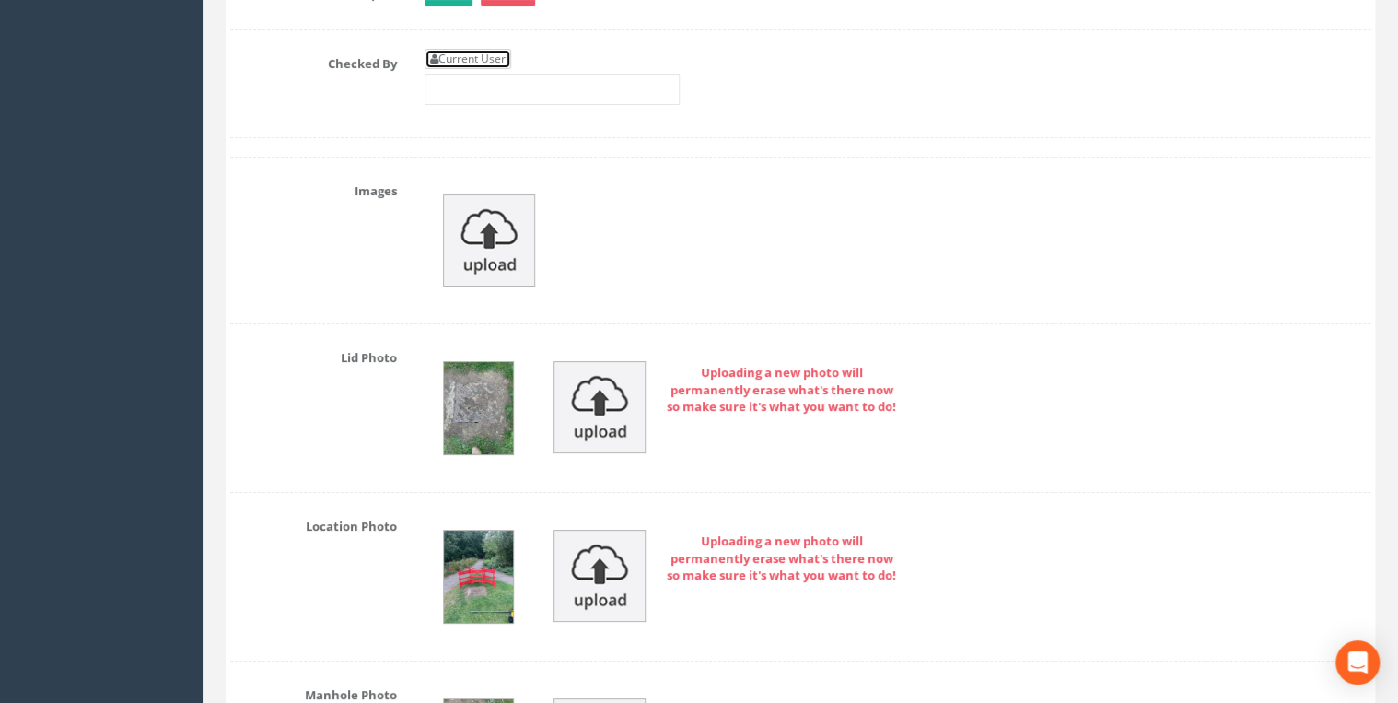
click at [492, 57] on link "Current User" at bounding box center [467, 59] width 87 height 20
type input "[PERSON_NAME]"
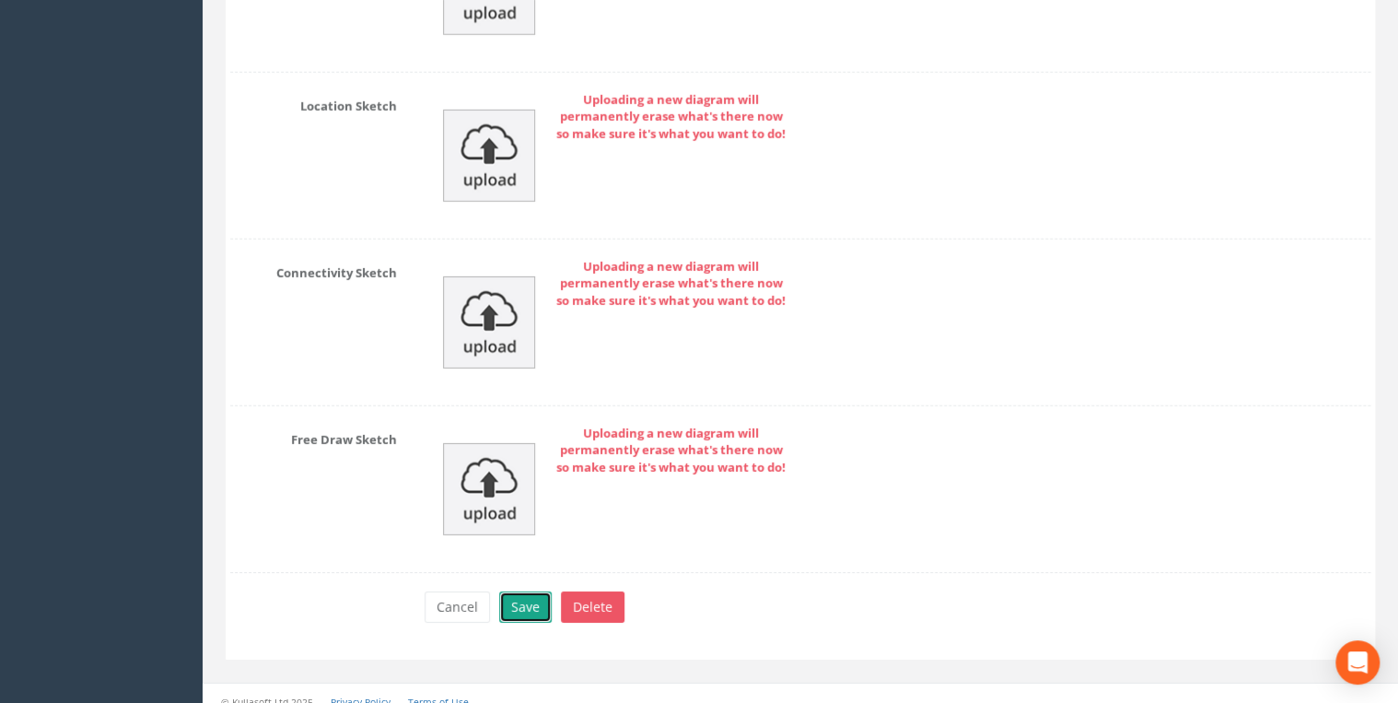
click at [530, 591] on button "Save" at bounding box center [525, 606] width 52 height 31
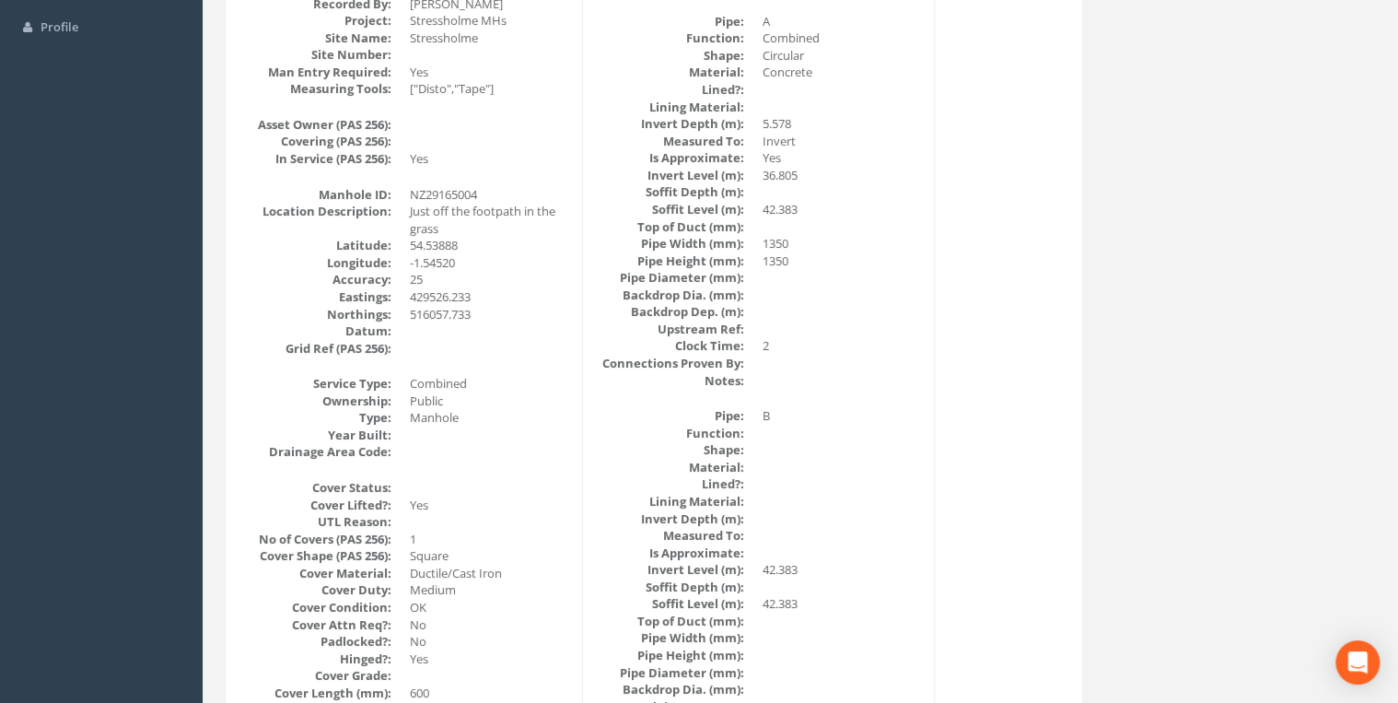
scroll to position [0, 0]
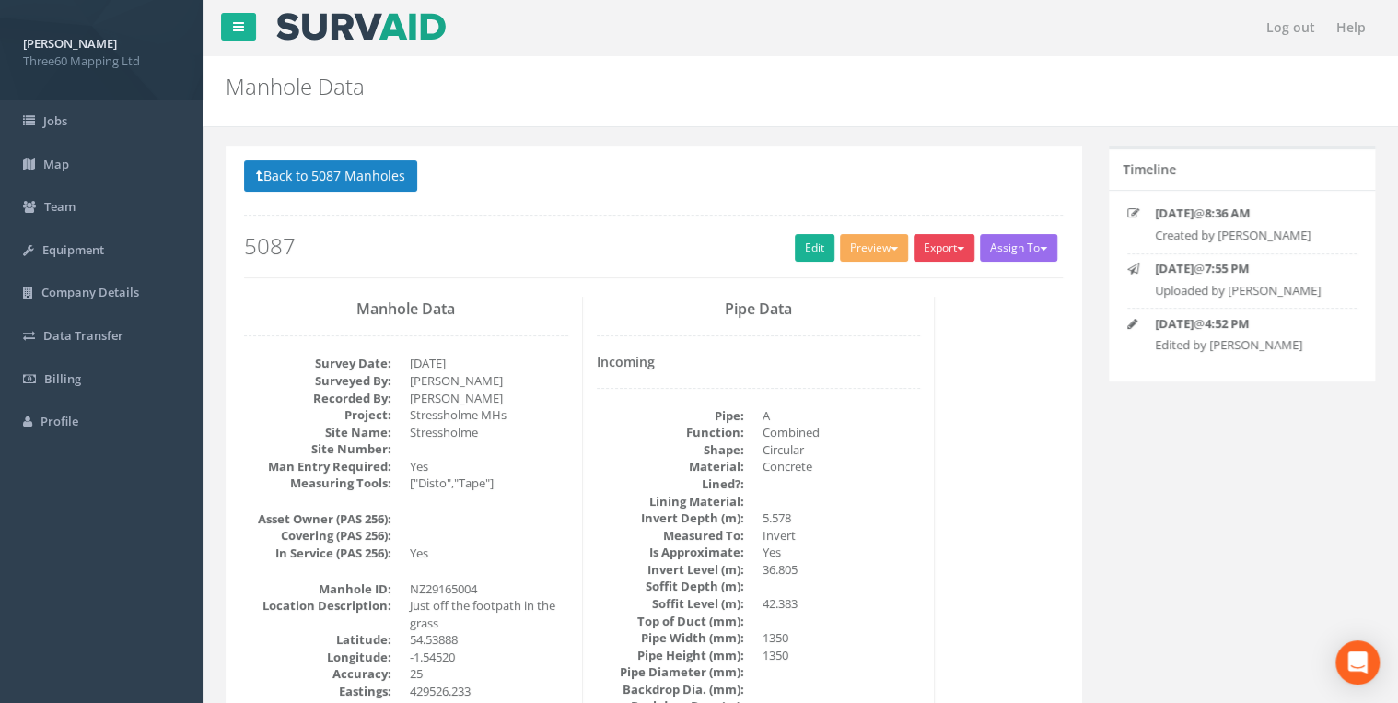
click at [917, 250] on button "Export" at bounding box center [943, 248] width 61 height 28
click at [913, 286] on link "360 Manhole" at bounding box center [906, 286] width 140 height 29
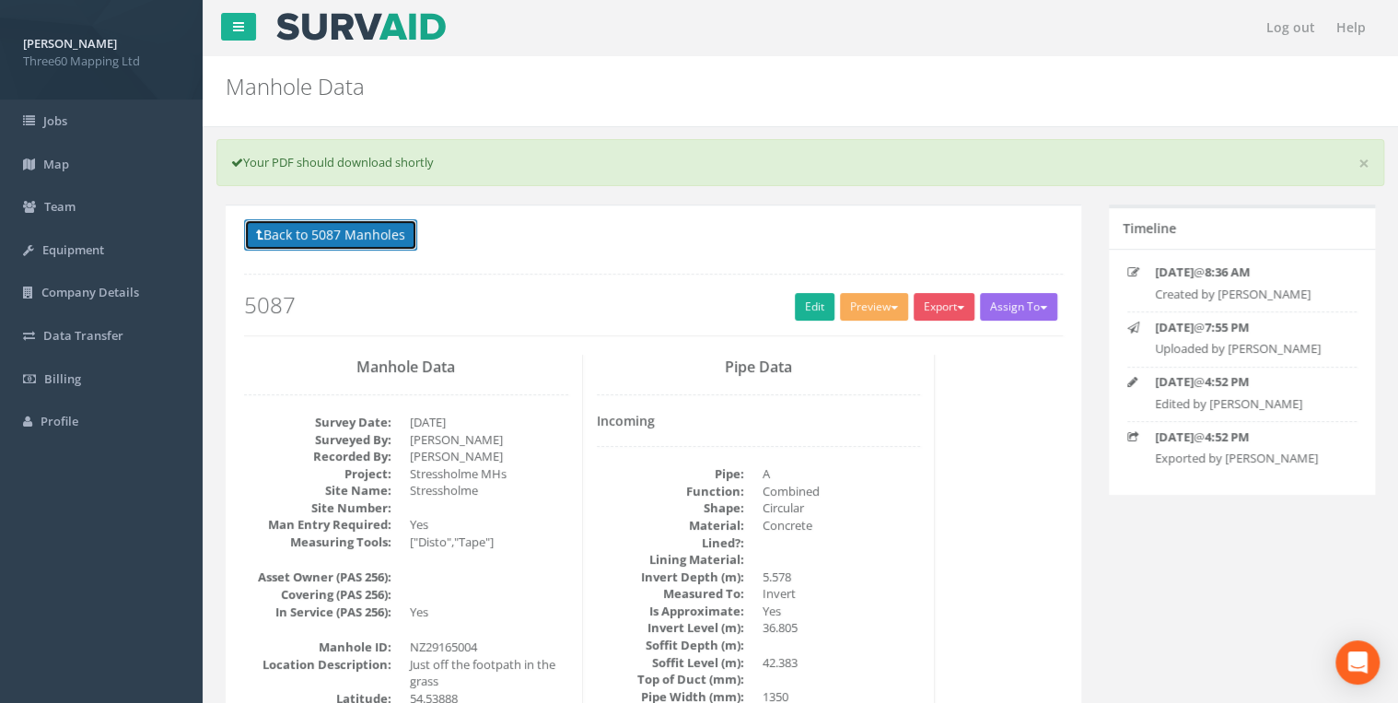
click at [388, 248] on button "Back to 5087 Manholes" at bounding box center [330, 234] width 173 height 31
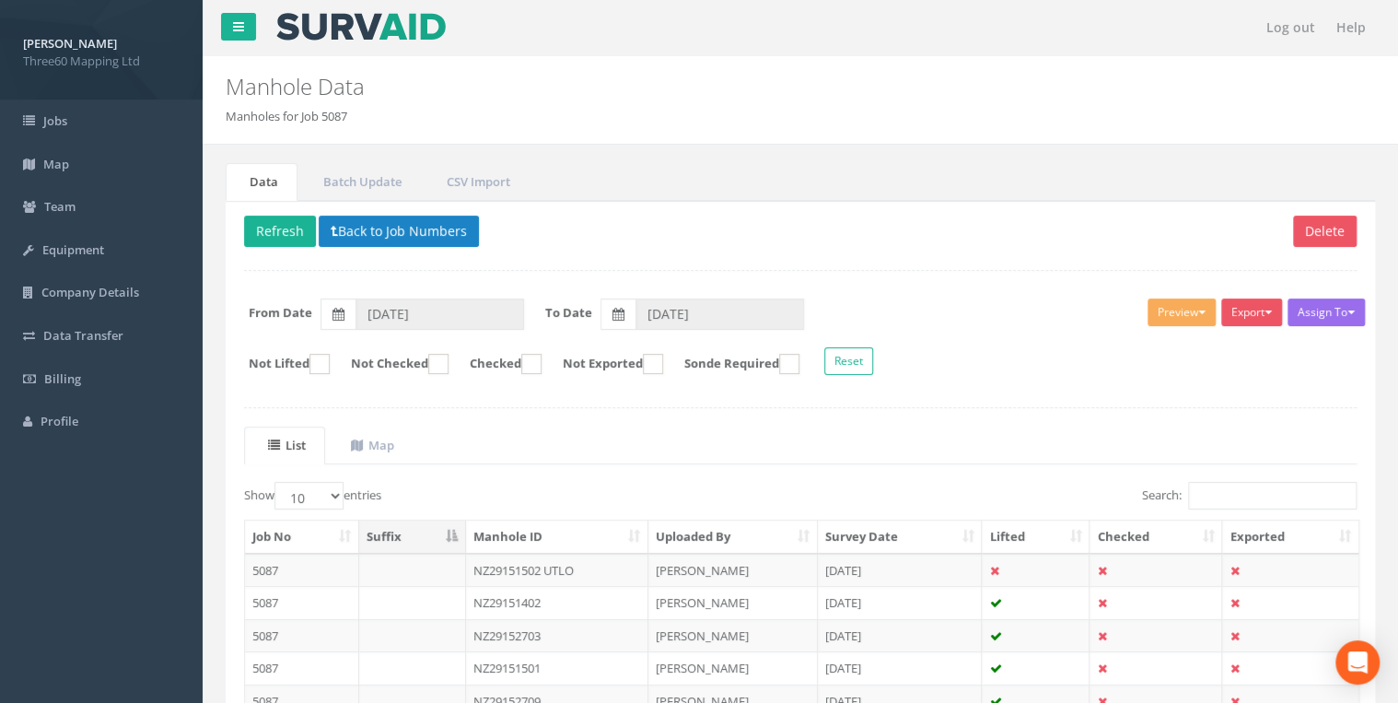
scroll to position [254, 0]
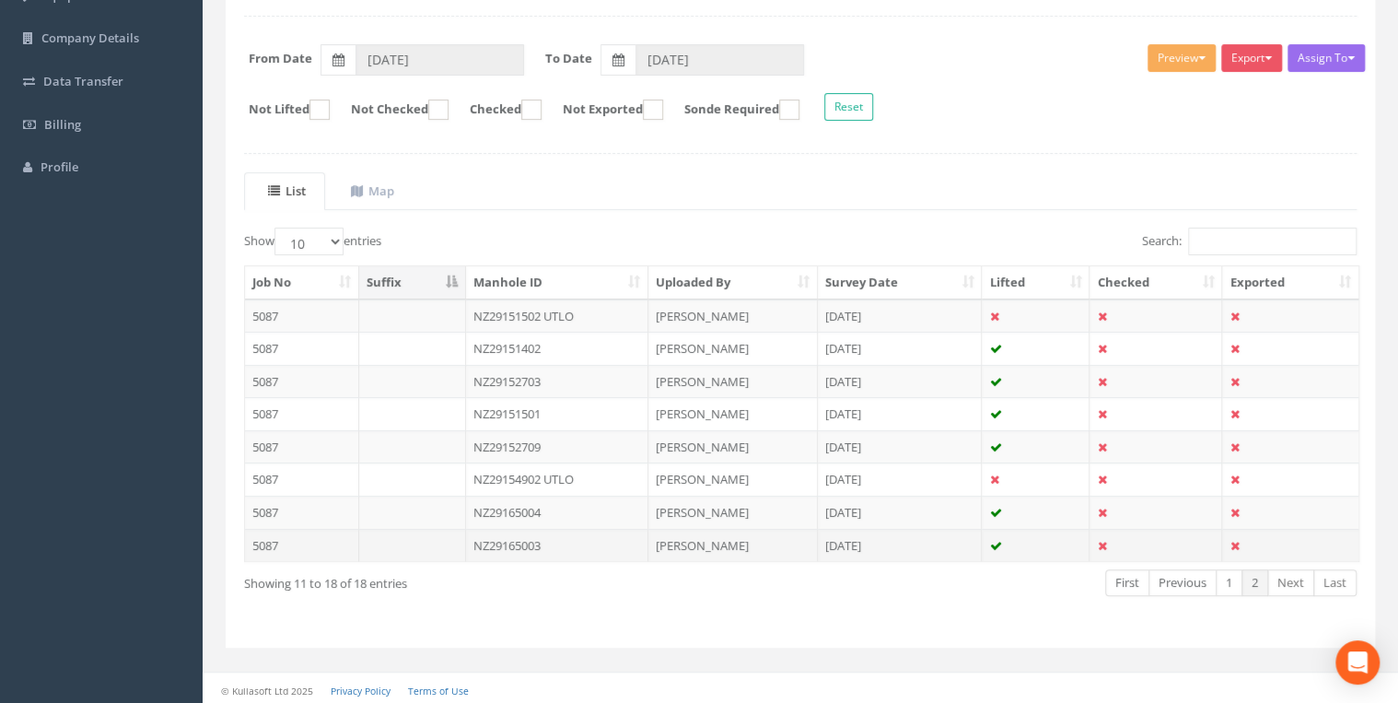
click at [534, 534] on td "NZ29165003" at bounding box center [557, 544] width 183 height 33
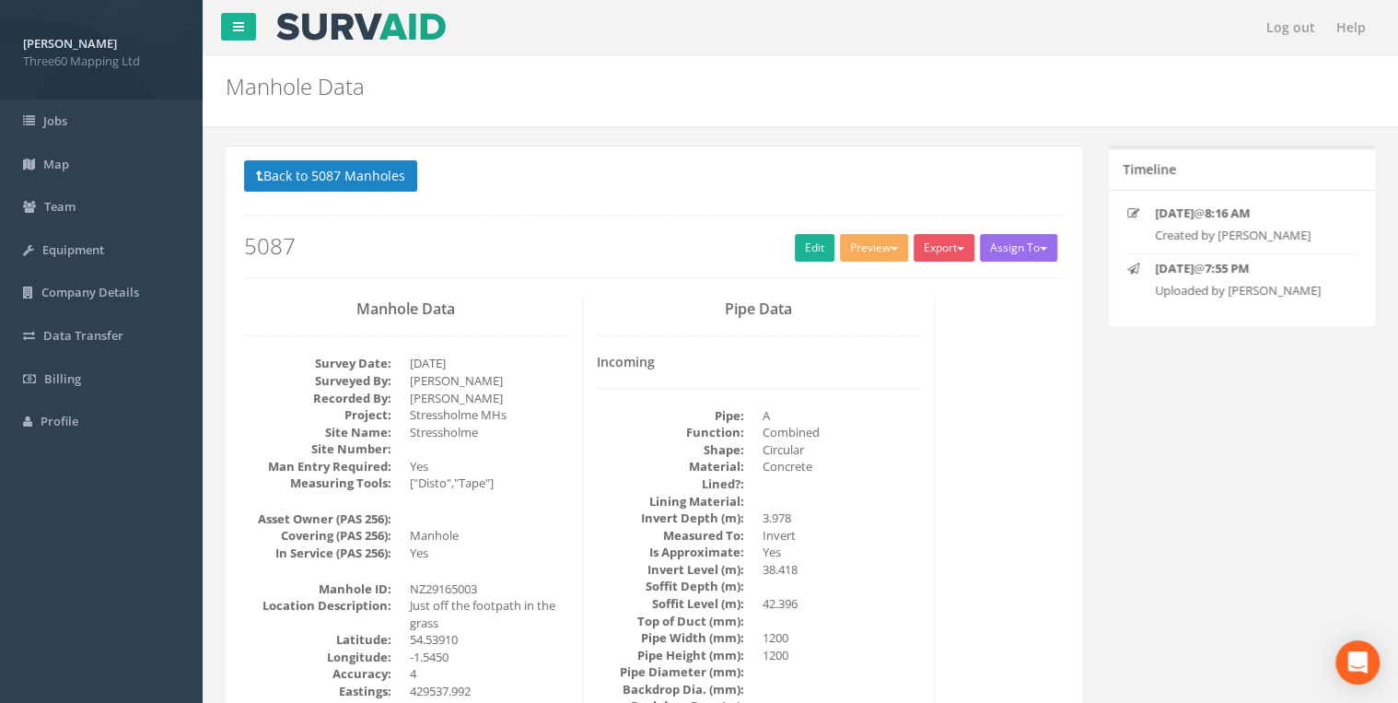
click at [797, 265] on div "Back to 5087 Manholes Back to Map Assign To No Companies Added Export 360 Manho…" at bounding box center [653, 218] width 819 height 117
click at [807, 250] on link "Edit" at bounding box center [815, 248] width 40 height 28
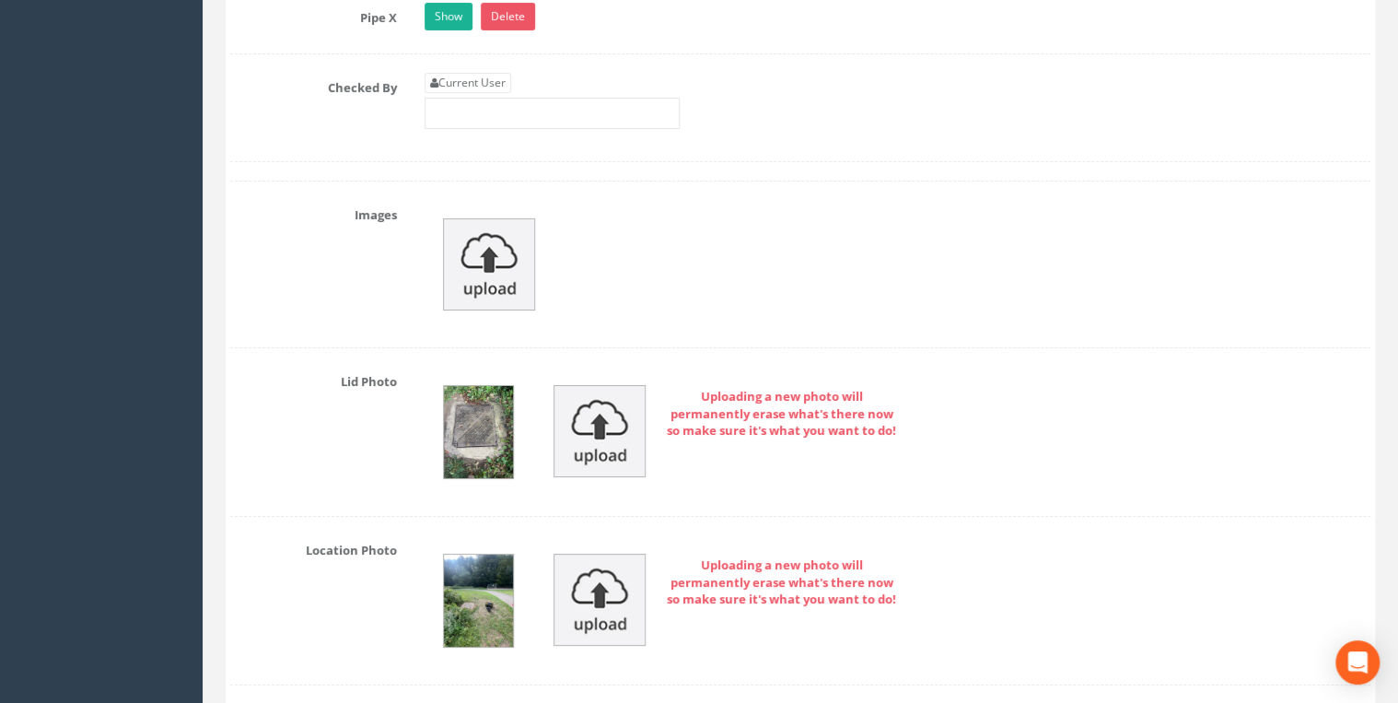
scroll to position [3048, 0]
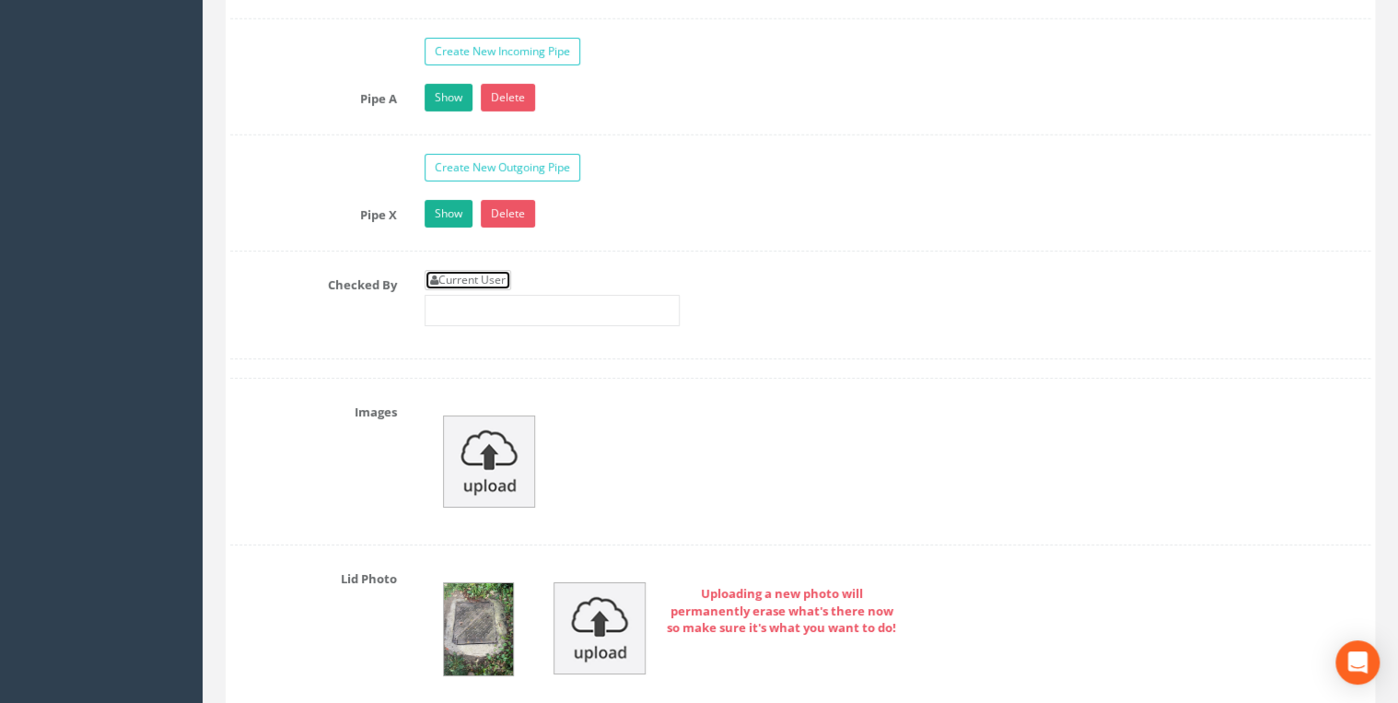
click at [489, 270] on link "Current User" at bounding box center [467, 280] width 87 height 20
type input "[PERSON_NAME]"
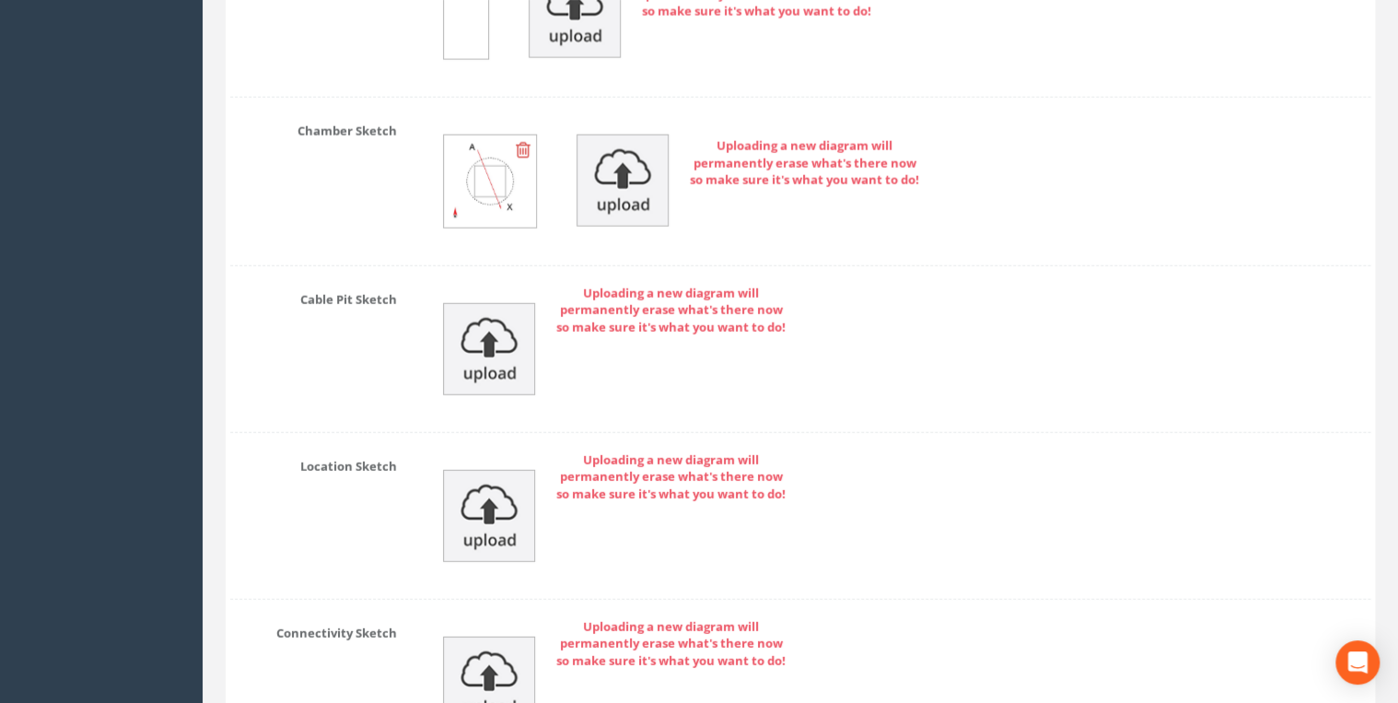
scroll to position [6191, 0]
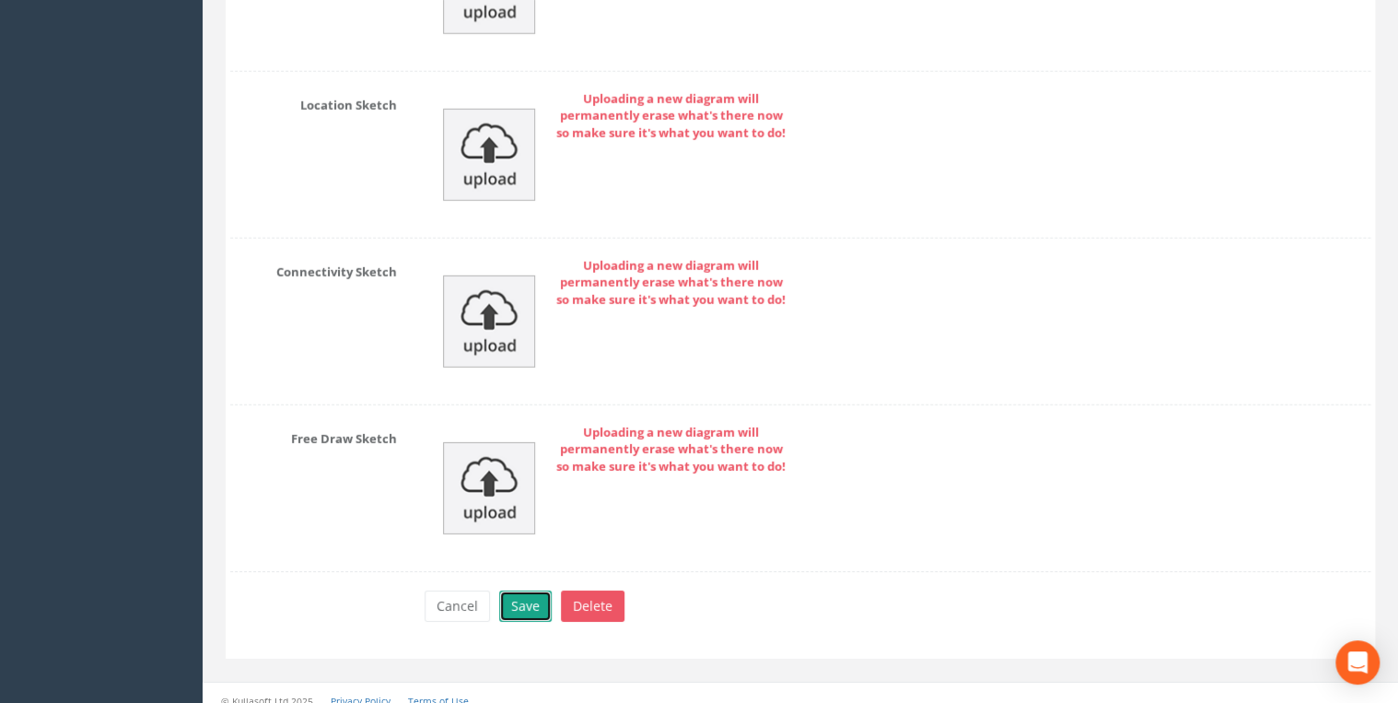
click at [527, 590] on button "Save" at bounding box center [525, 605] width 52 height 31
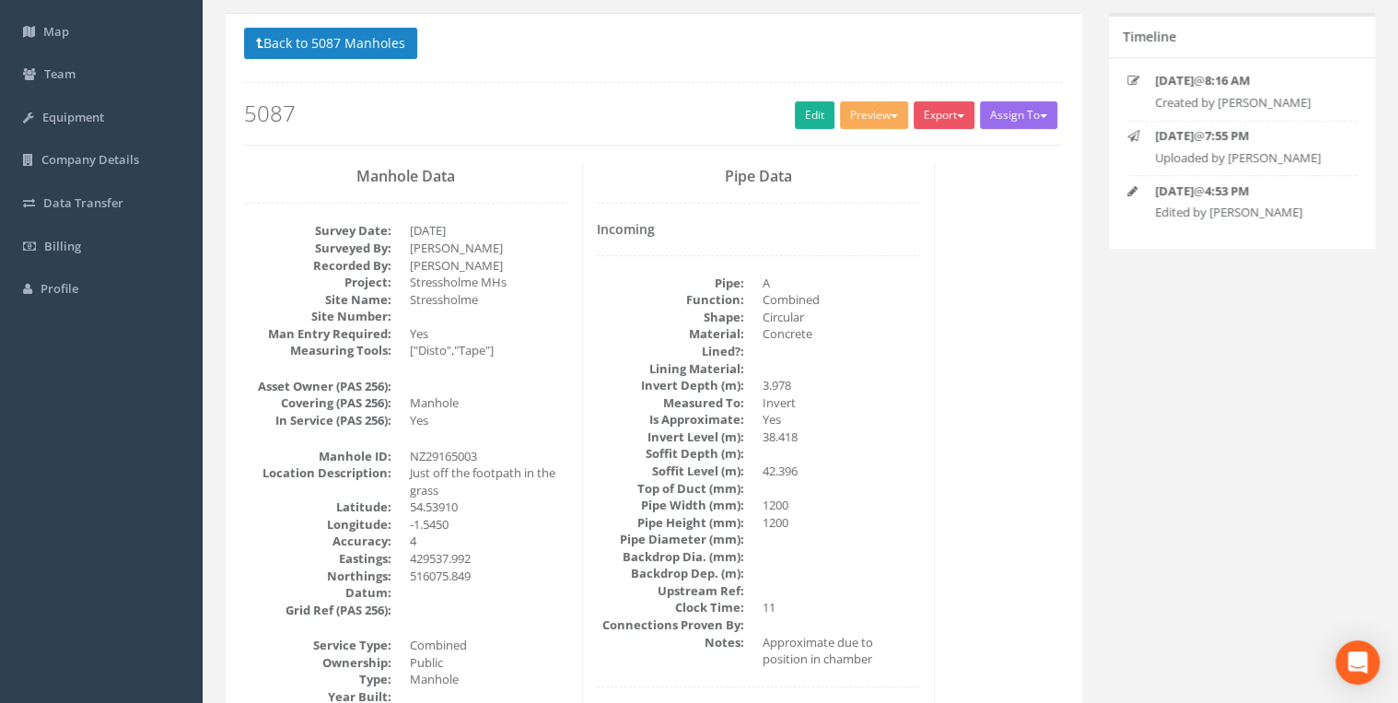
scroll to position [0, 0]
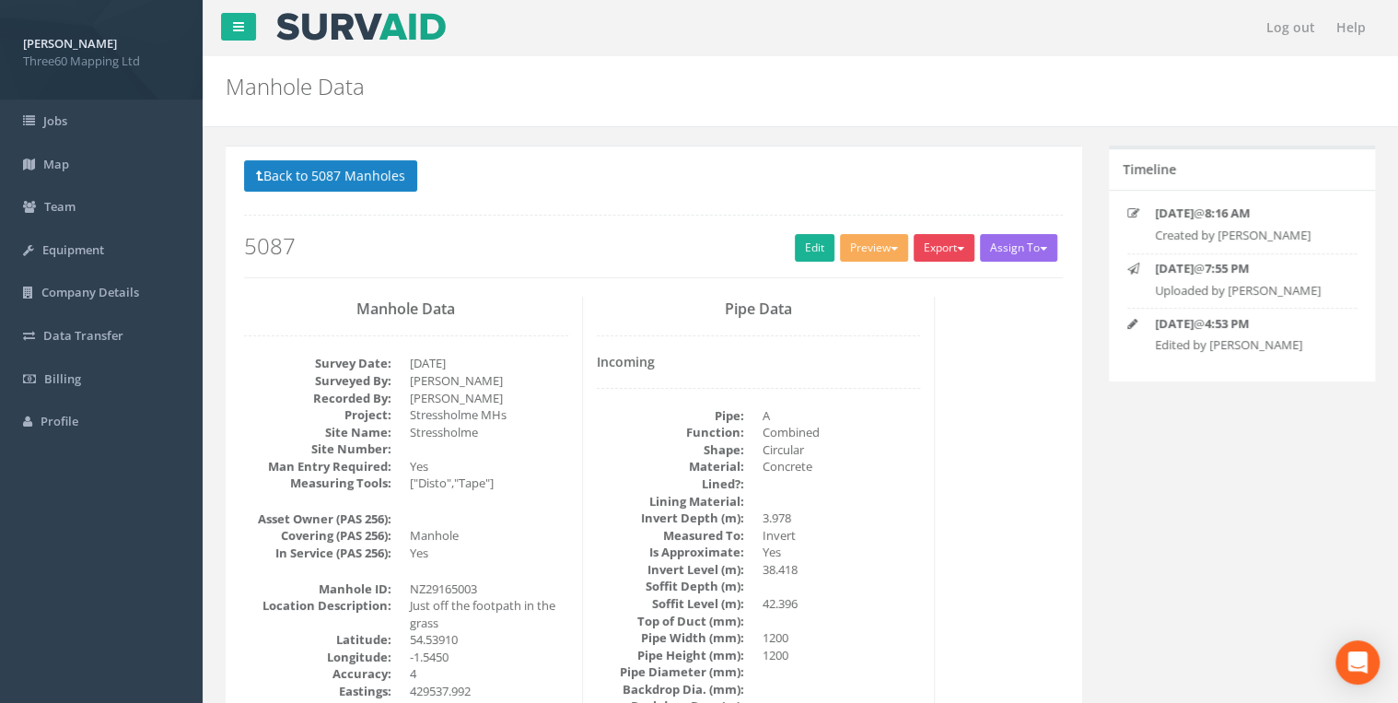
click at [942, 243] on button "Export" at bounding box center [943, 248] width 61 height 28
click at [895, 278] on link "360 Manhole" at bounding box center [906, 286] width 140 height 29
